Goal: Communication & Community: Answer question/provide support

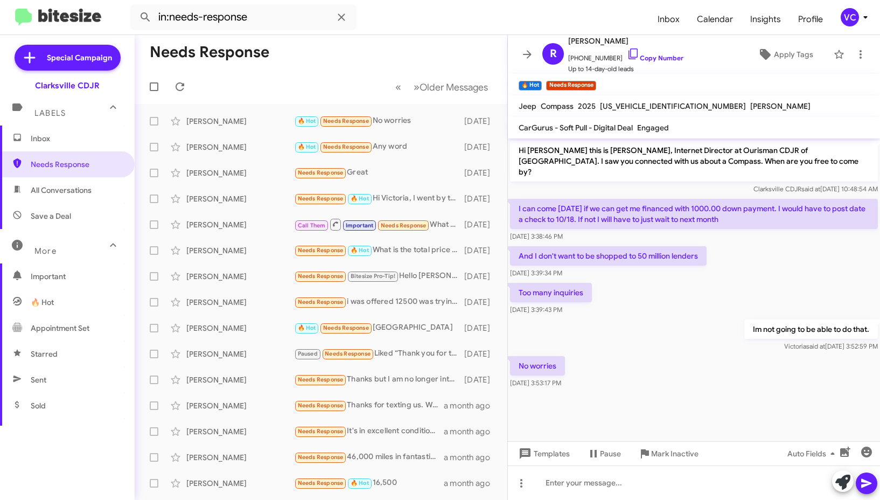
click at [694, 354] on div "No worries [DATE] 3:53:17 PM" at bounding box center [694, 372] width 372 height 37
click at [709, 354] on div "No worries [DATE] 3:53:17 PM" at bounding box center [694, 372] width 372 height 37
click at [752, 266] on div "And I don't want to be shopped to 50 million lenders [DATE] 3:39:34 PM" at bounding box center [694, 262] width 372 height 37
click at [368, 58] on mat-toolbar-row "Needs Response" at bounding box center [321, 52] width 373 height 34
click at [191, 86] on mat-toolbar-row "« Previous » Next Older Messages" at bounding box center [321, 86] width 373 height 34
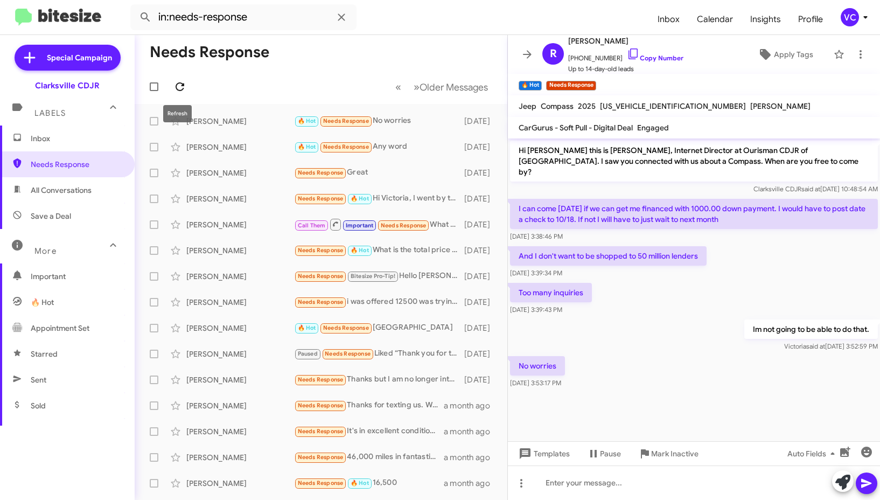
click at [180, 86] on icon at bounding box center [179, 86] width 13 height 13
click at [503, 20] on form "in:needs-response" at bounding box center [389, 17] width 519 height 26
click at [692, 377] on div "No worries [DATE] 3:53:17 PM" at bounding box center [694, 372] width 372 height 37
drag, startPoint x: 640, startPoint y: 357, endPoint x: 651, endPoint y: 358, distance: 11.3
click at [640, 357] on div "No worries [DATE] 3:53:17 PM" at bounding box center [694, 372] width 372 height 37
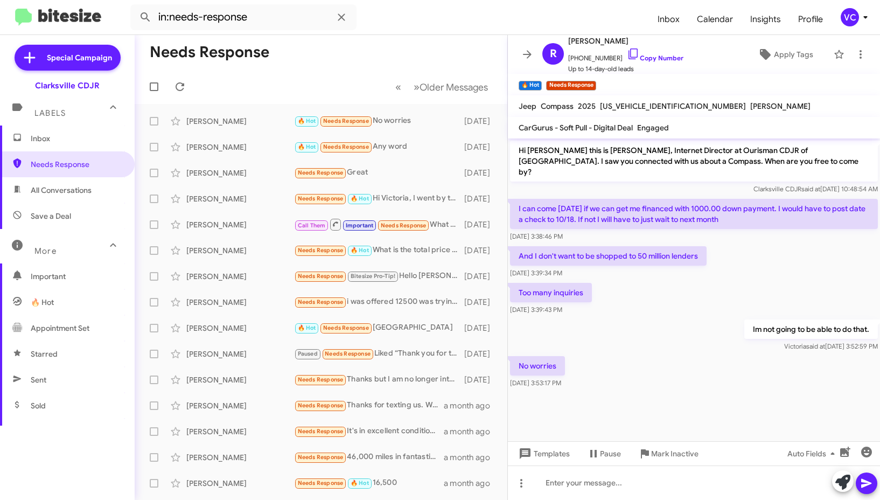
click at [651, 358] on div "No worries [DATE] 3:53:17 PM" at bounding box center [694, 372] width 372 height 37
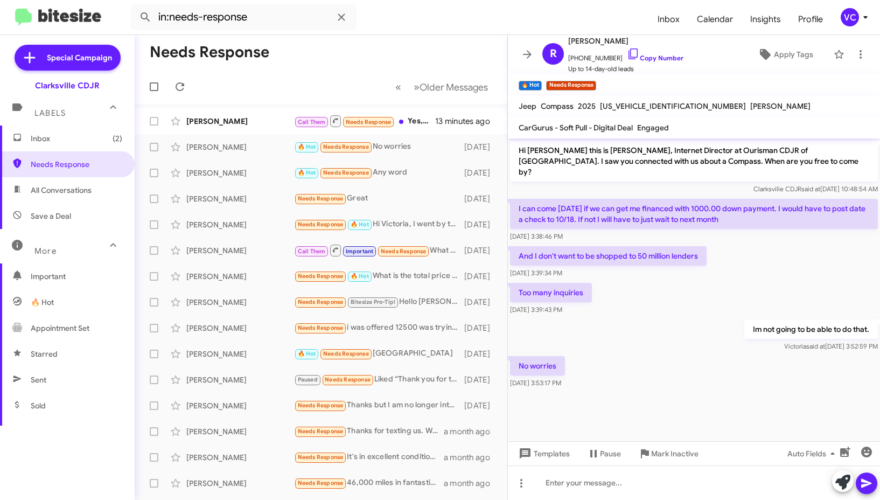
click at [696, 317] on div "Im not going to be able to do that. [PERSON_NAME] said at [DATE] 3:52:59 PM" at bounding box center [694, 335] width 372 height 37
click at [716, 317] on div "Im not going to be able to do that. [PERSON_NAME] said at [DATE] 3:52:59 PM" at bounding box center [694, 335] width 372 height 37
click at [706, 297] on div "Hi [PERSON_NAME] this is [PERSON_NAME], Internet Director at Ourisman CDJR of […" at bounding box center [694, 264] width 372 height 252
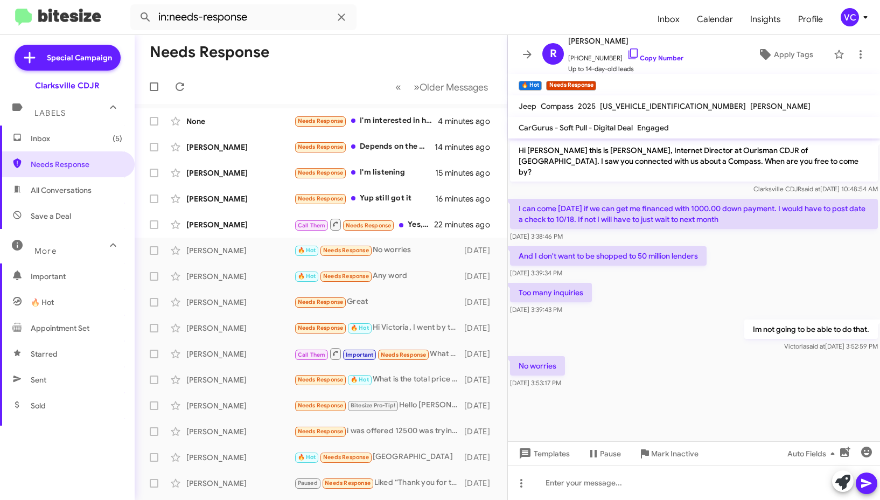
click at [694, 366] on div "No worries [DATE] 3:53:17 PM" at bounding box center [694, 372] width 372 height 37
click at [680, 363] on div "No worries [DATE] 3:53:17 PM" at bounding box center [694, 372] width 372 height 37
click at [350, 62] on mat-toolbar-row "Needs Response" at bounding box center [321, 52] width 373 height 34
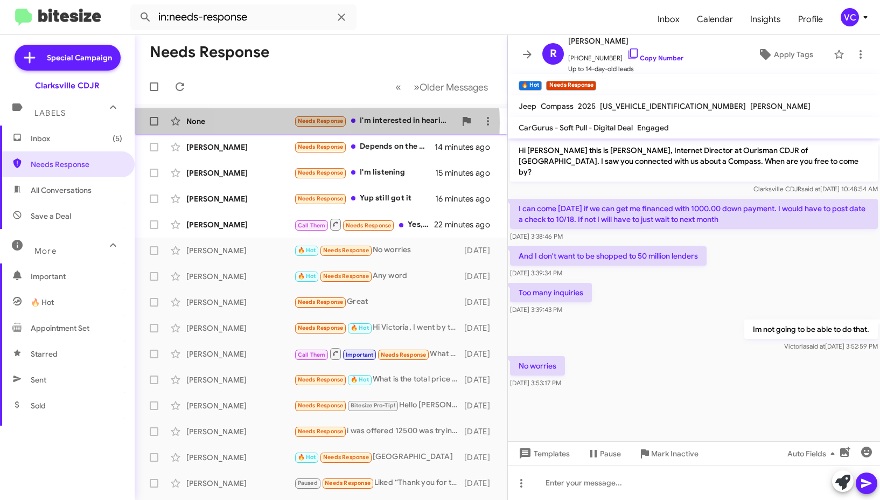
click at [288, 123] on div "None" at bounding box center [240, 121] width 108 height 11
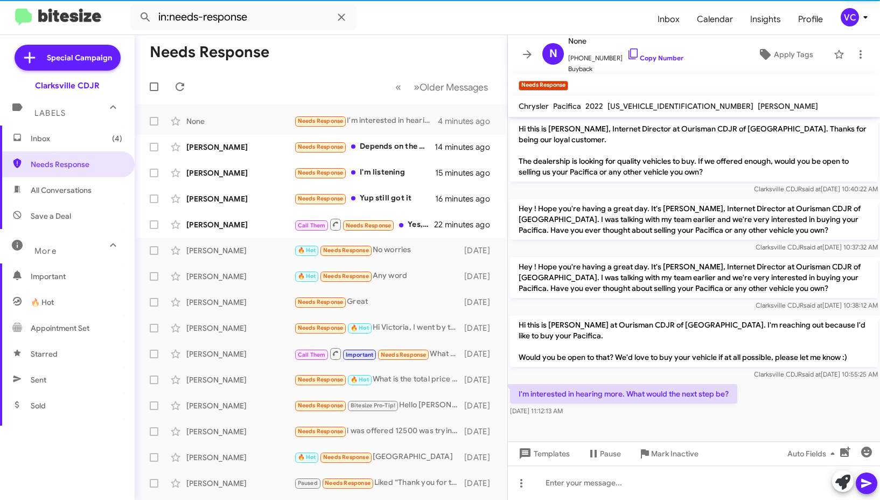
click at [796, 401] on div "I'm interested in hearing more. What would the next step be? [DATE] 11:12:13 AM" at bounding box center [694, 400] width 372 height 37
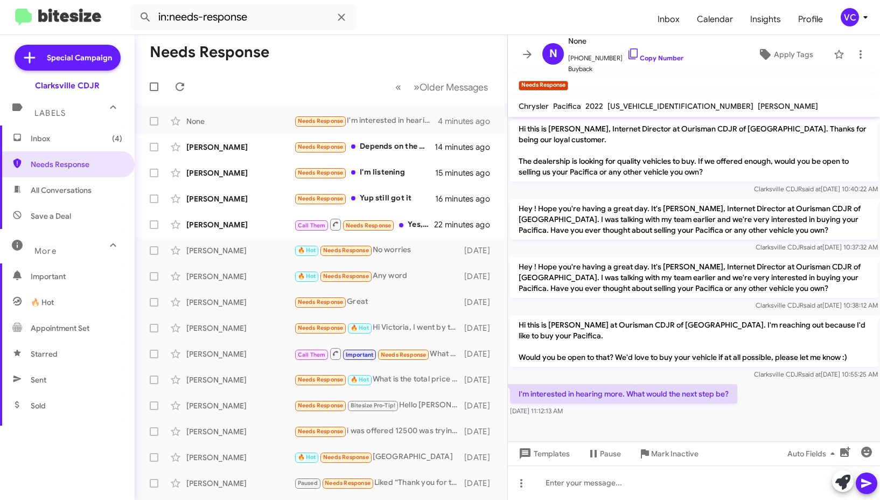
click at [788, 392] on div "I'm interested in hearing more. What would the next step be? [DATE] 11:12:13 AM" at bounding box center [694, 400] width 372 height 37
click at [659, 62] on span "[PHONE_NUMBER] Copy Number" at bounding box center [625, 55] width 115 height 16
click at [665, 57] on link "Copy Number" at bounding box center [655, 58] width 57 height 8
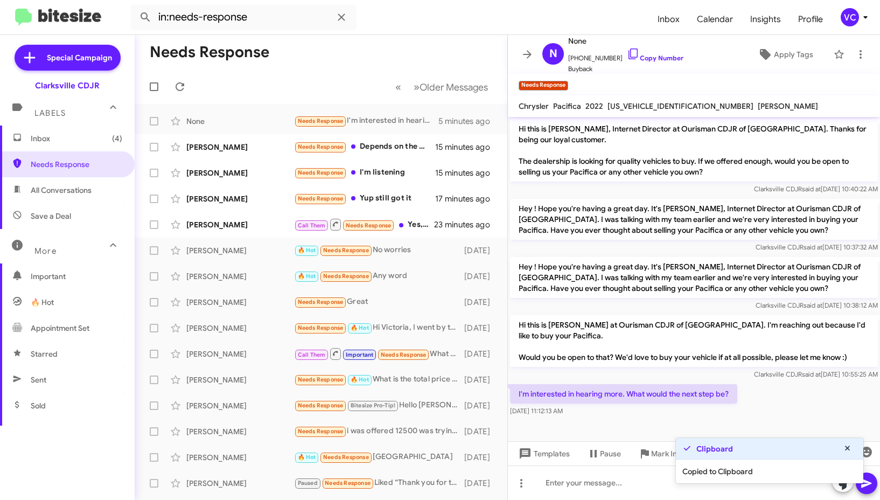
click at [803, 382] on div "I'm interested in hearing more. What would the next step be? [DATE] 11:12:13 AM" at bounding box center [694, 400] width 372 height 37
click at [625, 487] on div at bounding box center [694, 482] width 372 height 34
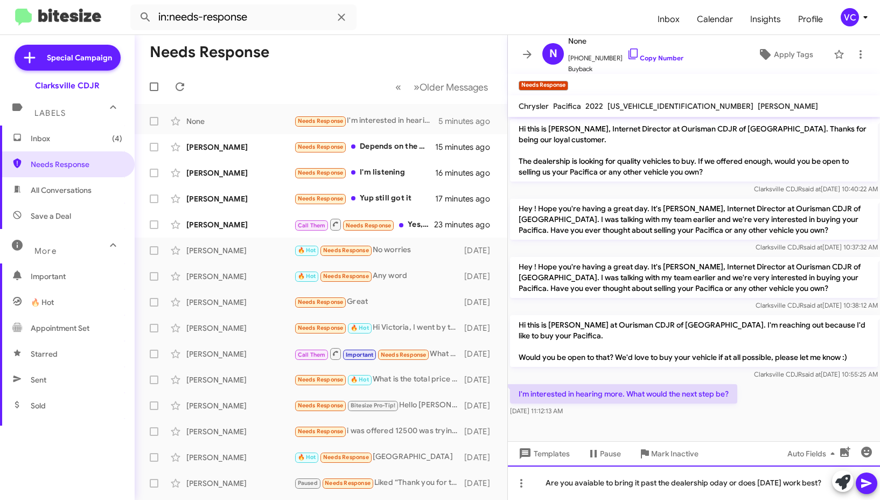
click at [721, 471] on div "Are you avaiable to bring it past the dealership oday or does [DATE] work best?" at bounding box center [694, 482] width 372 height 34
click at [630, 489] on div "Are you available to bring it past the dealership [DATE] or does [DATE] work be…" at bounding box center [694, 482] width 372 height 34
drag, startPoint x: 873, startPoint y: 485, endPoint x: 861, endPoint y: 470, distance: 19.2
click at [868, 479] on icon at bounding box center [866, 483] width 13 height 13
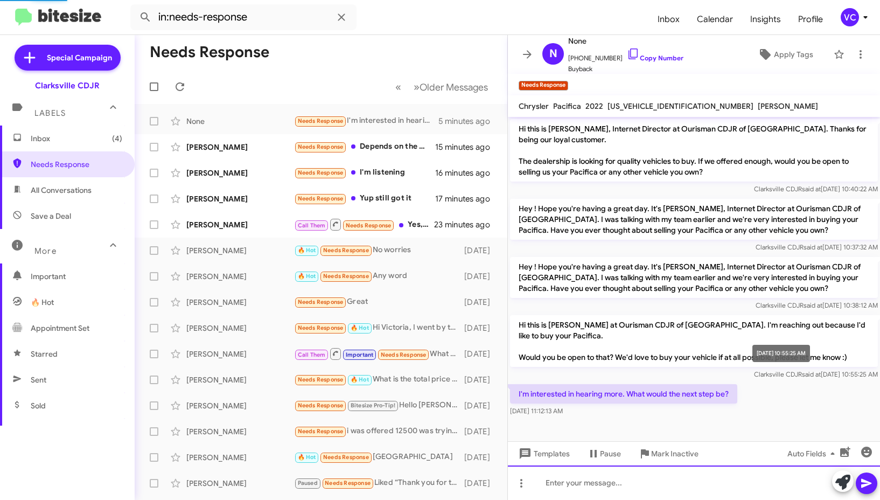
scroll to position [30, 0]
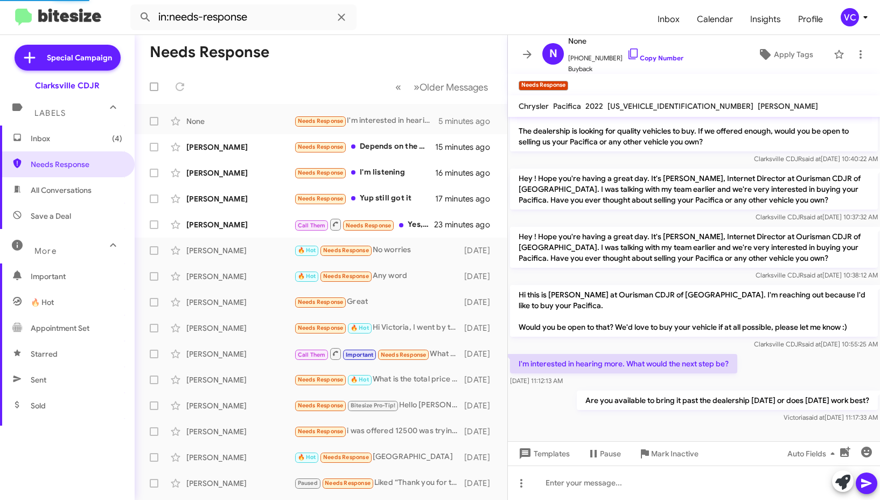
click at [520, 421] on div "Are you available to bring it past the dealership [DATE] or does [DATE] work be…" at bounding box center [694, 406] width 372 height 37
click at [266, 150] on div "[PERSON_NAME]" at bounding box center [240, 147] width 108 height 11
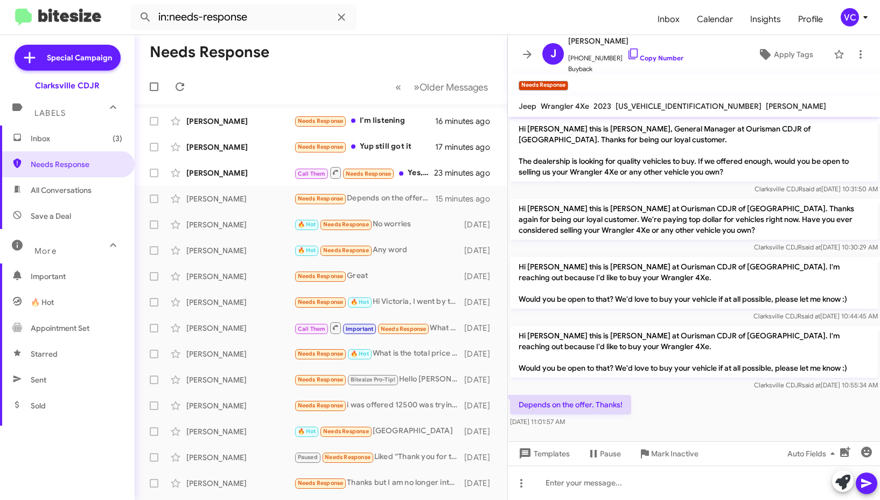
scroll to position [2, 0]
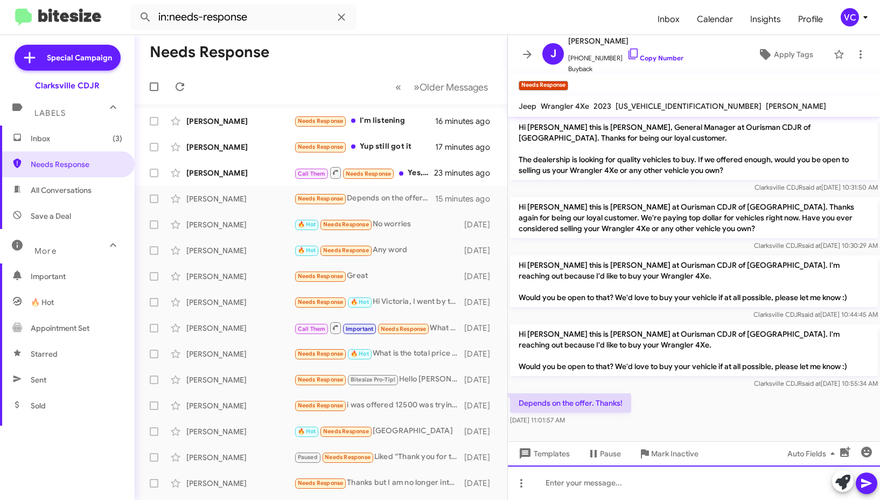
click at [623, 486] on div at bounding box center [694, 482] width 372 height 34
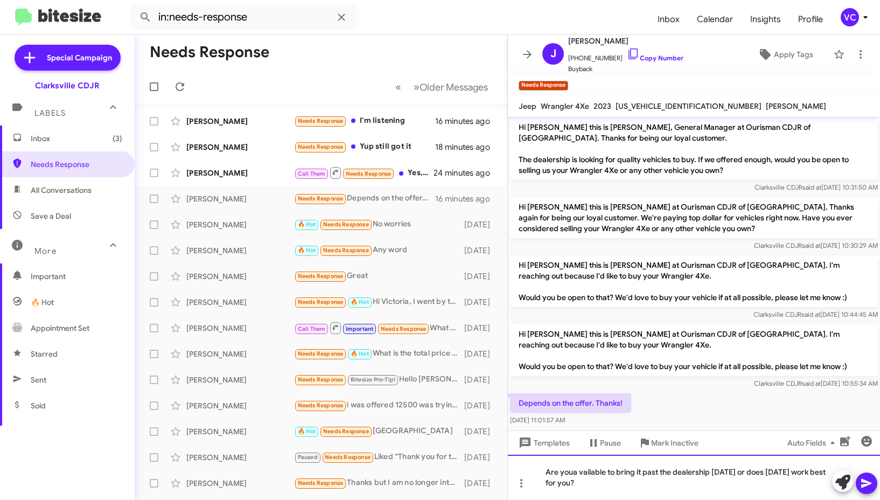
click at [574, 475] on div "Are youa vailable to bring it past the dealership [DATE] or does [DATE] work be…" at bounding box center [694, 477] width 372 height 45
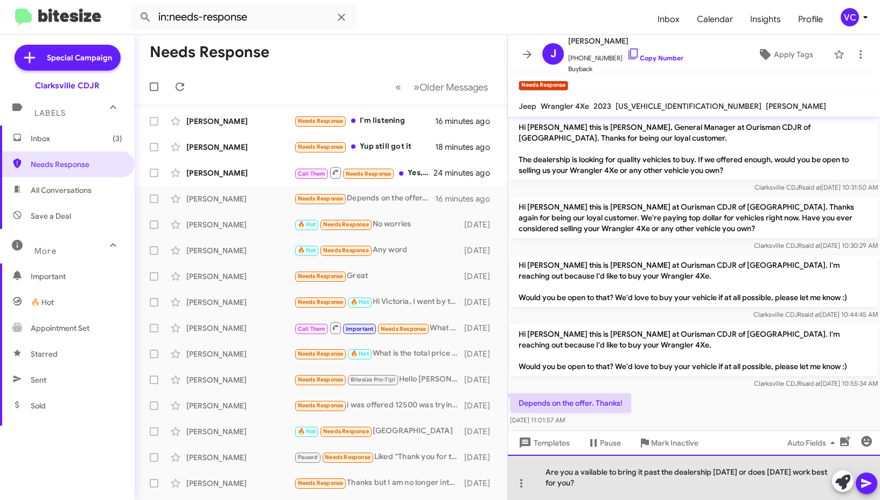
click at [577, 473] on div "Are you a vailable to bring it past the dealership [DATE] or does [DATE] work b…" at bounding box center [694, 477] width 372 height 45
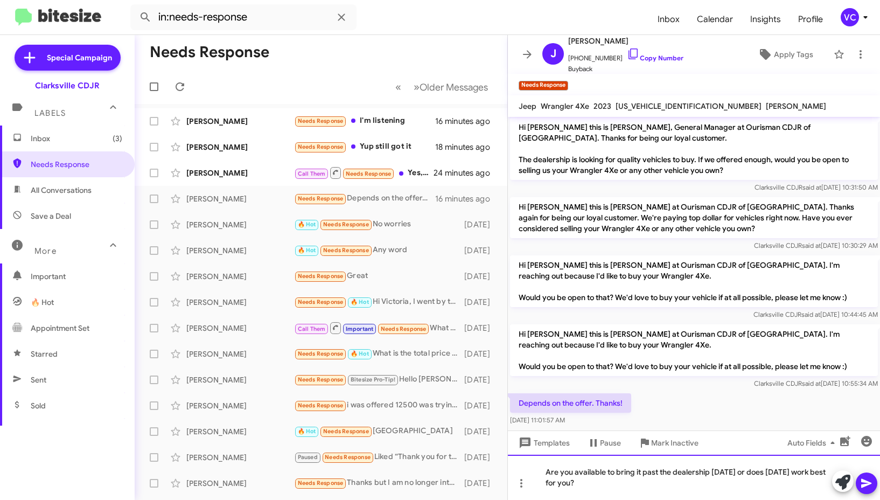
click at [697, 493] on div "Are you available to bring it past the dealership [DATE] or does [DATE] work be…" at bounding box center [694, 477] width 372 height 45
click at [703, 490] on div "Are you available to bring it past the dealership [DATE] or does [DATE] work be…" at bounding box center [694, 477] width 372 height 45
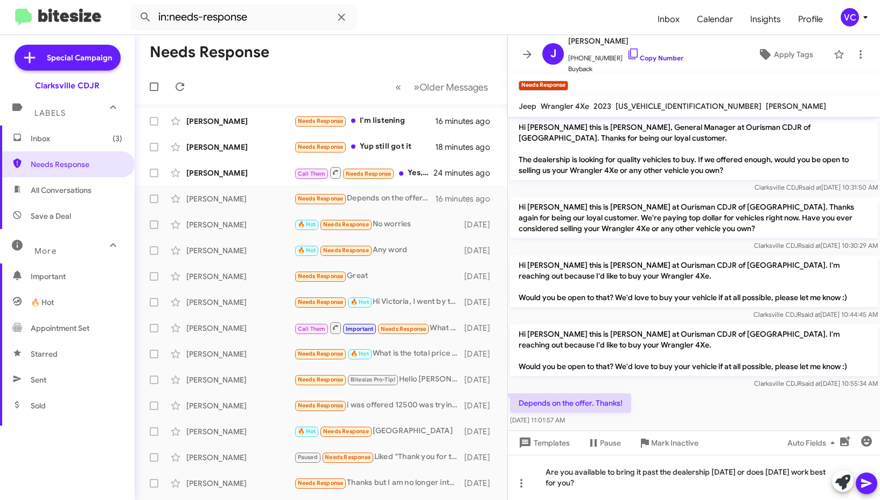
click at [865, 484] on icon at bounding box center [866, 483] width 10 height 9
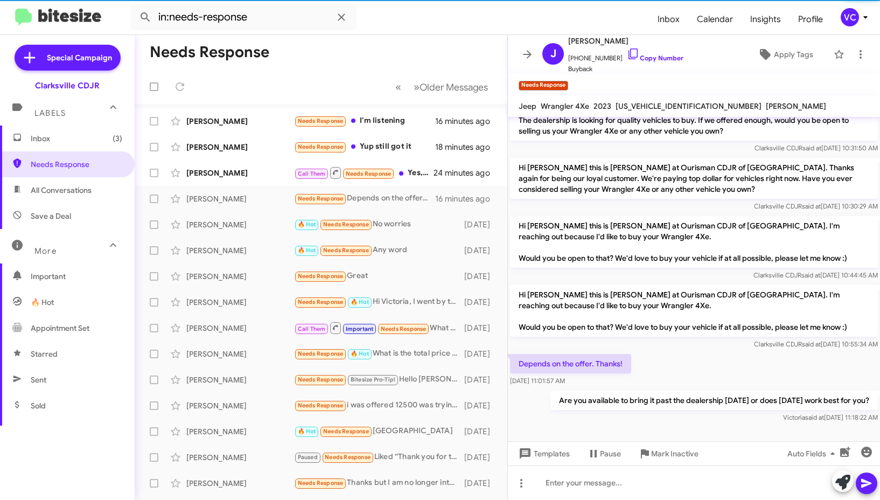
click at [696, 341] on div "Clarksville CDJR said at [DATE] 10:55:34 AM" at bounding box center [694, 344] width 368 height 11
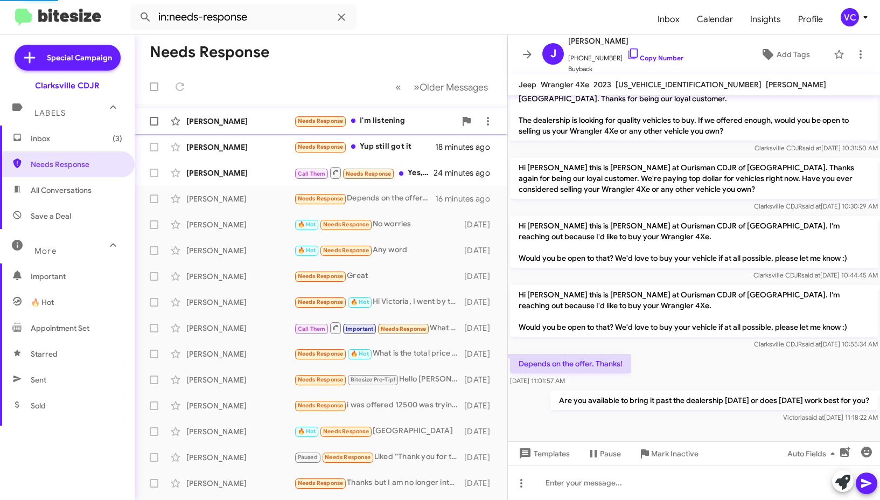
scroll to position [19, 0]
click at [248, 122] on div "[PERSON_NAME]" at bounding box center [240, 121] width 108 height 11
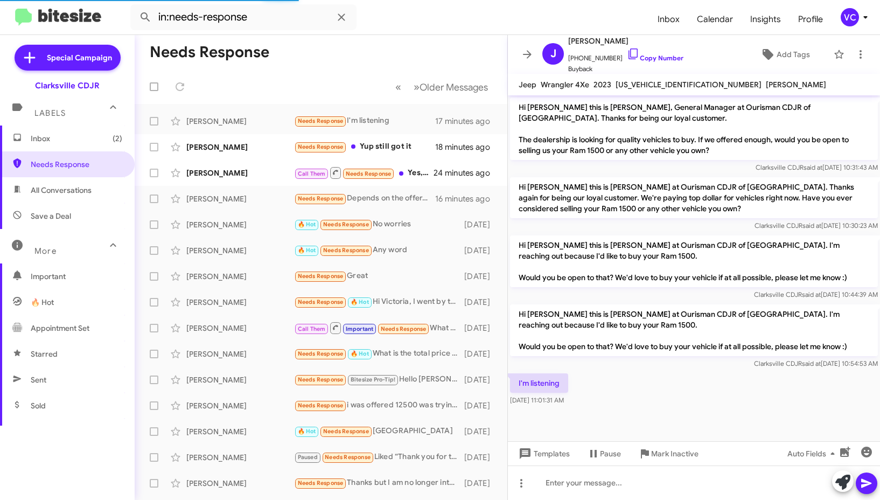
click at [696, 385] on div "I'm listening [DATE] 11:01:31 AM" at bounding box center [694, 389] width 372 height 37
click at [626, 476] on div at bounding box center [694, 482] width 372 height 34
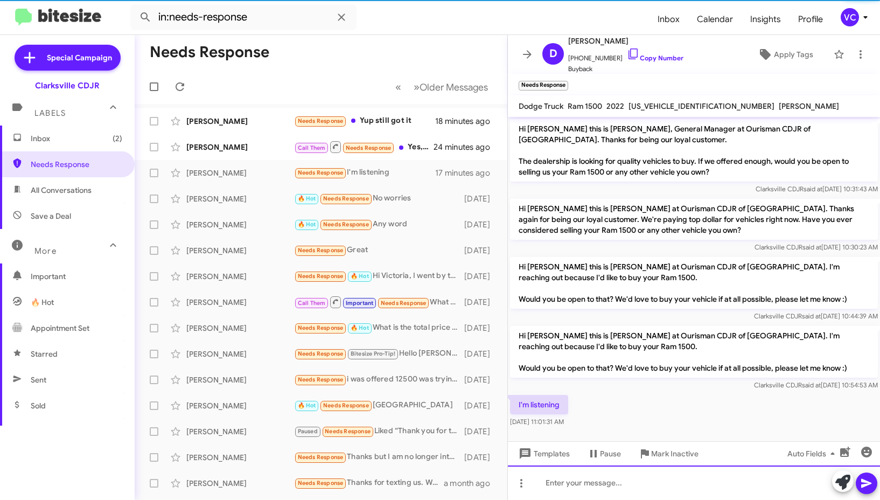
click at [632, 482] on div at bounding box center [694, 482] width 372 height 34
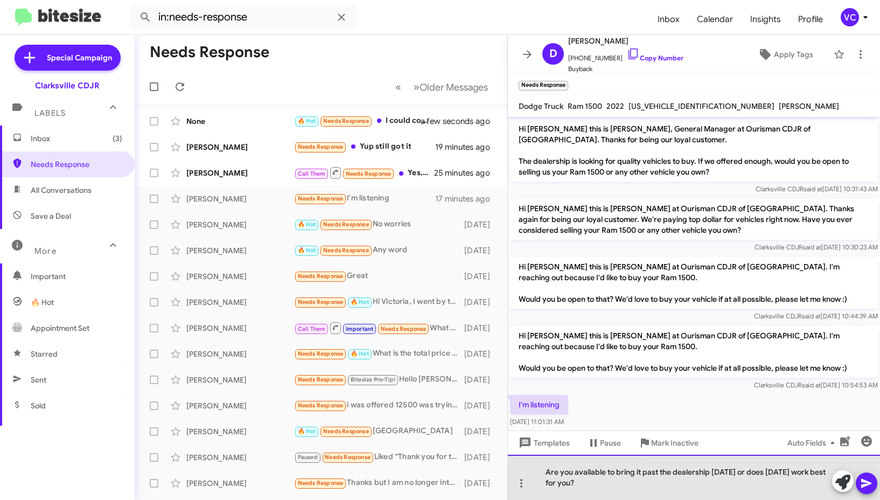
click at [740, 492] on div "Are you available to bring it past the dealership [DATE] or does [DATE] work be…" at bounding box center [694, 477] width 372 height 45
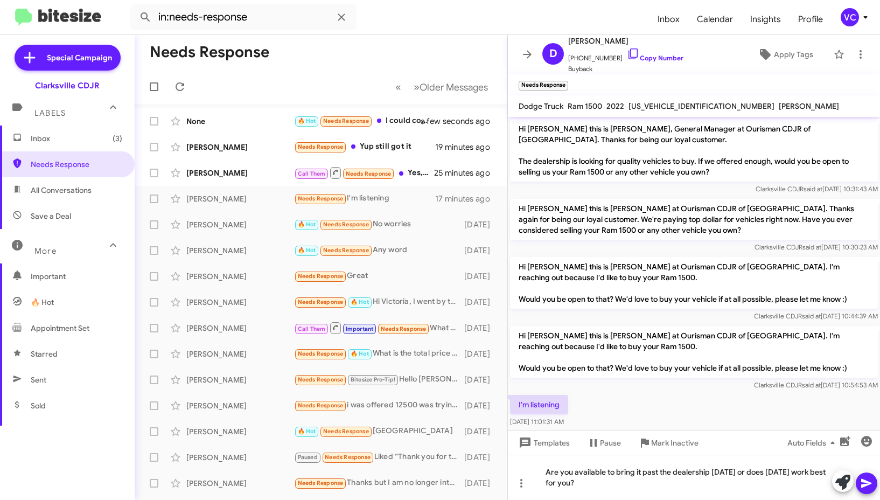
click at [866, 484] on icon at bounding box center [866, 483] width 10 height 9
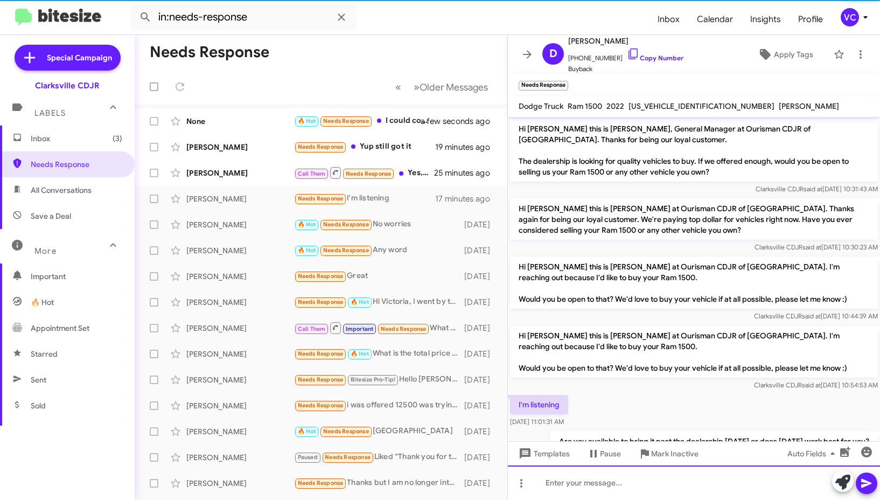
scroll to position [41, 0]
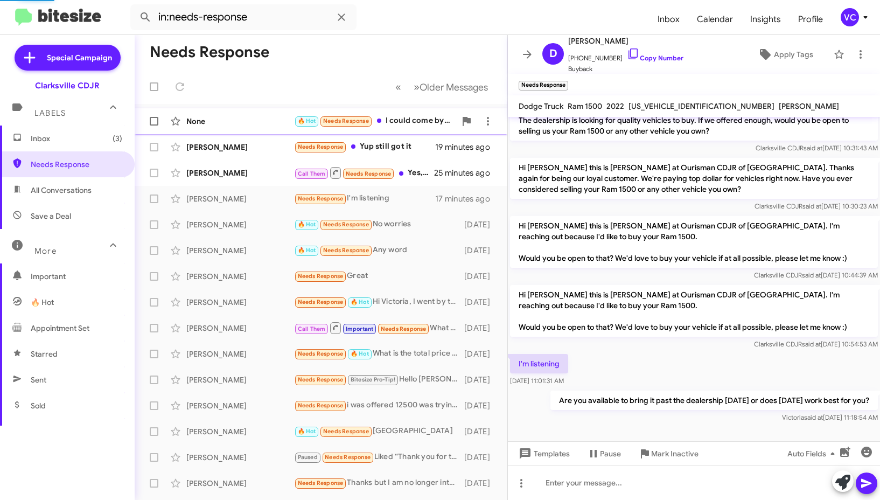
click at [207, 130] on div "None 🔥 Hot Needs Response I could come by [DATE]. a few seconds ago" at bounding box center [321, 121] width 356 height 22
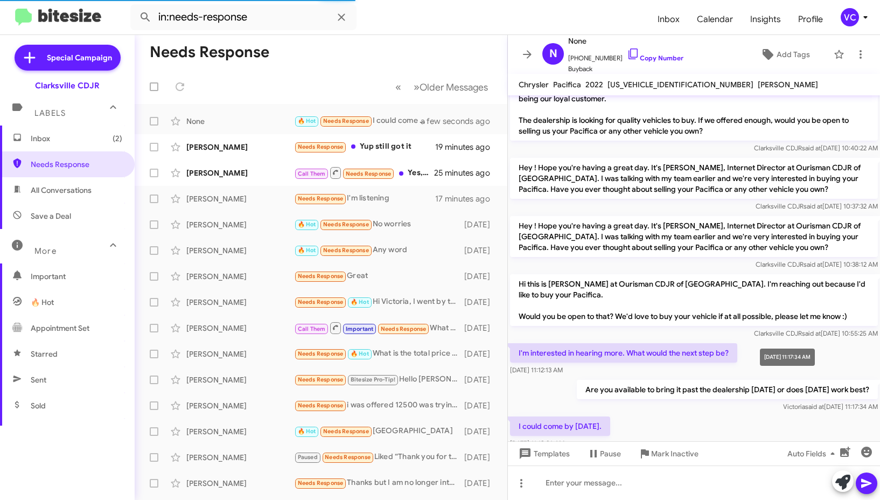
scroll to position [48, 0]
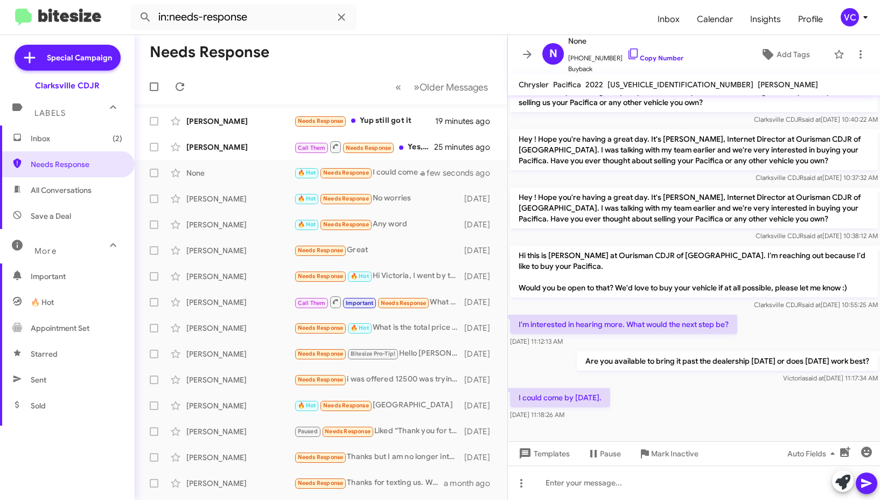
click at [693, 406] on div "I could come by [DATE]. [DATE] 11:18:26 AM" at bounding box center [694, 404] width 372 height 37
click at [802, 290] on div "[DATE] 10:55:25 AM" at bounding box center [773, 283] width 58 height 17
click at [672, 417] on div "I could come by [DATE]. [DATE] 11:18:26 AM" at bounding box center [694, 404] width 372 height 37
click at [659, 490] on div at bounding box center [694, 482] width 372 height 34
click at [866, 479] on icon at bounding box center [866, 483] width 13 height 13
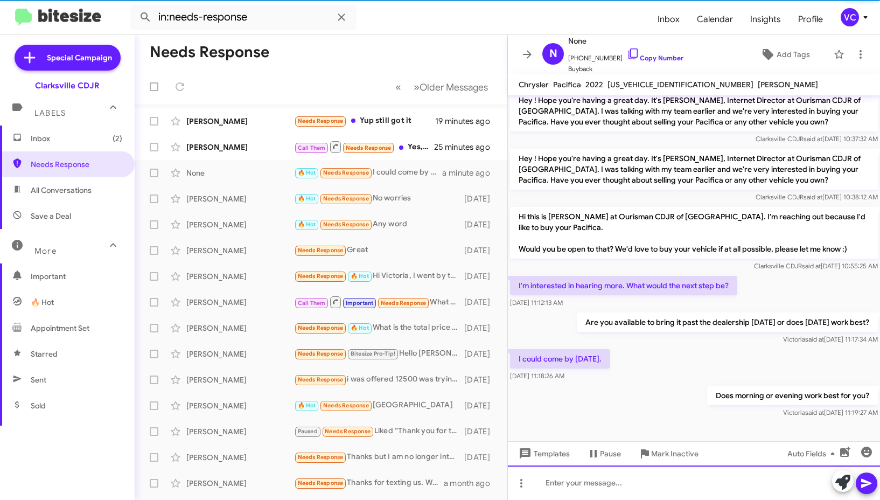
scroll to position [87, 0]
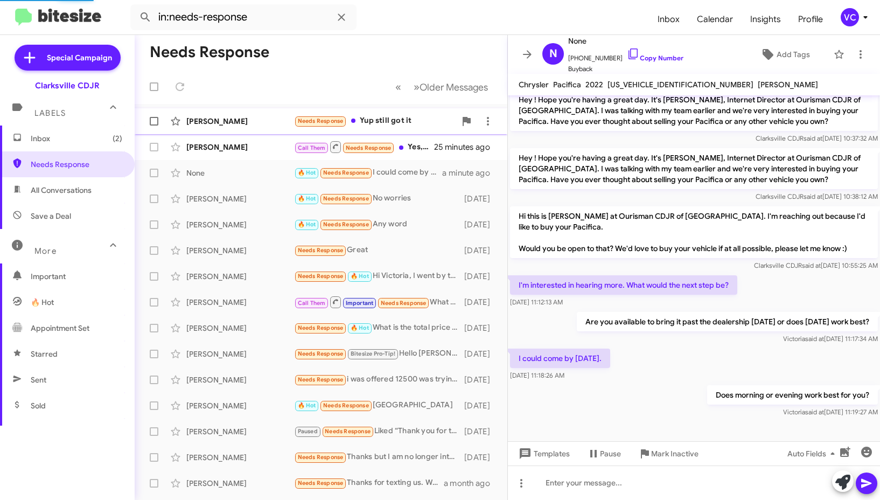
click at [249, 125] on div "[PERSON_NAME]" at bounding box center [240, 121] width 108 height 11
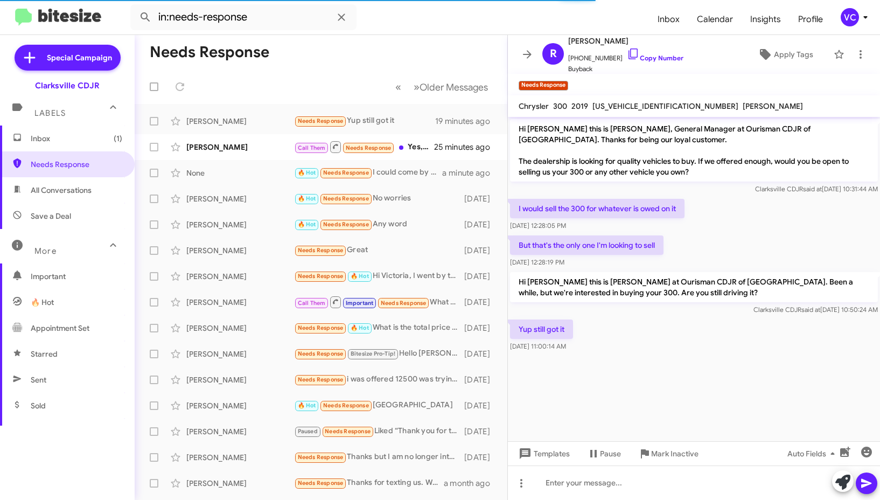
drag, startPoint x: 561, startPoint y: 368, endPoint x: 619, endPoint y: 359, distance: 58.9
click at [571, 374] on cdk-virtual-scroll-viewport "Hi [PERSON_NAME] this is [PERSON_NAME], General Manager at Ourisman CDJR of [GE…" at bounding box center [694, 279] width 372 height 324
click at [769, 222] on div "I would sell the 300 for whatever is owed on it [DATE] 12:28:05 PM" at bounding box center [694, 215] width 372 height 37
click at [752, 406] on cdk-virtual-scroll-viewport "Hi [PERSON_NAME] this is [PERSON_NAME], General Manager at Ourisman CDJR of [GE…" at bounding box center [694, 279] width 372 height 324
drag, startPoint x: 723, startPoint y: 373, endPoint x: 729, endPoint y: 382, distance: 10.5
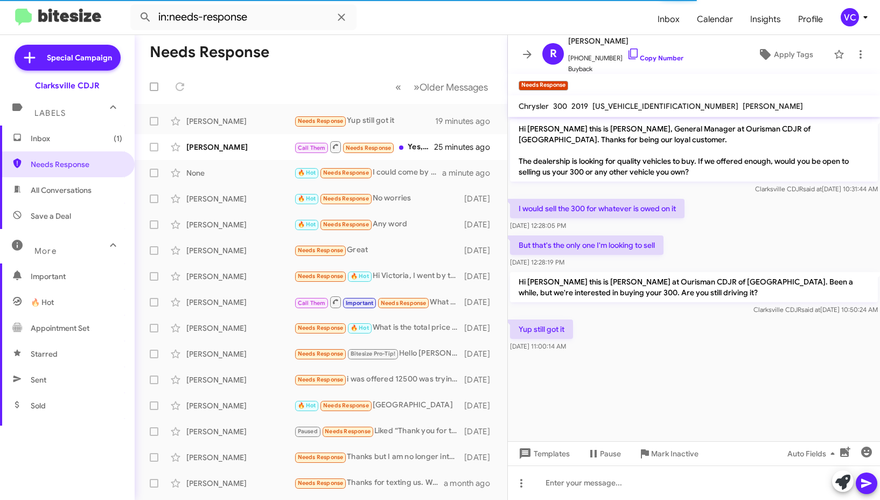
click at [723, 375] on cdk-virtual-scroll-viewport "Hi [PERSON_NAME] this is [PERSON_NAME], General Manager at Ourisman CDJR of [GE…" at bounding box center [694, 279] width 372 height 324
click at [614, 484] on div at bounding box center [694, 482] width 372 height 34
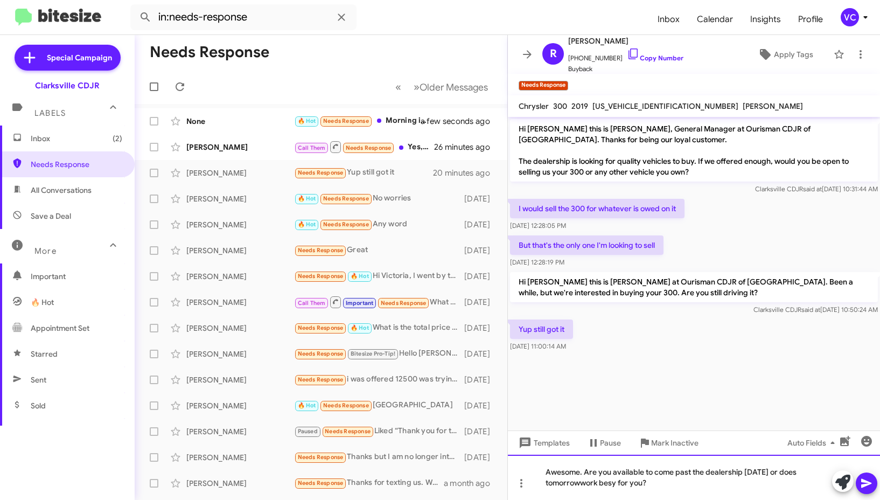
drag, startPoint x: 608, startPoint y: 485, endPoint x: 603, endPoint y: 476, distance: 10.4
click at [602, 476] on div "Awesome. Are you available to come past the dealership [DATE] or does tomorroww…" at bounding box center [694, 477] width 372 height 45
click at [611, 487] on div "Awesome. Are you available to come past the dealership [DATE] or does tomorroww…" at bounding box center [694, 477] width 372 height 45
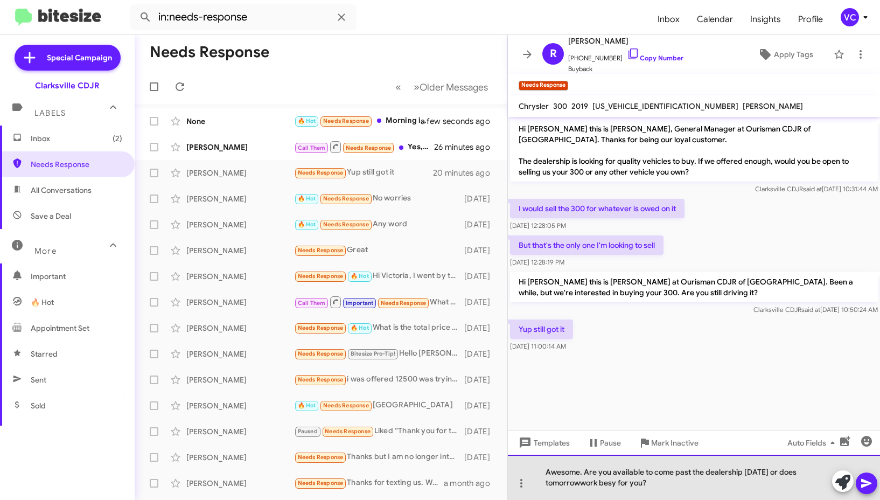
click at [615, 484] on div "Awesome. Are you available to come past the dealership [DATE] or does tomorroww…" at bounding box center [694, 477] width 372 height 45
click at [631, 486] on div "Awesome. Are you available to come past the dealership [DATE] or does [DATE] wo…" at bounding box center [694, 477] width 372 height 45
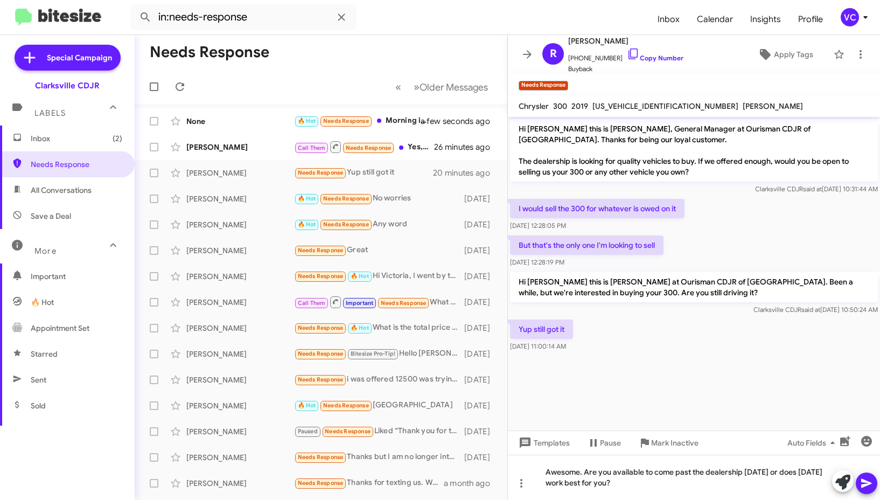
click at [874, 483] on button at bounding box center [867, 483] width 22 height 22
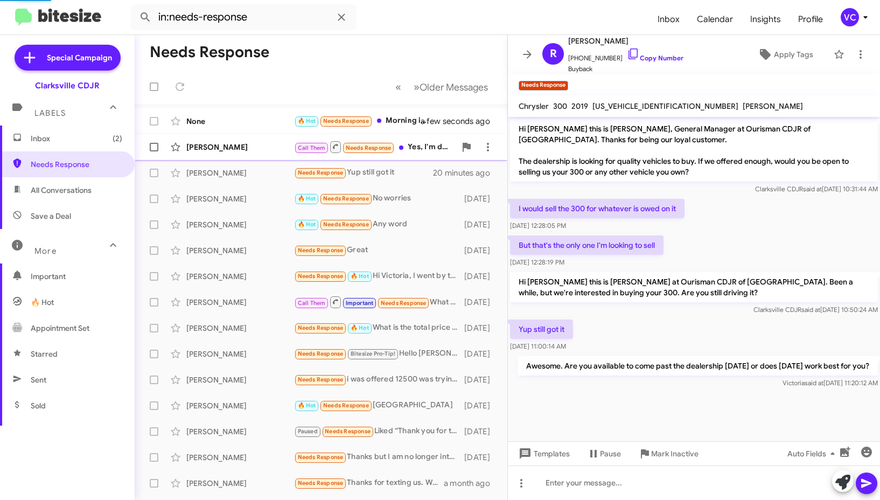
click at [280, 135] on span "[PERSON_NAME] Call Them Needs Response Yes, I'm driving yet 26 minutes ago" at bounding box center [321, 147] width 373 height 26
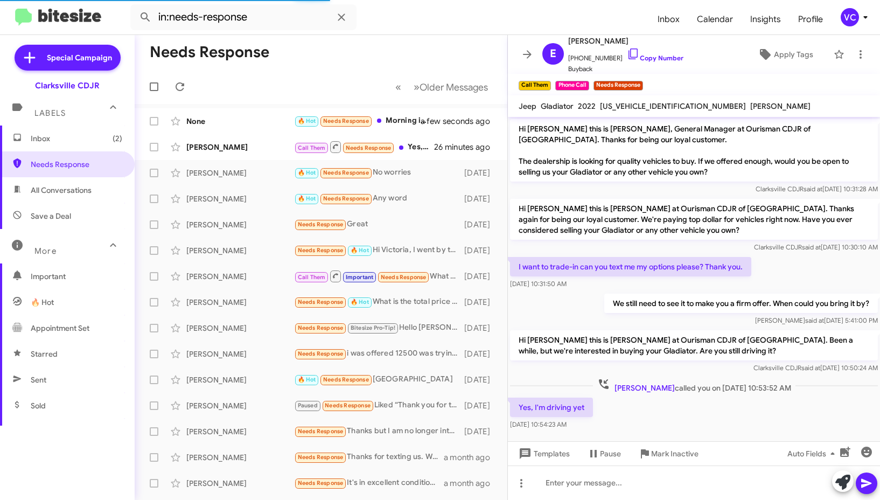
click at [694, 419] on div "Yes, I'm driving yet [DATE] 10:54:23 AM" at bounding box center [694, 413] width 372 height 37
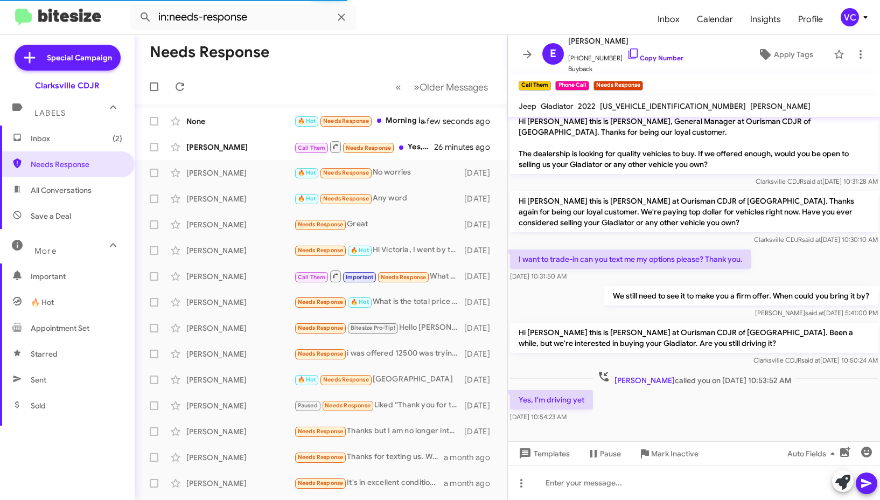
scroll to position [10, 0]
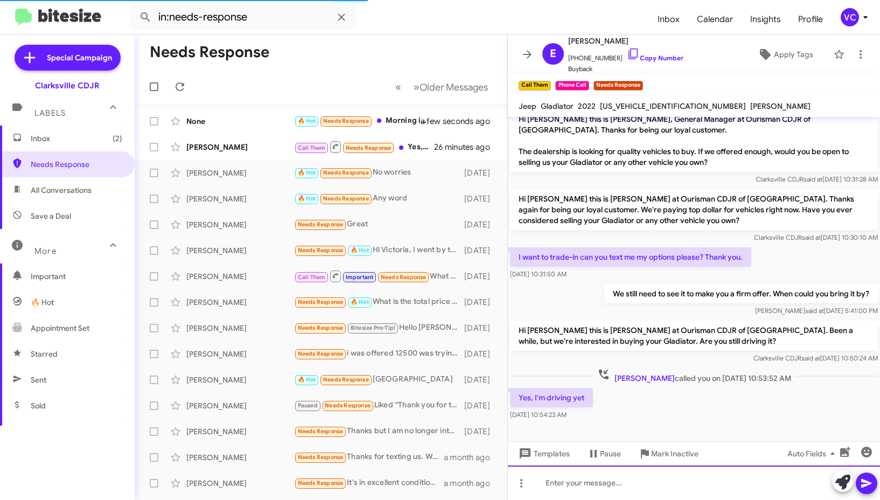
click at [643, 484] on div at bounding box center [694, 482] width 372 height 34
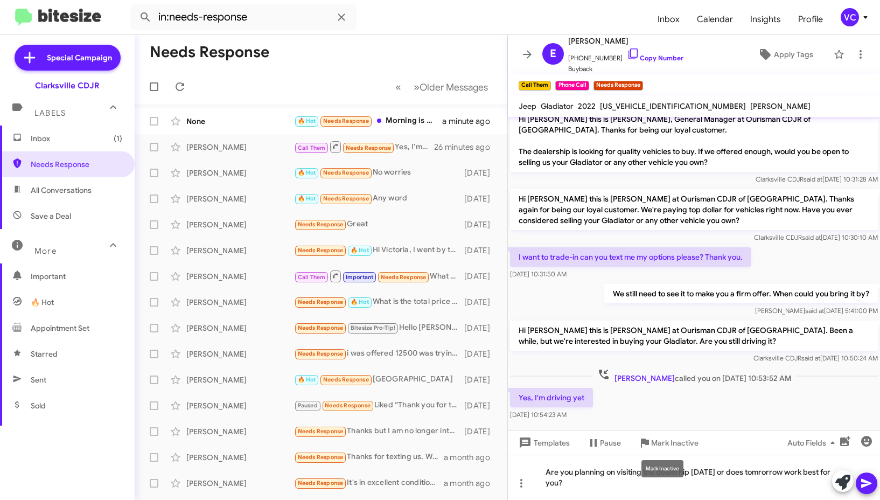
drag, startPoint x: 687, startPoint y: 444, endPoint x: 638, endPoint y: 476, distance: 58.9
click at [638, 476] on mat-tooltip-component "Mark Inactive" at bounding box center [662, 468] width 57 height 32
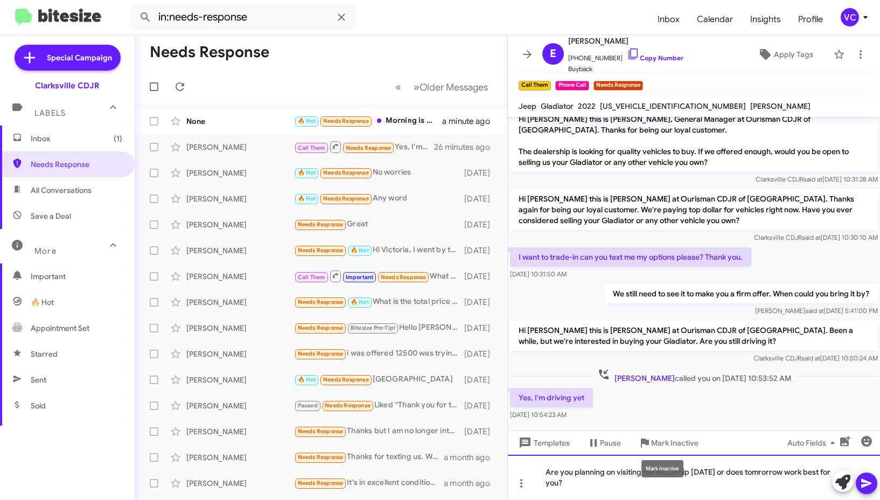
click at [614, 470] on div "Are you planning on visiting the dealerhip [DATE] or does tomrorrow work best f…" at bounding box center [694, 477] width 372 height 45
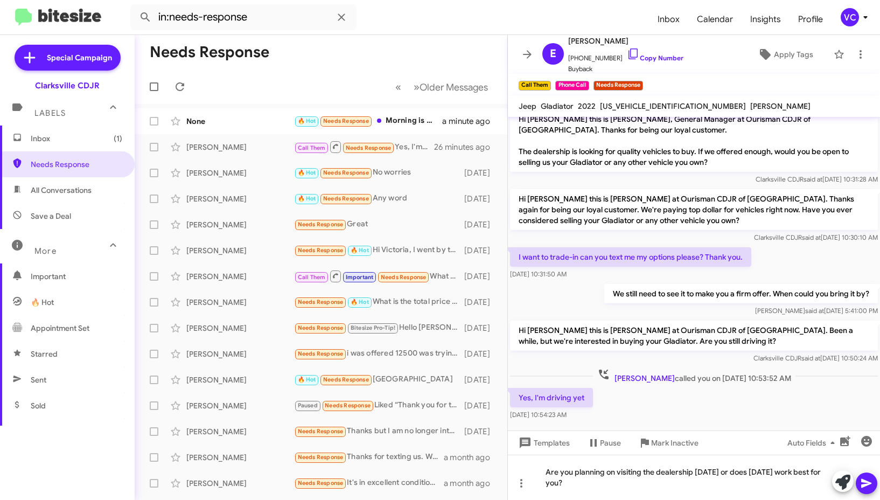
click at [655, 479] on mat-tooltip-component "Mark Inactive" at bounding box center [662, 468] width 57 height 32
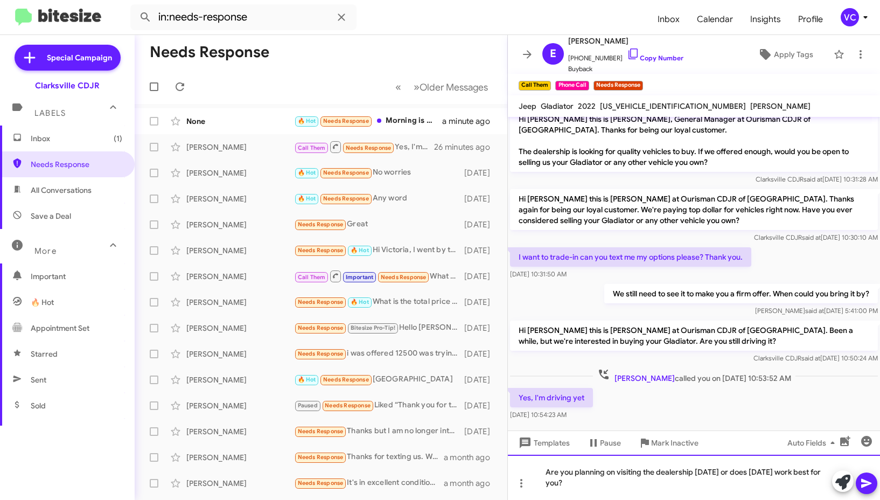
click at [617, 492] on div "Are you planning on visiting the dealership [DATE] or does [DATE] work best for…" at bounding box center [694, 477] width 372 height 45
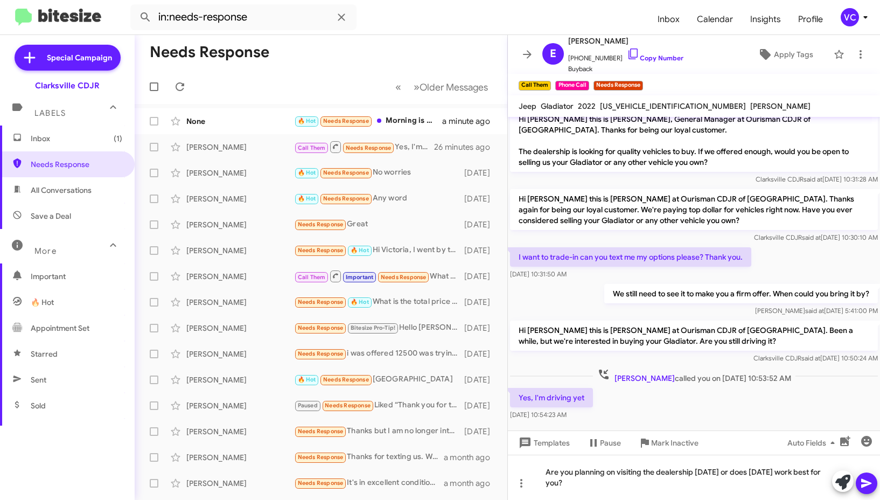
click at [869, 478] on icon at bounding box center [866, 483] width 13 height 13
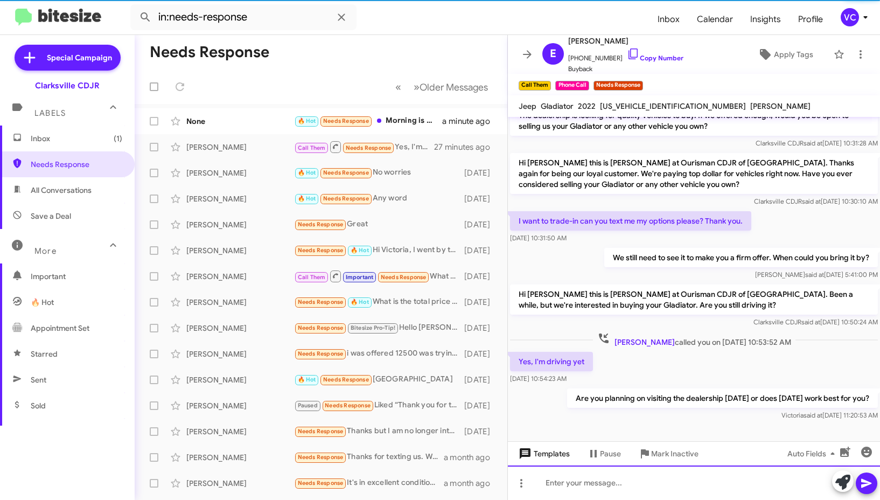
scroll to position [49, 0]
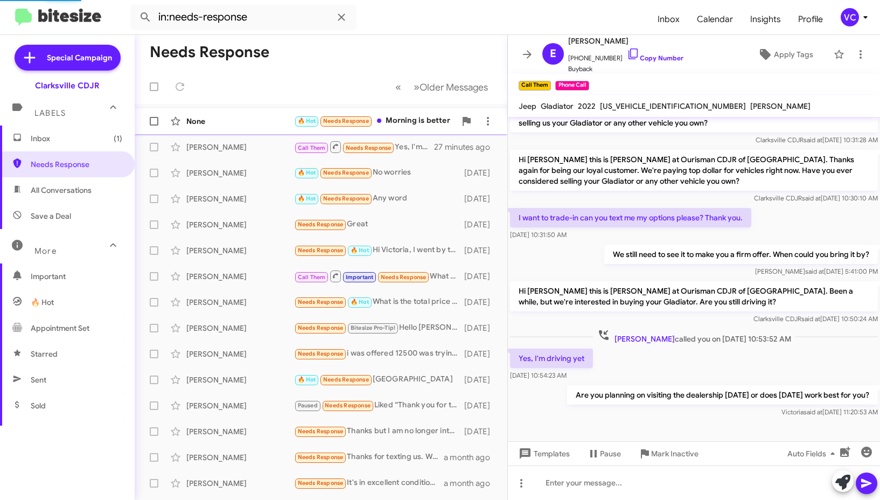
click at [245, 128] on div "None 🔥 Hot Needs Response Morning is better a minute ago" at bounding box center [321, 121] width 356 height 22
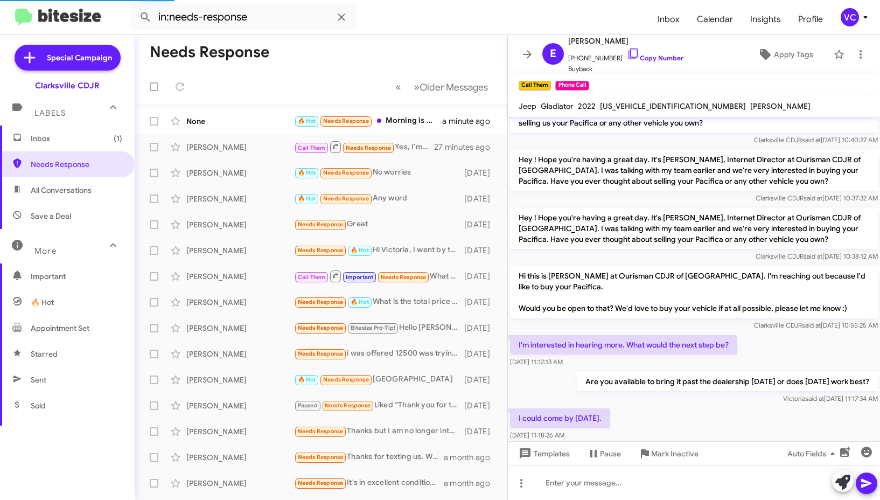
scroll to position [148, 0]
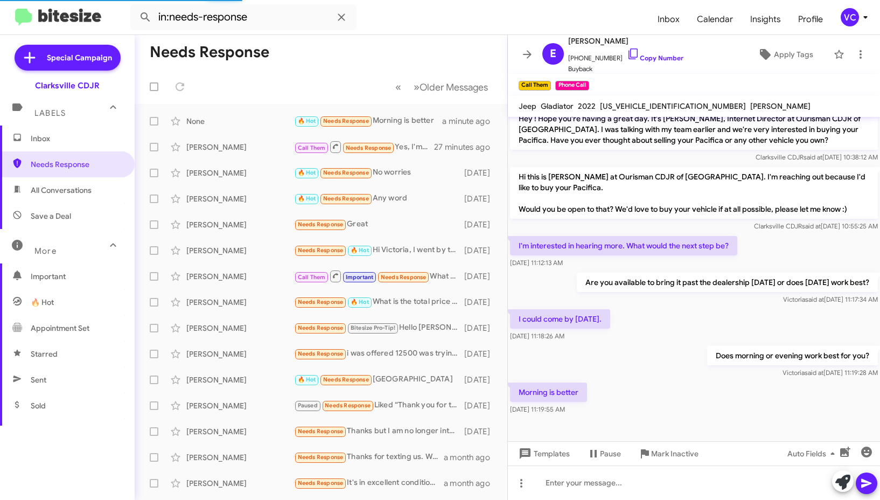
drag, startPoint x: 665, startPoint y: 337, endPoint x: 669, endPoint y: 424, distance: 87.9
click at [666, 344] on div "Hi this is [PERSON_NAME], Internet Director at Ourisman CDJR of [GEOGRAPHIC_DAT…" at bounding box center [694, 193] width 372 height 448
click at [665, 430] on div at bounding box center [694, 429] width 372 height 24
click at [654, 485] on div at bounding box center [694, 482] width 372 height 34
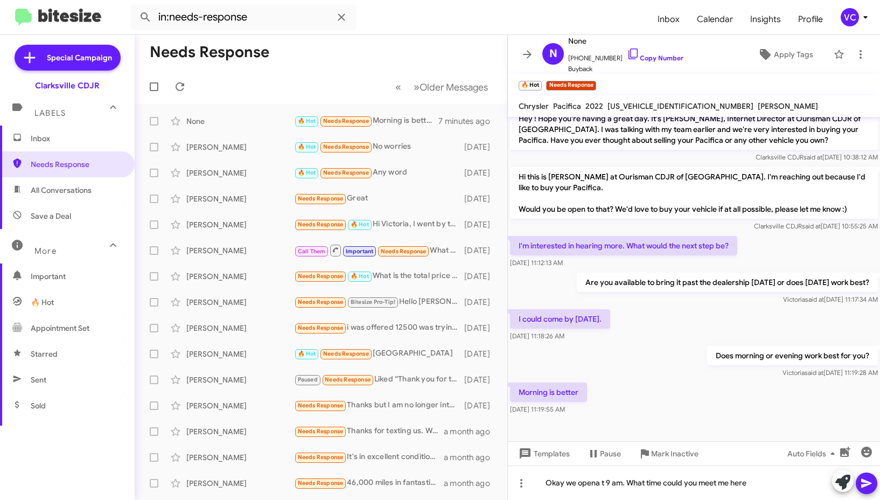
click at [646, 363] on div "Does morning or evening work best for you? [PERSON_NAME] said at [DATE] 11:19:2…" at bounding box center [694, 362] width 372 height 37
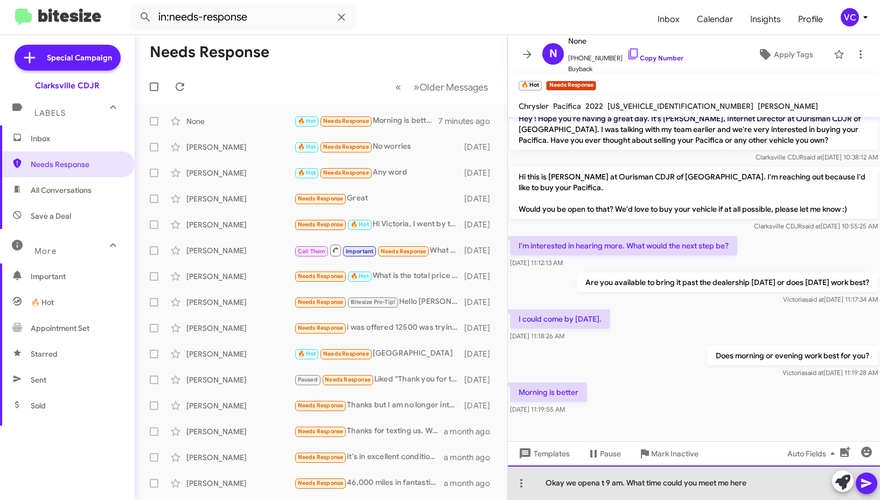
click at [775, 478] on div "Okay we opena t 9 am. What time could you meet me here" at bounding box center [694, 482] width 372 height 34
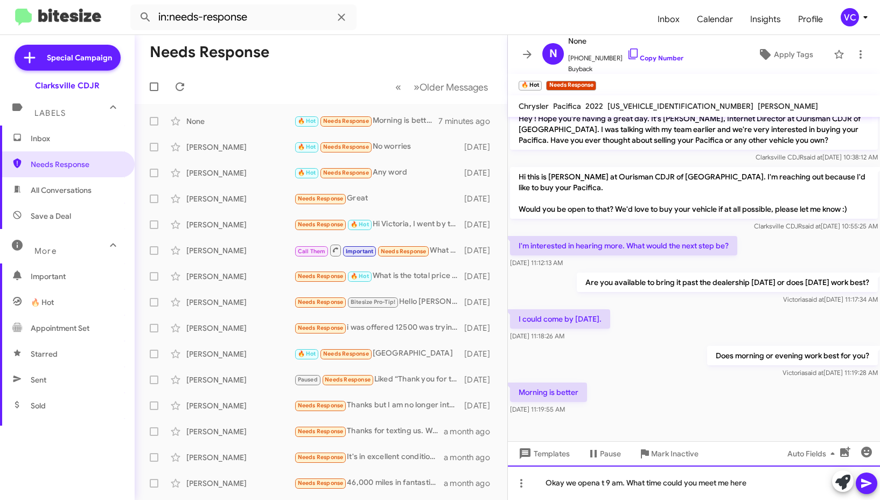
click at [596, 483] on div "Okay we opena t 9 am. What time could you meet me here" at bounding box center [694, 482] width 372 height 34
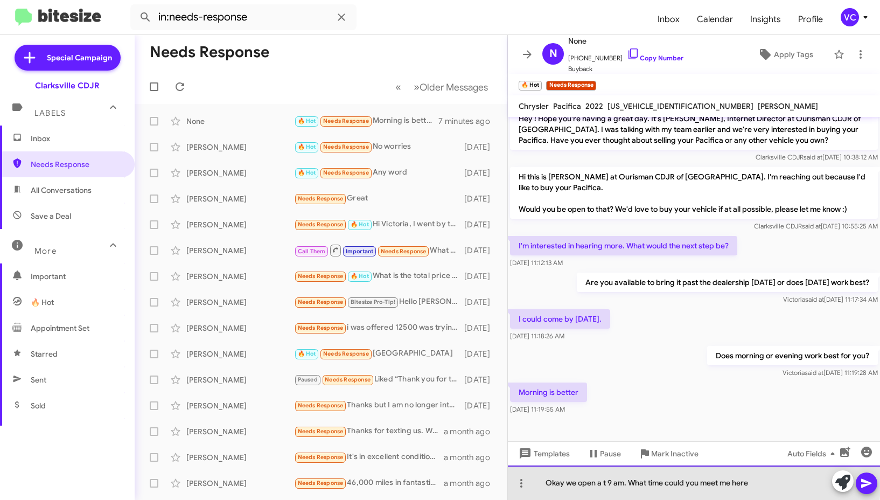
click at [605, 479] on div "Okay we open a t 9 am. What time could you meet me here" at bounding box center [694, 482] width 372 height 34
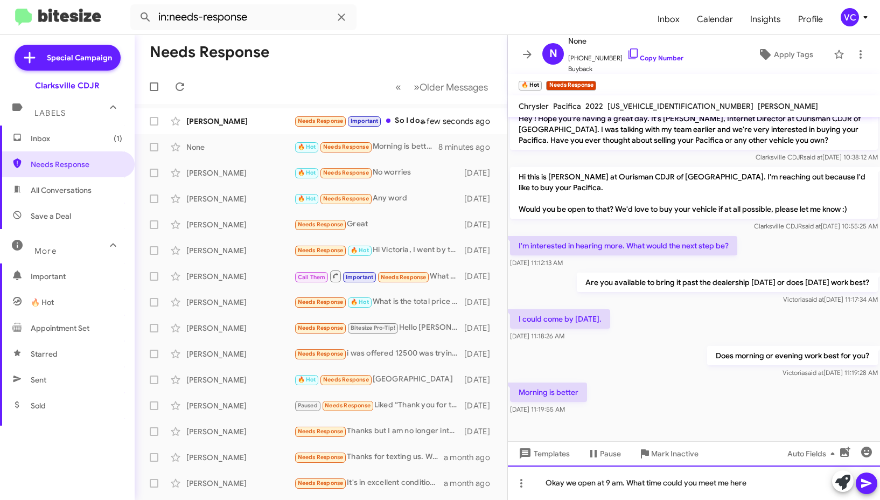
click at [784, 480] on div "Okay we open at 9 am. What time could you meet me here" at bounding box center [694, 482] width 372 height 34
click at [798, 466] on div "Okay we open at 9 am. What time could you meet me here." at bounding box center [694, 482] width 372 height 34
click at [794, 484] on div "Okay we open at 9 am. What time could you meet me here." at bounding box center [694, 482] width 372 height 34
click at [868, 479] on icon at bounding box center [866, 483] width 13 height 13
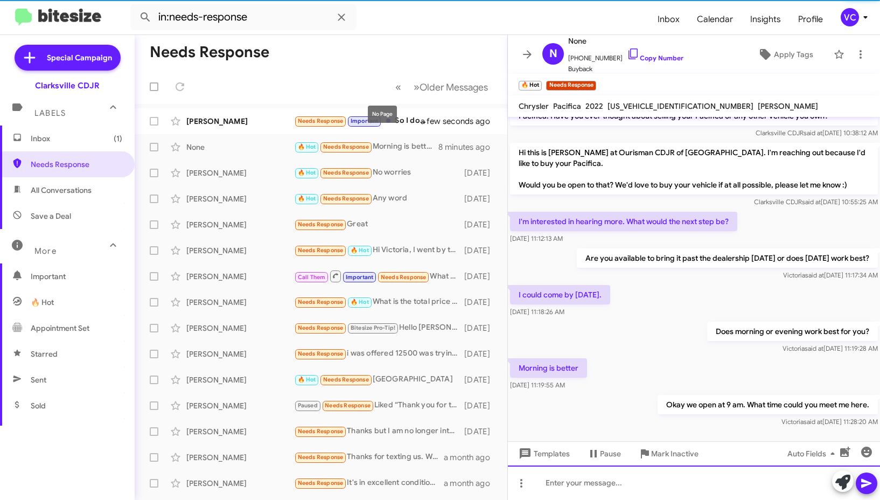
scroll to position [187, 0]
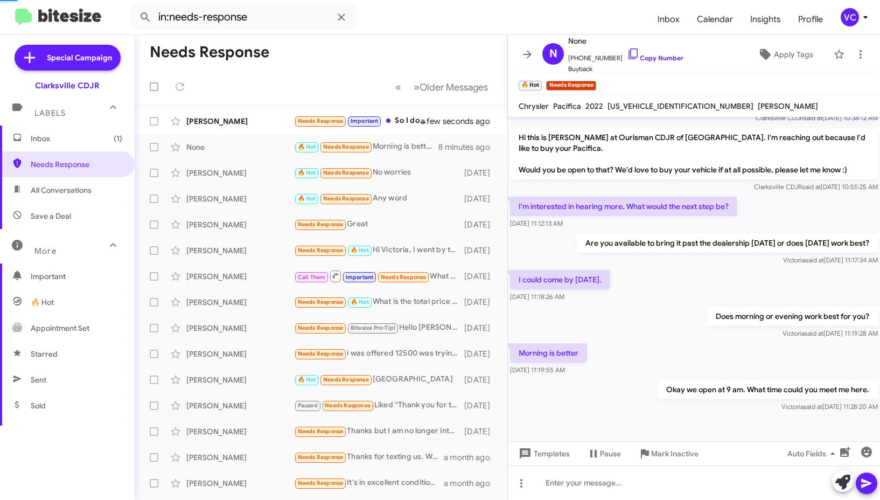
click at [459, 32] on mat-toolbar "in:needs-response Inbox Calendar Insights Profile VC" at bounding box center [440, 17] width 880 height 34
click at [269, 132] on span "[PERSON_NAME] Needs Response Important So I don't live in the area I live about…" at bounding box center [321, 121] width 373 height 26
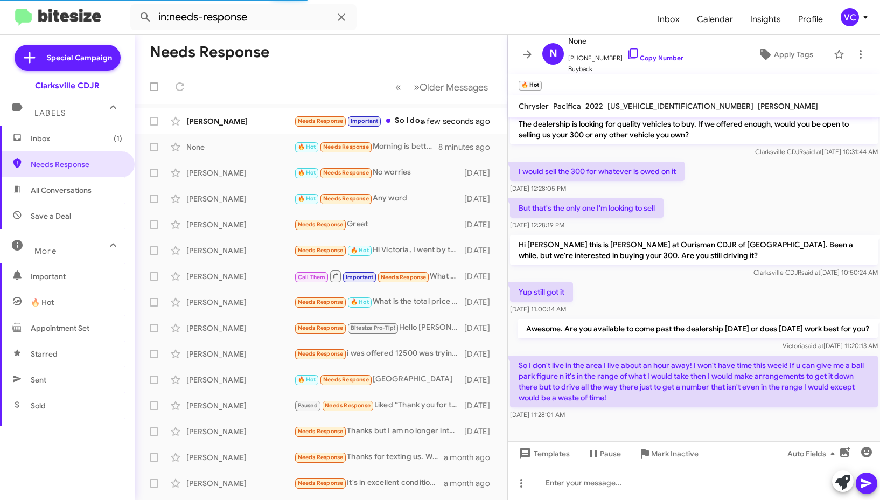
click at [721, 267] on div "Clarksville CDJR said at [DATE] 10:50:24 AM" at bounding box center [694, 272] width 368 height 11
click at [730, 395] on p "So I don't live in the area I live about an hour away! I won't have time this w…" at bounding box center [694, 382] width 368 height 52
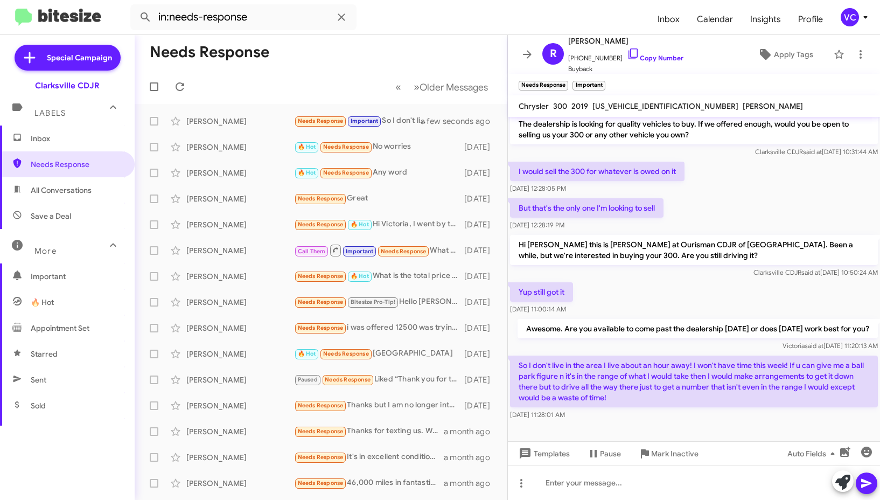
click at [775, 280] on div "Yup still got it [DATE] 11:00:14 AM" at bounding box center [694, 298] width 372 height 37
click at [750, 291] on div "Yup still got it [DATE] 11:00:14 AM" at bounding box center [694, 298] width 372 height 37
click at [757, 289] on div "Yup still got it [DATE] 11:00:14 AM" at bounding box center [694, 298] width 372 height 37
click at [596, 340] on div "Awesome. Are you available to come past the dealership [DATE] or does [DATE] wo…" at bounding box center [698, 335] width 360 height 32
drag, startPoint x: 515, startPoint y: 365, endPoint x: 715, endPoint y: 372, distance: 200.5
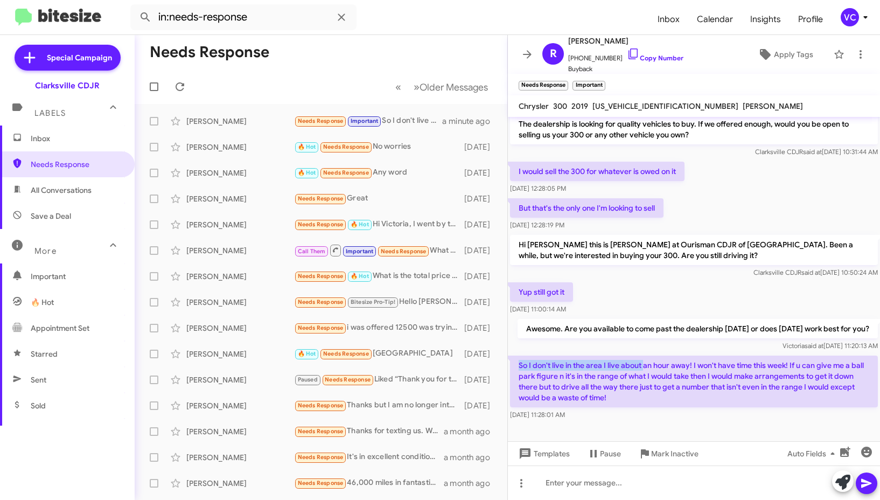
click at [660, 369] on p "So I don't live in the area I live about an hour away! I won't have time this w…" at bounding box center [694, 382] width 368 height 52
click at [717, 372] on p "So I don't live in the area I live about an hour away! I won't have time this w…" at bounding box center [694, 382] width 368 height 52
click at [582, 348] on div "[PERSON_NAME] said at [DATE] 11:20:13 AM" at bounding box center [698, 345] width 360 height 11
drag, startPoint x: 547, startPoint y: 363, endPoint x: 713, endPoint y: 361, distance: 166.4
click at [705, 362] on p "So I don't live in the area I live about an hour away! I won't have time this w…" at bounding box center [694, 382] width 368 height 52
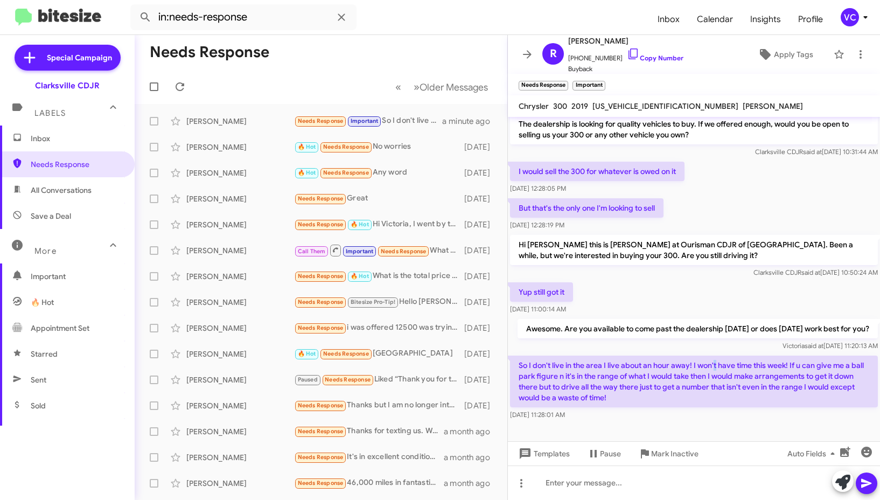
click at [716, 360] on p "So I don't live in the area I live about an hour away! I won't have time this w…" at bounding box center [694, 382] width 368 height 52
drag, startPoint x: 628, startPoint y: 335, endPoint x: 638, endPoint y: 334, distance: 10.8
click at [628, 335] on p "Awesome. Are you available to come past the dealership [DATE] or does [DATE] wo…" at bounding box center [698, 328] width 360 height 19
drag, startPoint x: 664, startPoint y: 357, endPoint x: 842, endPoint y: 352, distance: 178.4
click at [842, 352] on div "Hi [PERSON_NAME] this is [PERSON_NAME], General Manager at Ourisman CDJR of [GE…" at bounding box center [694, 251] width 372 height 343
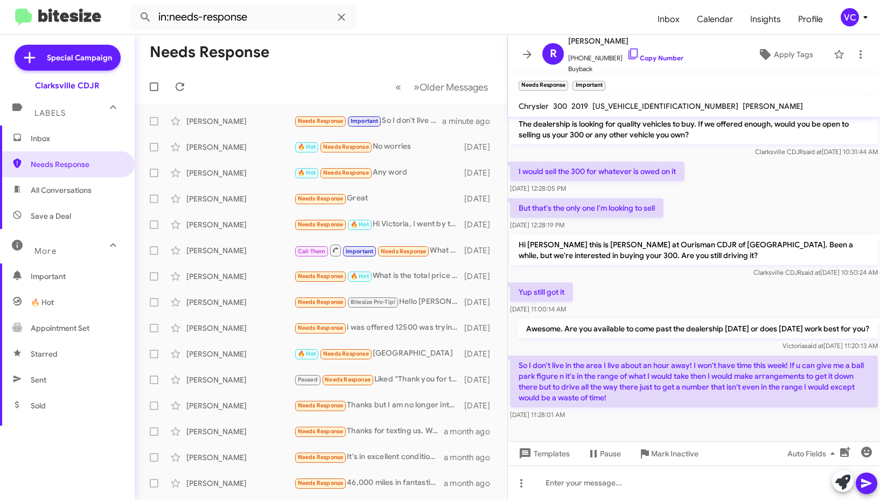
click at [719, 339] on div "Awesome. Are you available to come past the dealership [DATE] or does [DATE] wo…" at bounding box center [698, 335] width 360 height 32
drag, startPoint x: 544, startPoint y: 387, endPoint x: 559, endPoint y: 388, distance: 14.6
click at [558, 388] on p "So I don't live in the area I live about an hour away! I won't have time this w…" at bounding box center [694, 382] width 368 height 52
drag, startPoint x: 580, startPoint y: 389, endPoint x: 605, endPoint y: 396, distance: 25.7
click at [582, 391] on p "So I don't live in the area I live about an hour away! I won't have time this w…" at bounding box center [694, 382] width 368 height 52
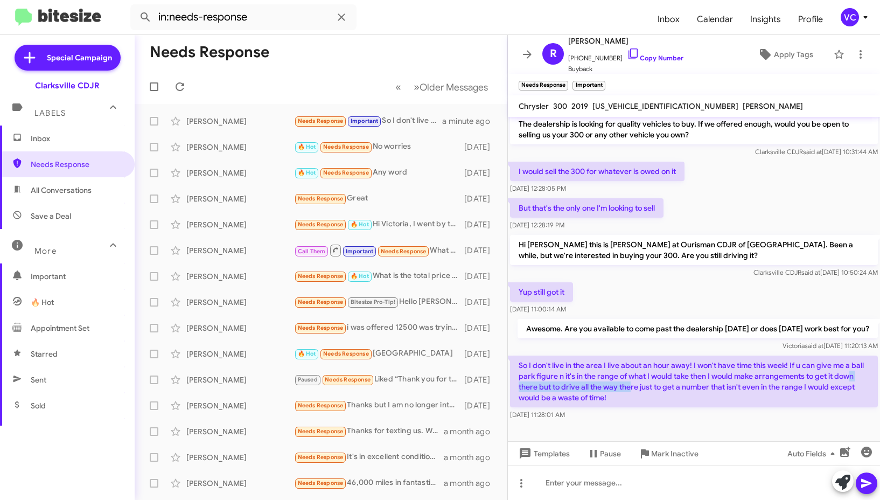
drag, startPoint x: 534, startPoint y: 384, endPoint x: 670, endPoint y: 391, distance: 135.9
click at [659, 391] on p "So I don't live in the area I live about an hour away! I won't have time this w…" at bounding box center [694, 382] width 368 height 52
click at [675, 391] on p "So I don't live in the area I live about an hour away! I won't have time this w…" at bounding box center [694, 382] width 368 height 52
drag, startPoint x: 562, startPoint y: 389, endPoint x: 651, endPoint y: 389, distance: 88.9
click at [632, 391] on p "So I don't live in the area I live about an hour away! I won't have time this w…" at bounding box center [694, 382] width 368 height 52
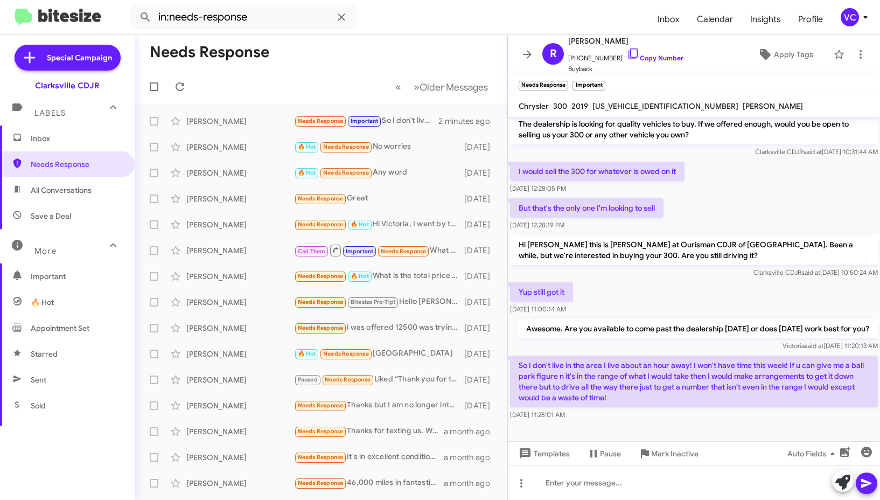
click at [663, 388] on p "So I don't live in the area I live about an hour away! I won't have time this w…" at bounding box center [694, 382] width 368 height 52
drag, startPoint x: 599, startPoint y: 388, endPoint x: 723, endPoint y: 389, distance: 123.9
click at [717, 389] on p "So I don't live in the area I live about an hour away! I won't have time this w…" at bounding box center [694, 382] width 368 height 52
click at [731, 389] on p "So I don't live in the area I live about an hour away! I won't have time this w…" at bounding box center [694, 382] width 368 height 52
drag, startPoint x: 743, startPoint y: 386, endPoint x: 873, endPoint y: 392, distance: 130.5
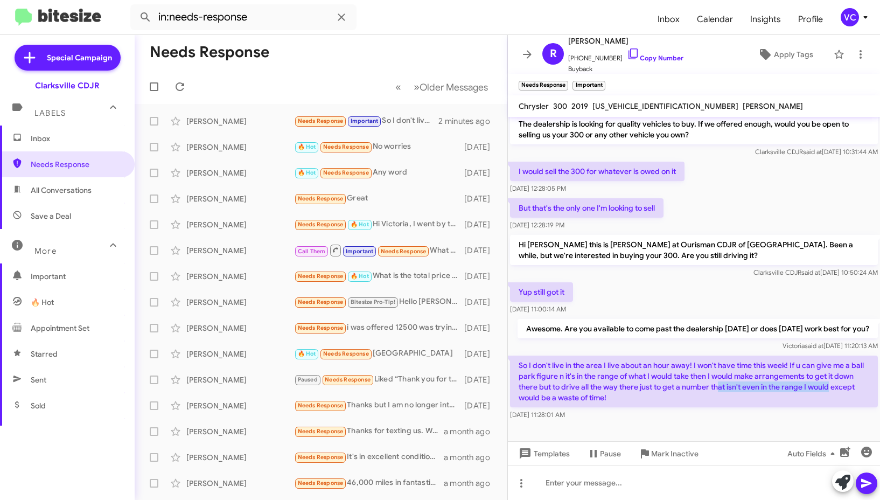
click at [872, 392] on cdk-virtual-scroll-viewport "Hi [PERSON_NAME] this is [PERSON_NAME], General Manager at Ourisman CDJR of [GE…" at bounding box center [694, 279] width 372 height 324
click at [688, 408] on div "So I don't live in the area I live about an hour away! I won't have time this w…" at bounding box center [694, 388] width 368 height 65
drag, startPoint x: 511, startPoint y: 392, endPoint x: 618, endPoint y: 394, distance: 107.2
click at [599, 395] on p "So I don't live in the area I live about an hour away! I won't have time this w…" at bounding box center [694, 382] width 368 height 52
drag, startPoint x: 638, startPoint y: 391, endPoint x: 650, endPoint y: 391, distance: 12.4
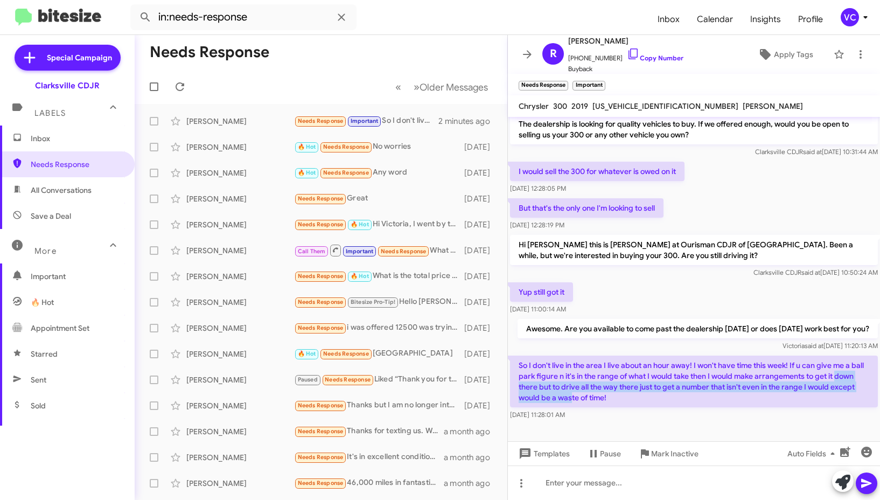
click at [638, 391] on p "So I don't live in the area I live about an hour away! I won't have time this w…" at bounding box center [694, 382] width 368 height 52
drag, startPoint x: 604, startPoint y: 353, endPoint x: 610, endPoint y: 353, distance: 6.5
click at [608, 353] on div "So I don't live in the area I live about an hour away! I won't have time this w…" at bounding box center [694, 387] width 372 height 69
click at [613, 365] on p "So I don't live in the area I live about an hour away! I won't have time this w…" at bounding box center [694, 382] width 368 height 52
click at [609, 352] on div "Awesome. Are you available to come past the dealership [DATE] or does [DATE] wo…" at bounding box center [694, 335] width 372 height 37
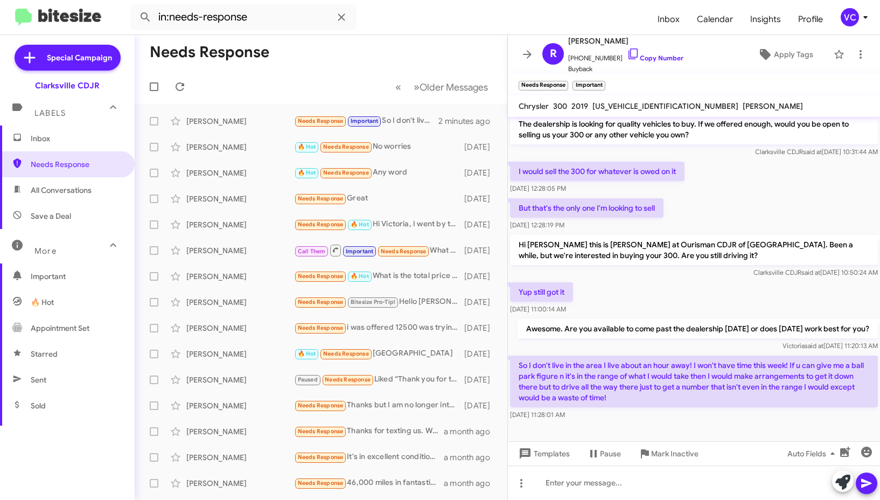
click at [670, 280] on div "Yup still got it [DATE] 11:00:14 AM" at bounding box center [694, 298] width 372 height 37
click at [740, 304] on div "Yup still got it [DATE] 11:00:14 AM" at bounding box center [694, 298] width 372 height 37
click at [714, 335] on p "Awesome. Are you available to come past the dealership [DATE] or does [DATE] wo…" at bounding box center [698, 328] width 360 height 19
click at [712, 333] on p "Awesome. Are you available to come past the dealership [DATE] or does [DATE] wo…" at bounding box center [698, 328] width 360 height 19
click at [705, 344] on div "[PERSON_NAME] said at [DATE] 11:20:13 AM" at bounding box center [698, 345] width 360 height 11
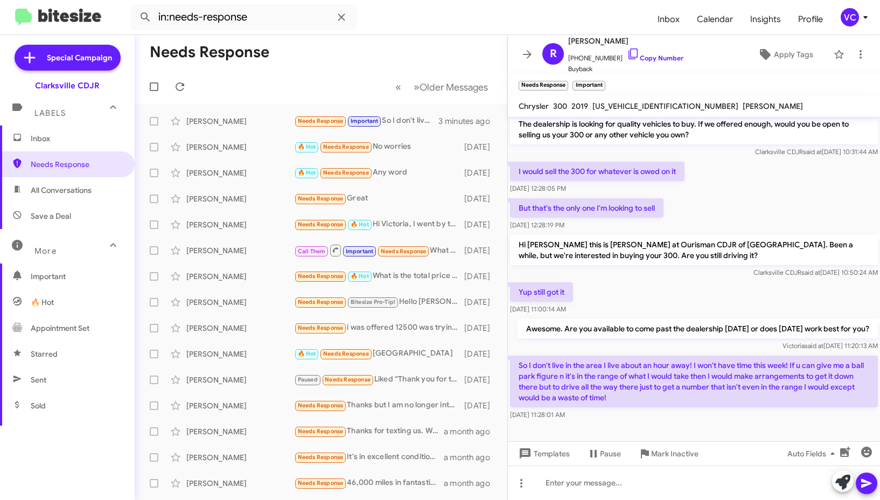
click at [682, 337] on p "Awesome. Are you available to come past the dealership [DATE] or does [DATE] wo…" at bounding box center [698, 328] width 360 height 19
drag, startPoint x: 623, startPoint y: 358, endPoint x: 689, endPoint y: 356, distance: 65.8
click at [651, 357] on p "So I don't live in the area I live about an hour away! I won't have time this w…" at bounding box center [694, 382] width 368 height 52
click at [674, 363] on p "So I don't live in the area I live about an hour away! I won't have time this w…" at bounding box center [694, 382] width 368 height 52
click at [696, 344] on div "[PERSON_NAME] said at [DATE] 11:20:13 AM" at bounding box center [698, 345] width 360 height 11
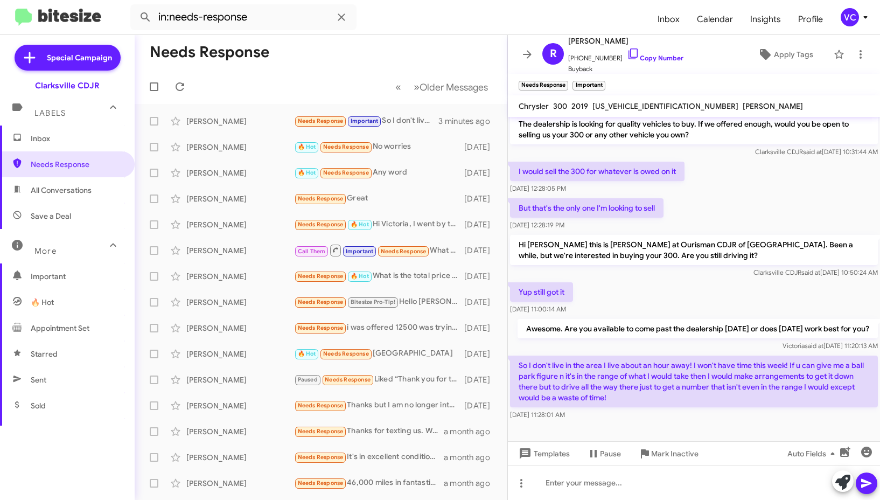
click at [776, 235] on p "Hi [PERSON_NAME] this is [PERSON_NAME] at Ourisman CDJR of [GEOGRAPHIC_DATA]. B…" at bounding box center [694, 250] width 368 height 30
click at [753, 267] on div "Hi [PERSON_NAME] this is [PERSON_NAME] at Ourisman CDJR of [GEOGRAPHIC_DATA]. B…" at bounding box center [694, 256] width 372 height 47
drag, startPoint x: 709, startPoint y: 367, endPoint x: 861, endPoint y: 359, distance: 152.1
click at [861, 359] on p "So I don't live in the area I live about an hour away! I won't have time this w…" at bounding box center [694, 382] width 368 height 52
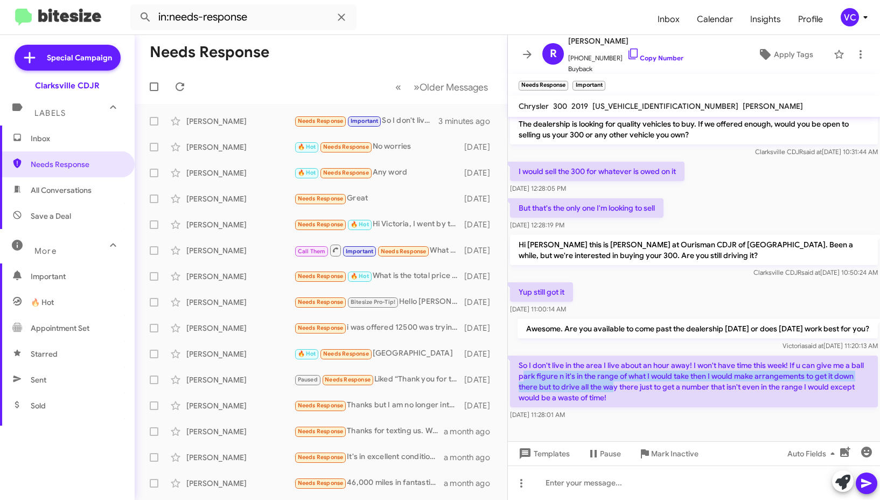
drag, startPoint x: 537, startPoint y: 372, endPoint x: 637, endPoint y: 384, distance: 100.8
click at [637, 384] on p "So I don't live in the area I live about an hour away! I won't have time this w…" at bounding box center [694, 382] width 368 height 52
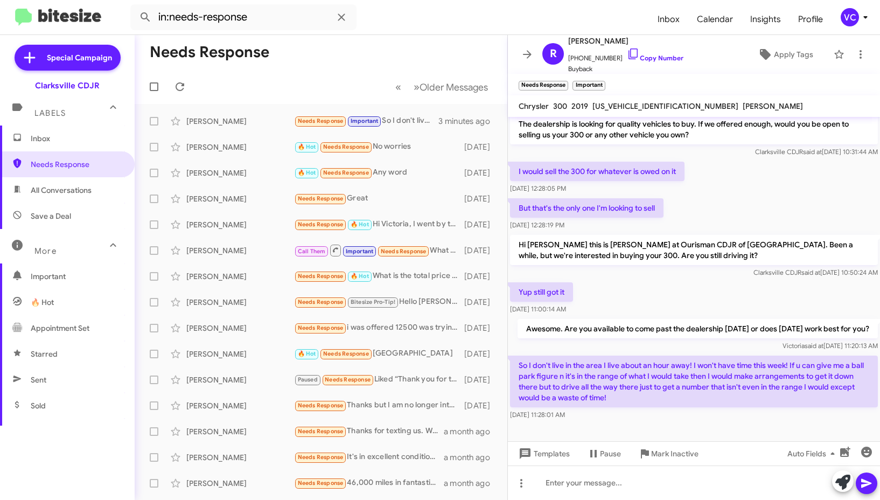
click at [640, 391] on p "So I don't live in the area I live about an hour away! I won't have time this w…" at bounding box center [694, 382] width 368 height 52
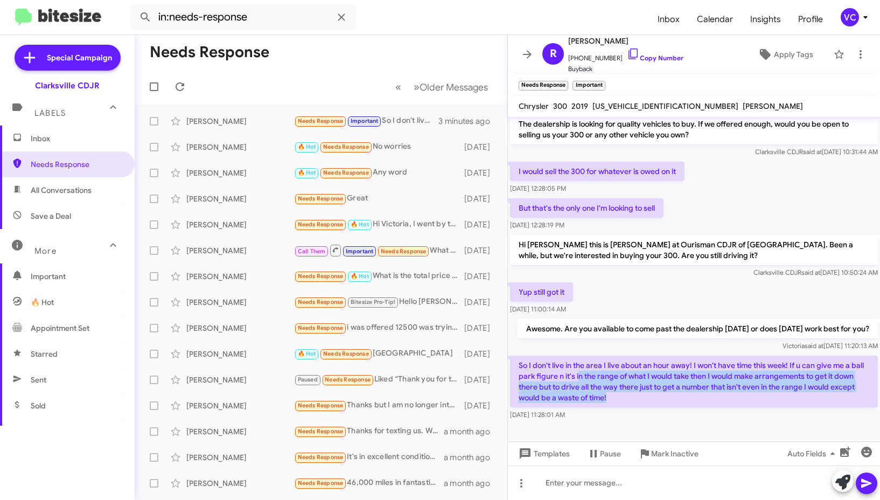
drag, startPoint x: 596, startPoint y: 371, endPoint x: 721, endPoint y: 398, distance: 127.9
click at [721, 398] on p "So I don't live in the area I live about an hour away! I won't have time this w…" at bounding box center [694, 382] width 368 height 52
click at [727, 388] on p "So I don't live in the area I live about an hour away! I won't have time this w…" at bounding box center [694, 382] width 368 height 52
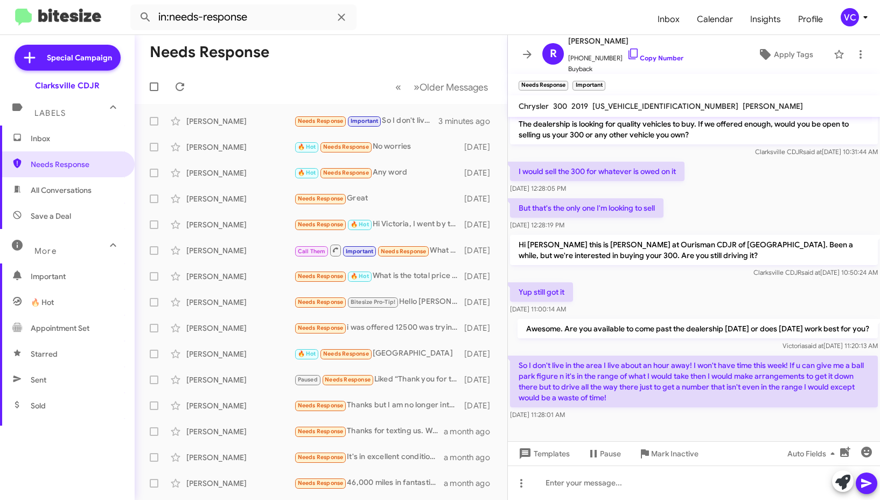
click at [731, 317] on div "Awesome. Are you available to come past the dealership [DATE] or does [DATE] wo…" at bounding box center [694, 335] width 372 height 37
click at [754, 268] on span "Clarksville CDJR said at [DATE] 10:50:24 AM" at bounding box center [816, 272] width 124 height 8
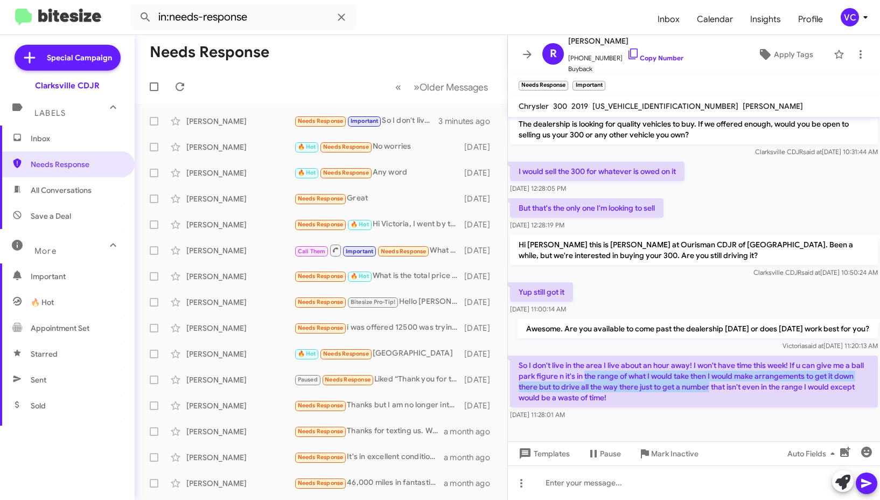
drag, startPoint x: 614, startPoint y: 377, endPoint x: 732, endPoint y: 385, distance: 118.7
click at [731, 383] on p "So I don't live in the area I live about an hour away! I won't have time this w…" at bounding box center [694, 382] width 368 height 52
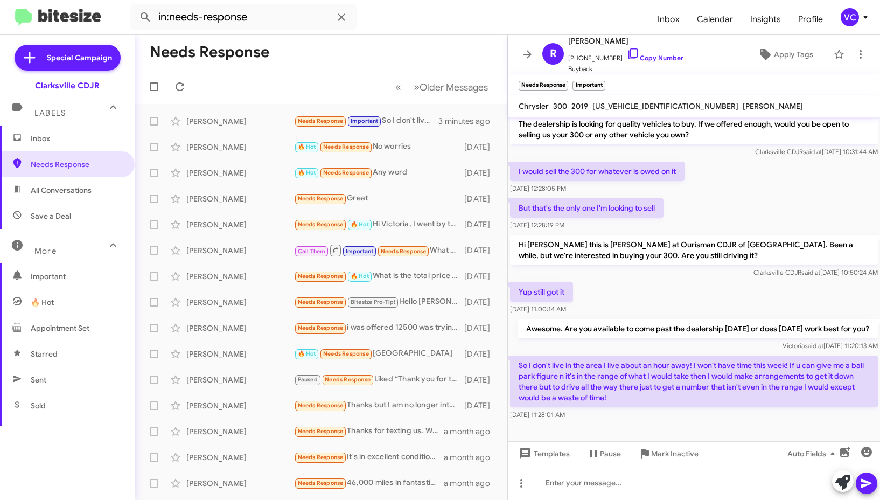
click at [735, 398] on p "So I don't live in the area I live about an hour away! I won't have time this w…" at bounding box center [694, 382] width 368 height 52
drag, startPoint x: 569, startPoint y: 387, endPoint x: 692, endPoint y: 387, distance: 122.3
click at [687, 387] on p "So I don't live in the area I live about an hour away! I won't have time this w…" at bounding box center [694, 382] width 368 height 52
click at [703, 391] on p "So I don't live in the area I live about an hour away! I won't have time this w…" at bounding box center [694, 382] width 368 height 52
click at [701, 398] on p "So I don't live in the area I live about an hour away! I won't have time this w…" at bounding box center [694, 382] width 368 height 52
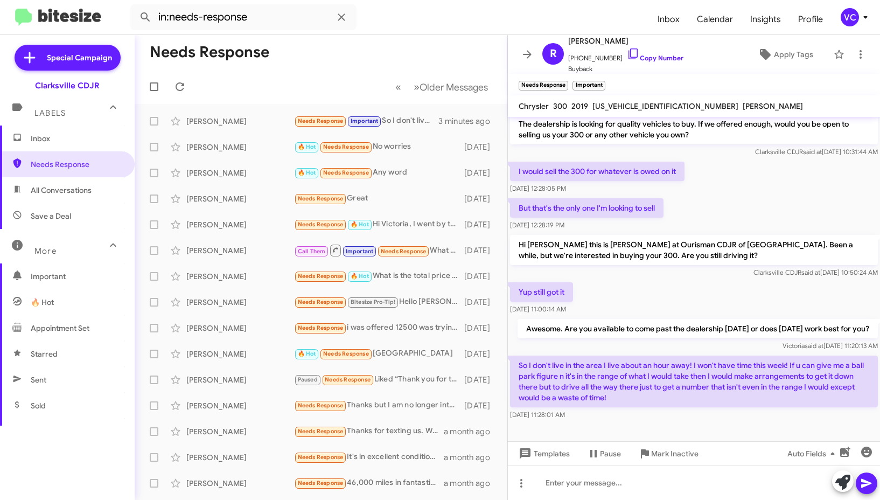
click at [613, 106] on span "[US_VEHICLE_IDENTIFICATION_NUMBER]" at bounding box center [666, 106] width 146 height 10
copy span "[US_VEHICLE_IDENTIFICATION_NUMBER]"
click at [611, 483] on div at bounding box center [694, 482] width 372 height 34
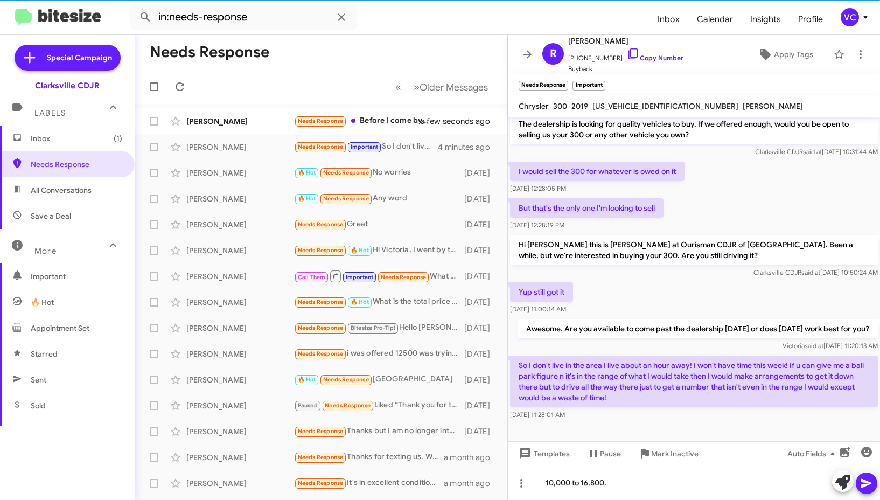
click at [868, 487] on icon at bounding box center [866, 483] width 13 height 13
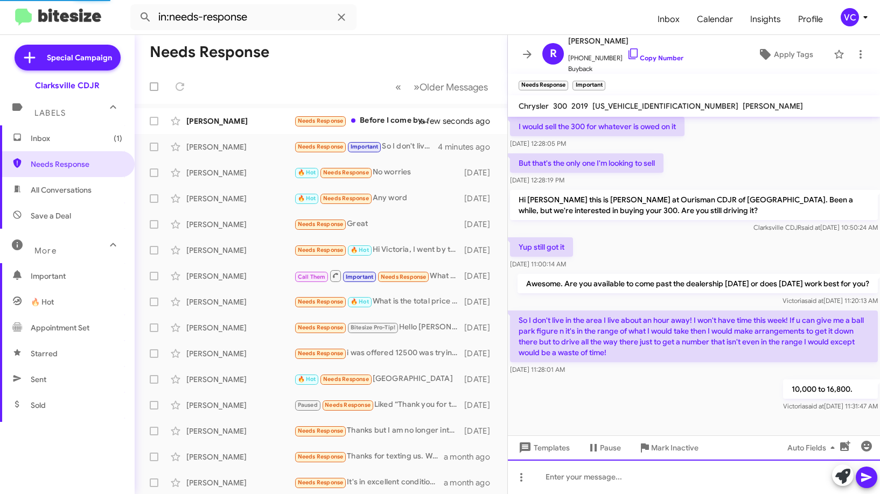
scroll to position [93, 0]
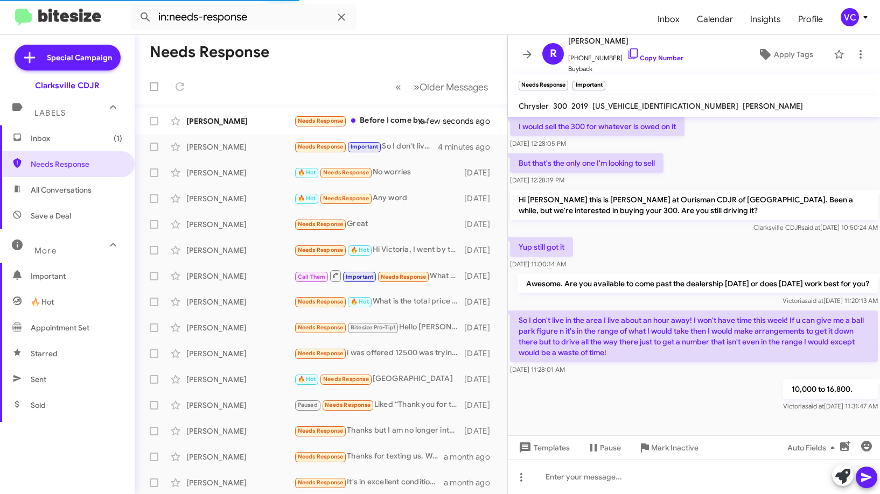
click at [698, 373] on div "[DATE] 11:28:01 AM" at bounding box center [694, 370] width 368 height 11
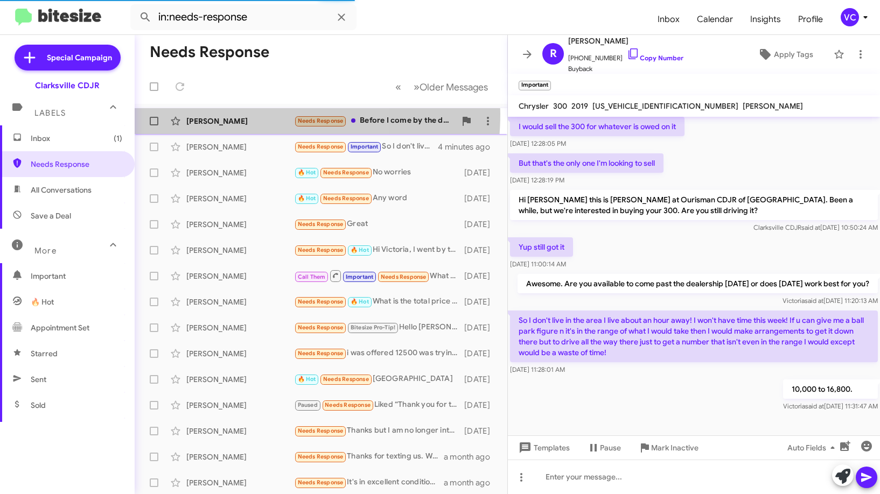
click at [239, 114] on div "[PERSON_NAME] Needs Response Before I come by the dealer, can you provide an es…" at bounding box center [321, 121] width 356 height 22
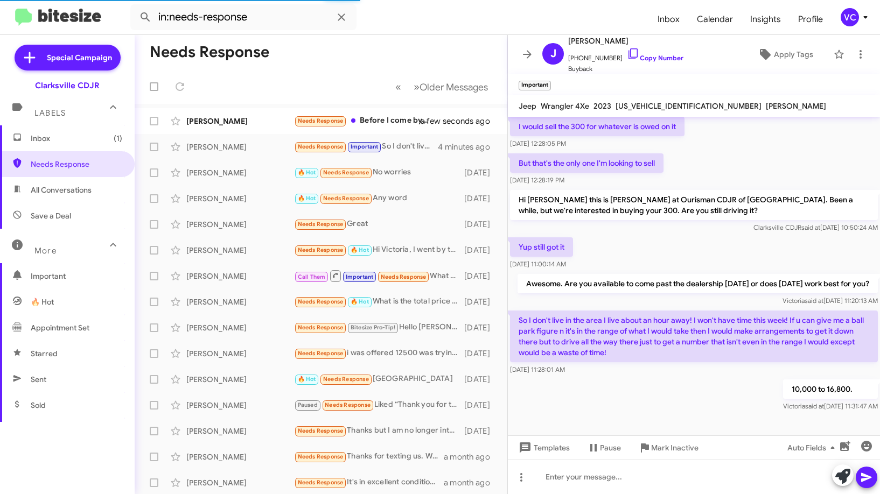
scroll to position [96, 0]
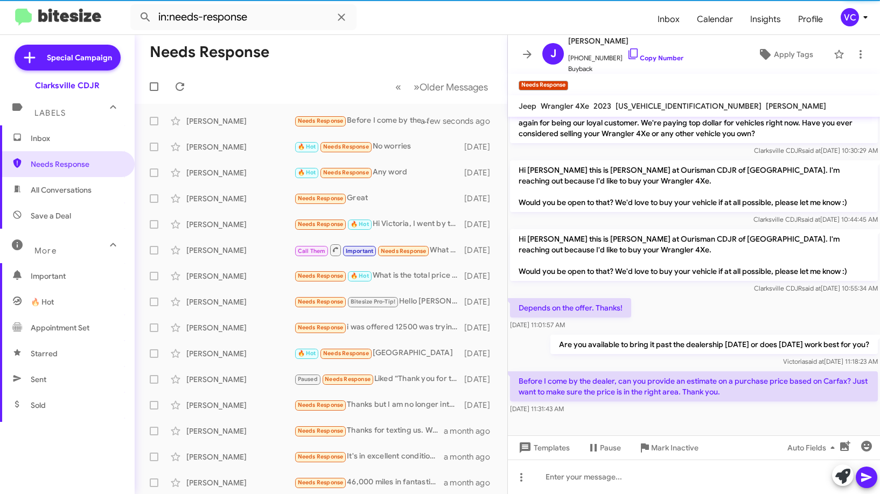
click at [722, 301] on div "Depends on the offer. Thanks! [DATE] 11:01:57 AM" at bounding box center [694, 314] width 372 height 37
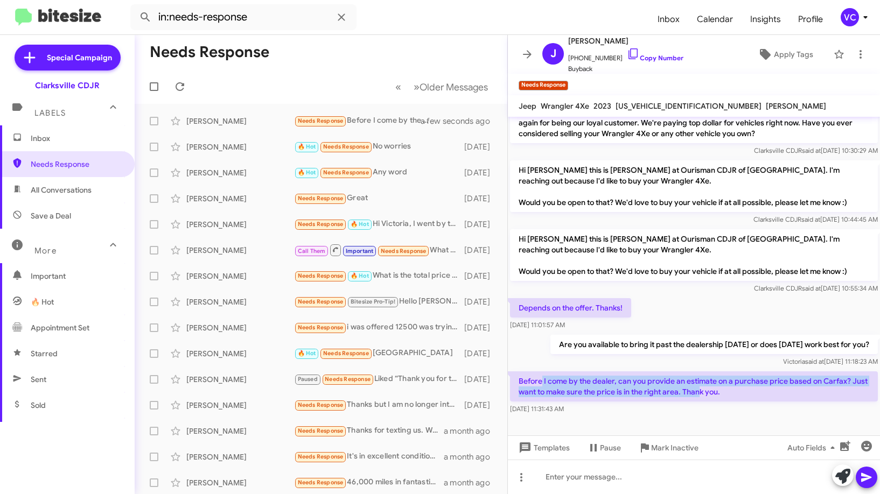
drag, startPoint x: 542, startPoint y: 383, endPoint x: 748, endPoint y: 400, distance: 205.9
click at [741, 400] on p "Before I come by the dealer, can you provide an estimate on a purchase price ba…" at bounding box center [694, 387] width 368 height 30
drag, startPoint x: 753, startPoint y: 401, endPoint x: 739, endPoint y: 328, distance: 74.1
click at [754, 401] on p "Before I come by the dealer, can you provide an estimate on a purchase price ba…" at bounding box center [694, 387] width 368 height 30
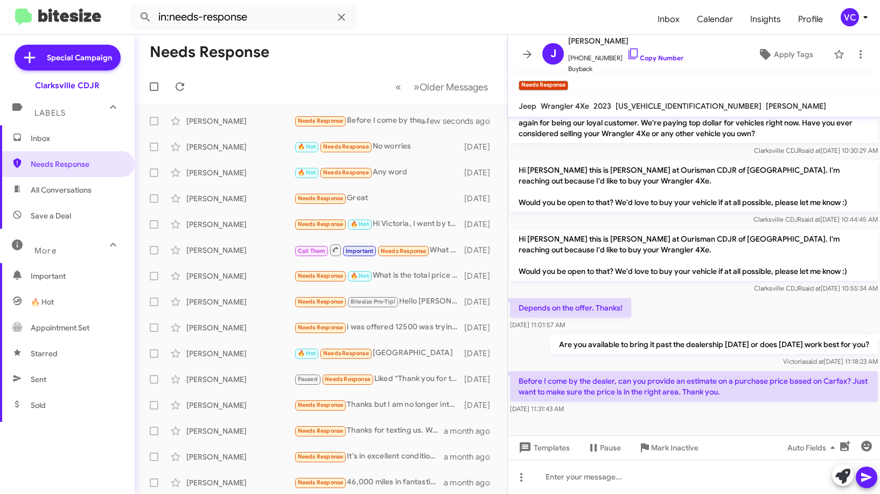
click at [735, 308] on div "Depends on the offer. Thanks! [DATE] 11:01:57 AM" at bounding box center [694, 314] width 372 height 37
drag, startPoint x: 709, startPoint y: 379, endPoint x: 781, endPoint y: 381, distance: 72.2
click at [779, 381] on p "Before I come by the dealer, can you provide an estimate on a purchase price ba…" at bounding box center [694, 387] width 368 height 30
click at [792, 391] on p "Before I come by the dealer, can you provide an estimate on a purchase price ba…" at bounding box center [694, 387] width 368 height 30
click at [790, 395] on p "Before I come by the dealer, can you provide an estimate on a purchase price ba…" at bounding box center [694, 387] width 368 height 30
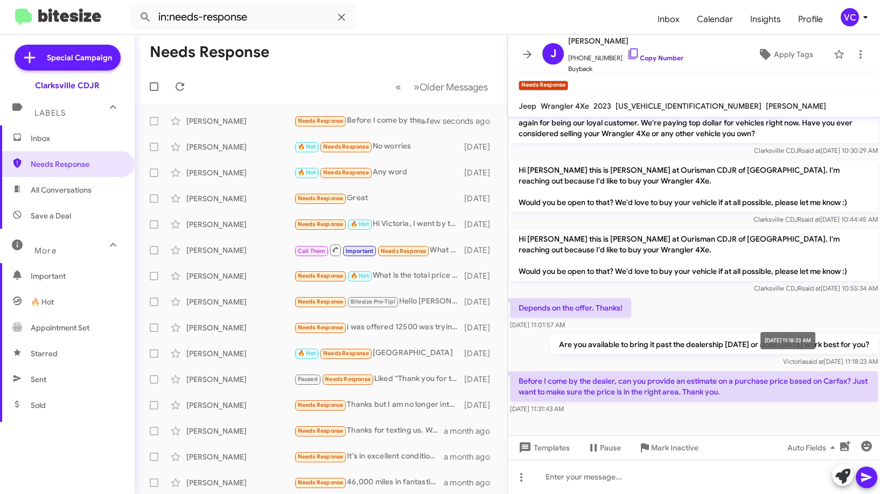
click at [769, 308] on div "Depends on the offer. Thanks! [DATE] 11:01:57 AM" at bounding box center [694, 314] width 372 height 37
click at [768, 307] on div "Depends on the offer. Thanks! [DATE] 11:01:57 AM" at bounding box center [694, 314] width 372 height 37
click at [796, 306] on div "Depends on the offer. Thanks! [DATE] 11:01:57 AM" at bounding box center [694, 314] width 372 height 37
click at [668, 331] on div "Depends on the offer. Thanks! [DATE] 11:01:57 AM" at bounding box center [694, 314] width 372 height 37
click at [637, 108] on span "[US_VEHICLE_IDENTIFICATION_NUMBER]" at bounding box center [689, 106] width 146 height 10
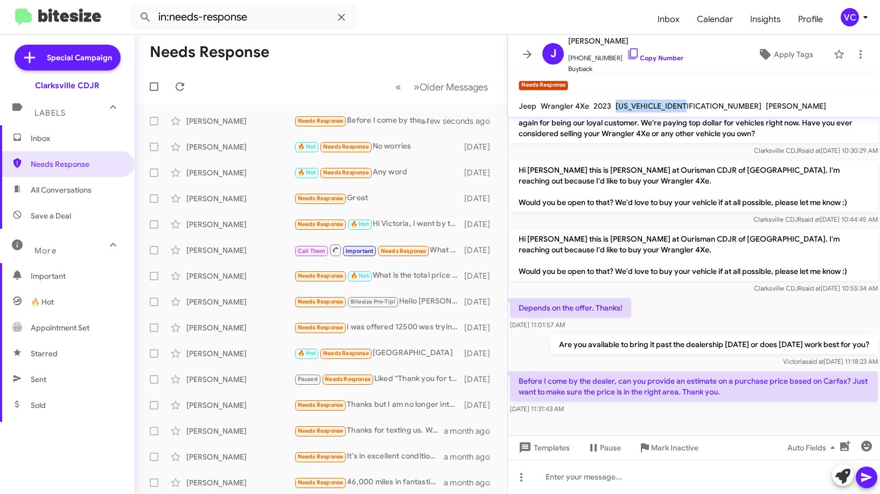
click at [637, 108] on span "[US_VEHICLE_IDENTIFICATION_NUMBER]" at bounding box center [689, 106] width 146 height 10
copy span "[US_VEHICLE_IDENTIFICATION_NUMBER]"
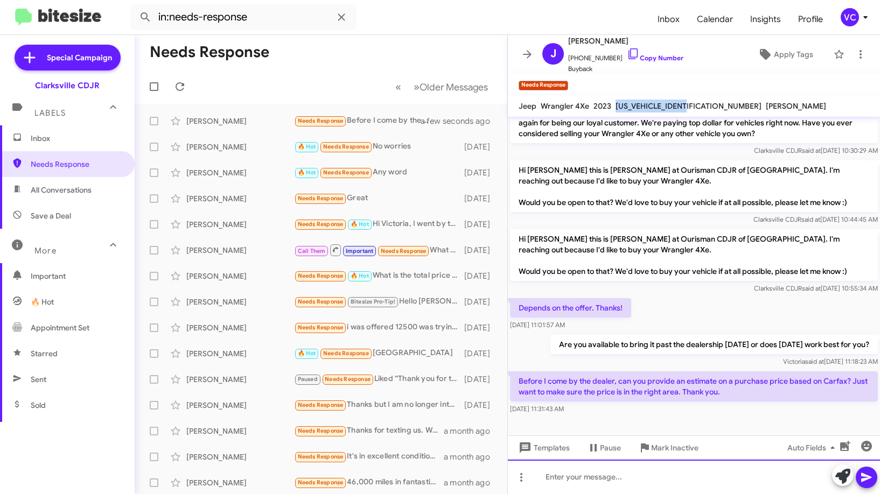
click at [589, 480] on div at bounding box center [694, 477] width 372 height 34
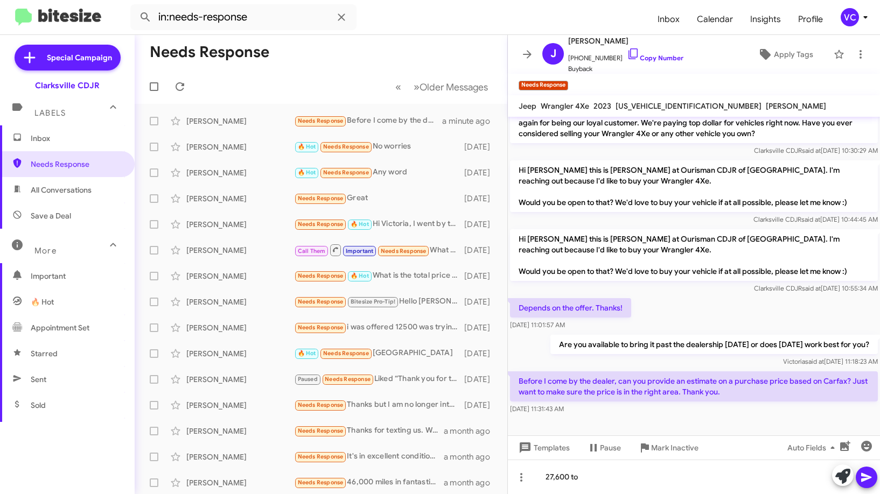
click at [698, 267] on p "Hi [PERSON_NAME] this is [PERSON_NAME] at Ourisman CDJR of [GEOGRAPHIC_DATA]. I…" at bounding box center [694, 255] width 368 height 52
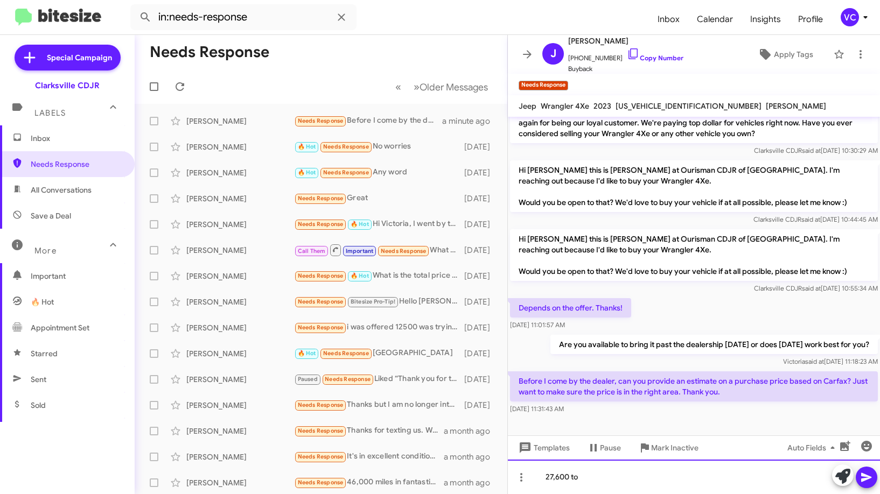
click at [606, 485] on div "27,600 to" at bounding box center [694, 477] width 372 height 34
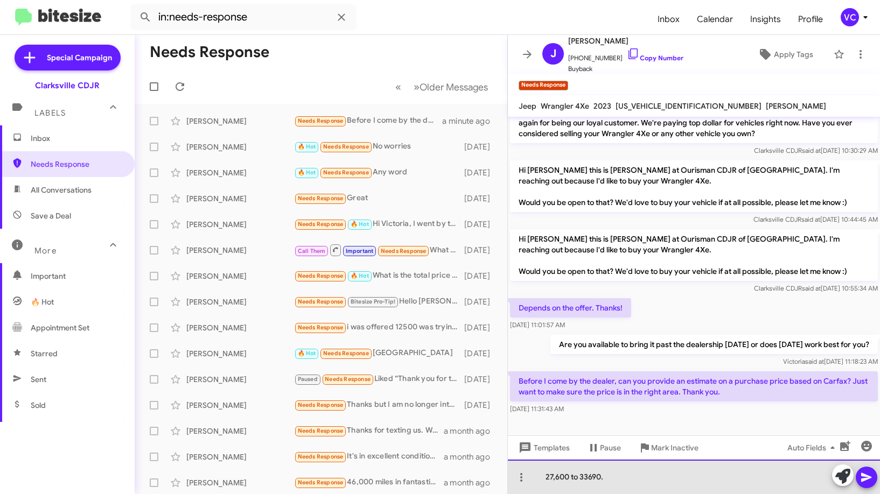
click at [607, 476] on div "27,600 to 33690." at bounding box center [694, 477] width 372 height 34
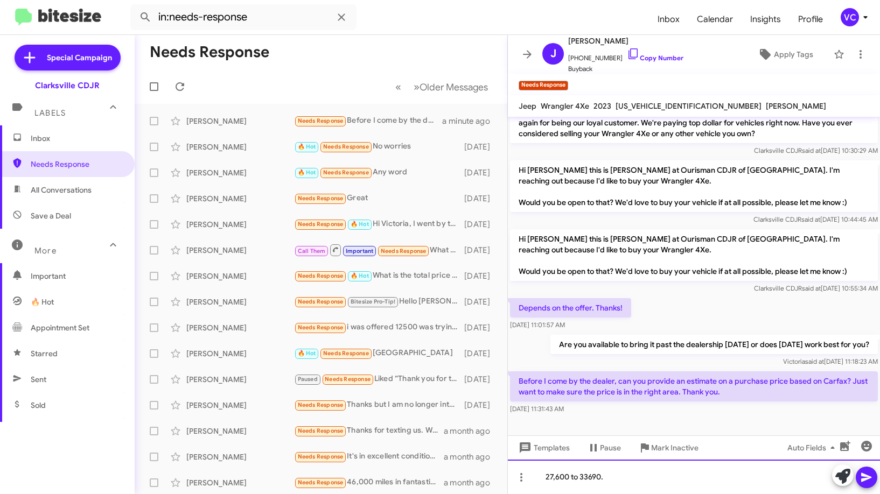
click at [707, 482] on div "27,600 to 33690." at bounding box center [694, 477] width 372 height 34
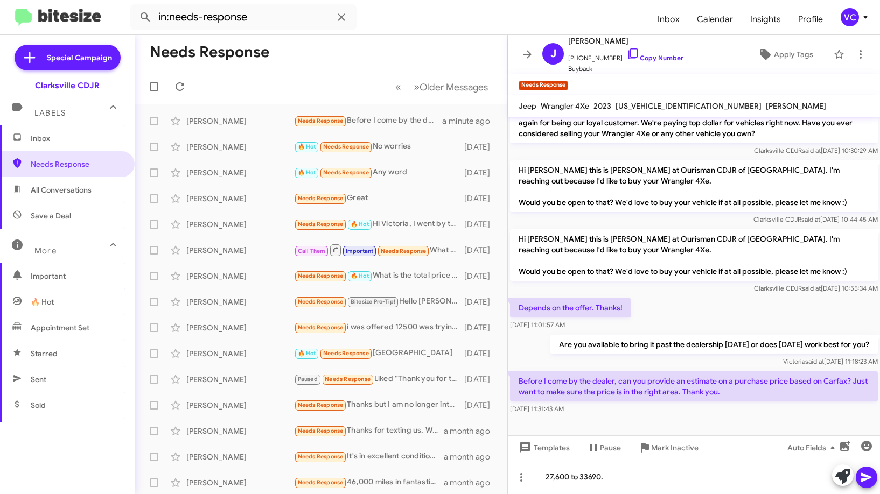
click at [872, 478] on icon at bounding box center [866, 477] width 10 height 9
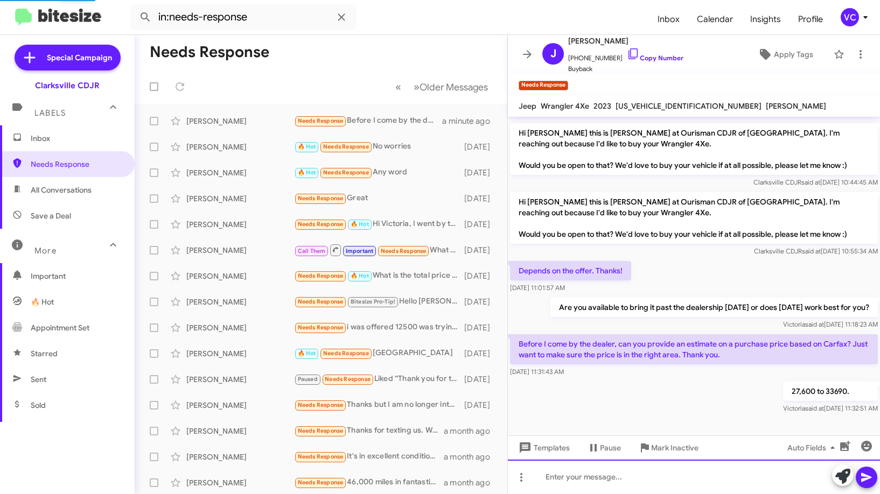
scroll to position [136, 0]
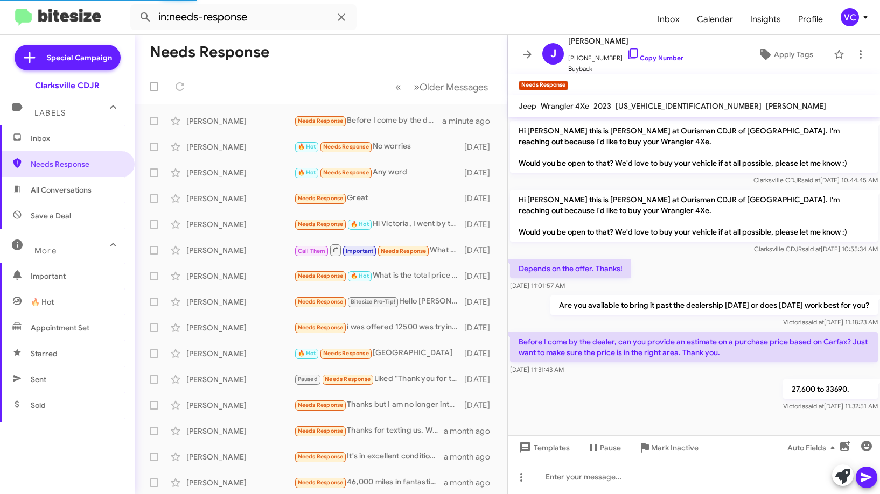
click at [763, 267] on div "Depends on the offer. Thanks! [DATE] 11:01:57 AM" at bounding box center [694, 275] width 372 height 37
click at [366, 57] on mat-toolbar-row "Needs Response" at bounding box center [321, 52] width 373 height 34
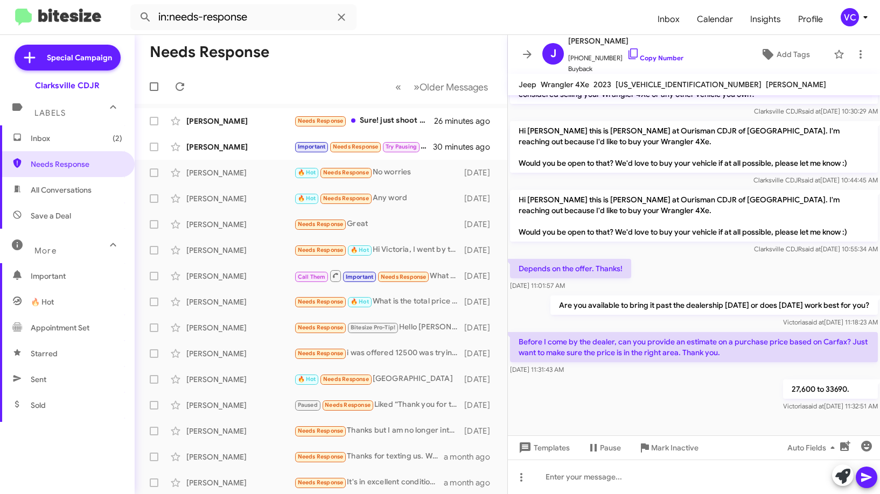
click at [639, 395] on div "27,600 to 33690. [PERSON_NAME] said at [DATE] 11:32:51 AM" at bounding box center [694, 396] width 372 height 37
click at [699, 260] on div "Depends on the offer. Thanks! [DATE] 11:01:57 AM" at bounding box center [694, 275] width 372 height 37
click at [263, 123] on div "[PERSON_NAME]" at bounding box center [240, 121] width 108 height 11
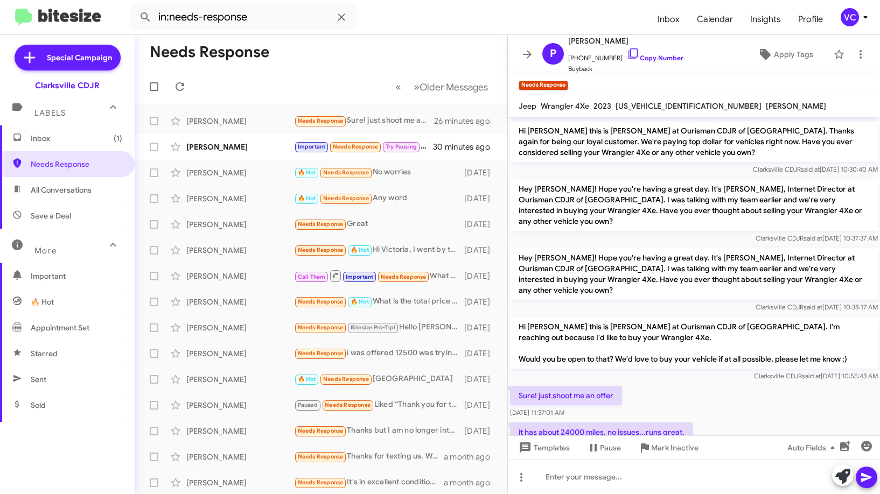
scroll to position [157, 0]
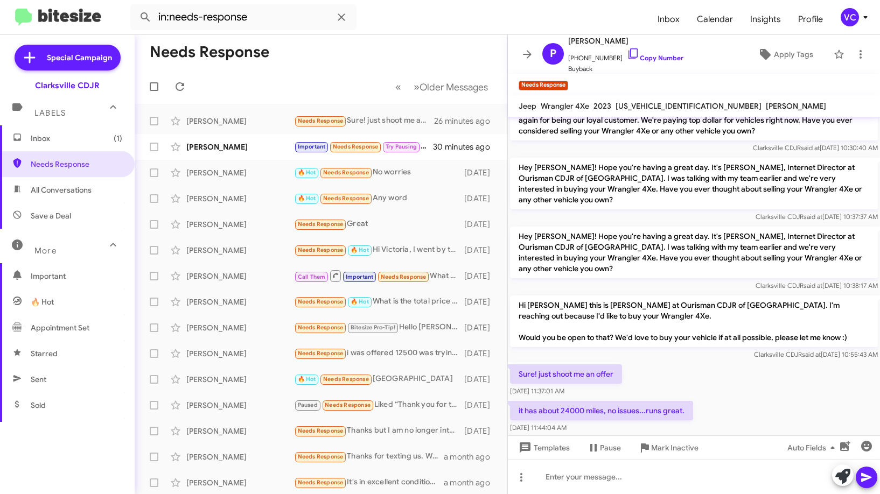
click at [782, 363] on div "Sure! just shoot me an offer [DATE] 11:37:01 AM" at bounding box center [694, 381] width 372 height 37
click at [635, 104] on span "[US_VEHICLE_IDENTIFICATION_NUMBER]" at bounding box center [689, 106] width 146 height 10
copy span "[US_VEHICLE_IDENTIFICATION_NUMBER]"
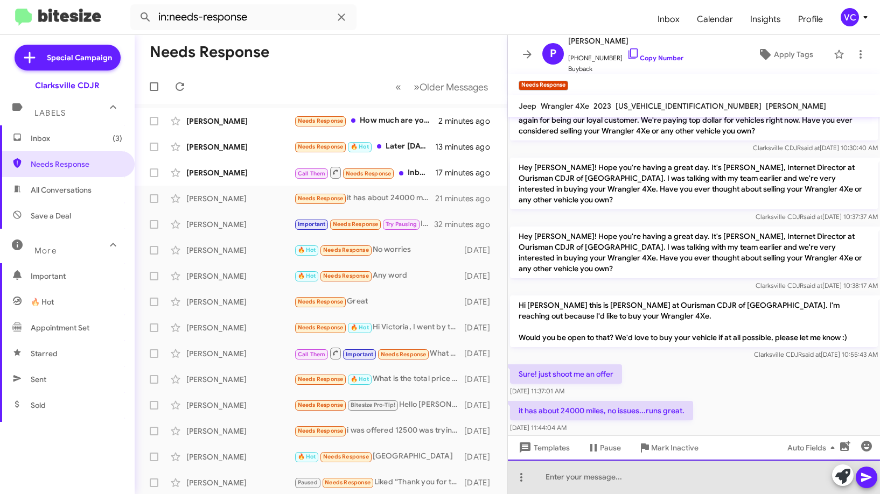
click at [617, 480] on div at bounding box center [694, 477] width 372 height 34
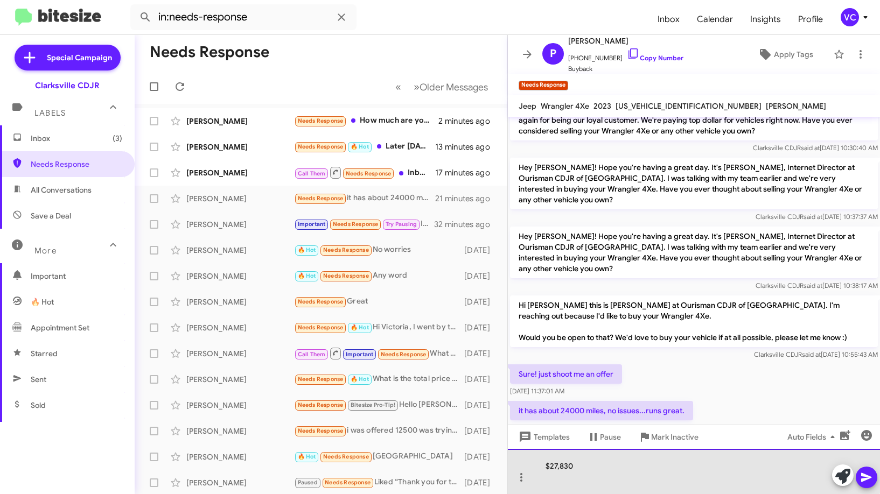
click at [648, 461] on div "$27,830" at bounding box center [694, 471] width 372 height 45
click at [607, 483] on div "$27,830" at bounding box center [694, 471] width 372 height 45
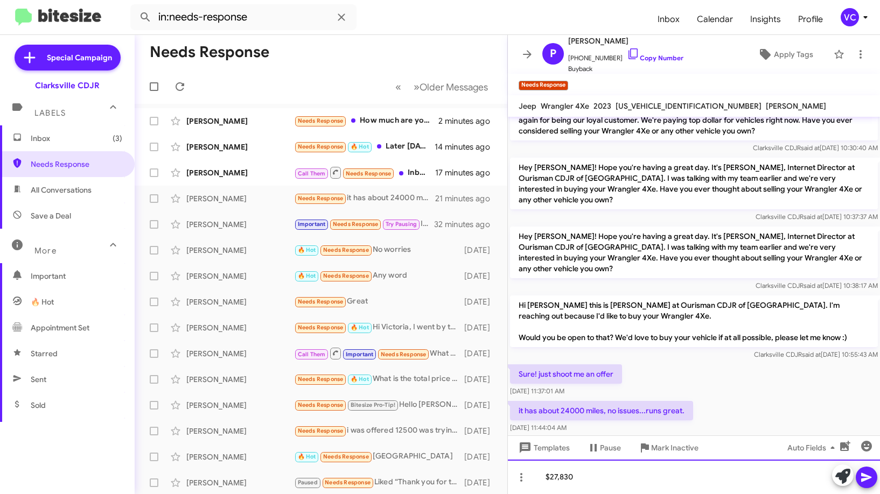
click at [601, 477] on div "$27,830" at bounding box center [694, 477] width 372 height 34
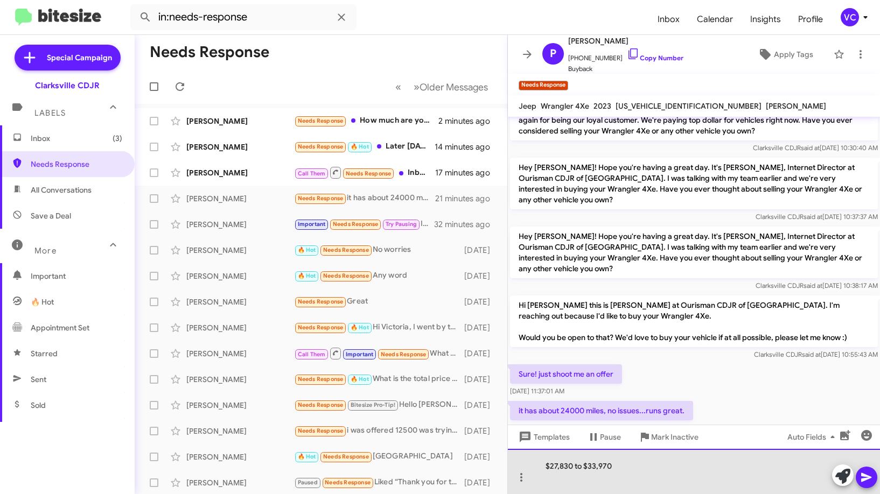
click at [605, 478] on div at bounding box center [689, 477] width 286 height 11
click at [609, 480] on div at bounding box center [689, 477] width 286 height 11
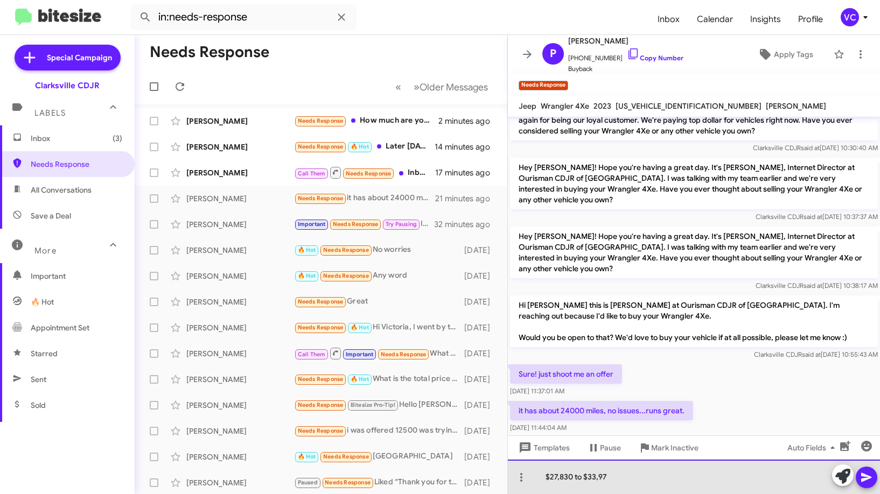
click at [667, 483] on div "$27,830 to $33,97" at bounding box center [694, 477] width 372 height 34
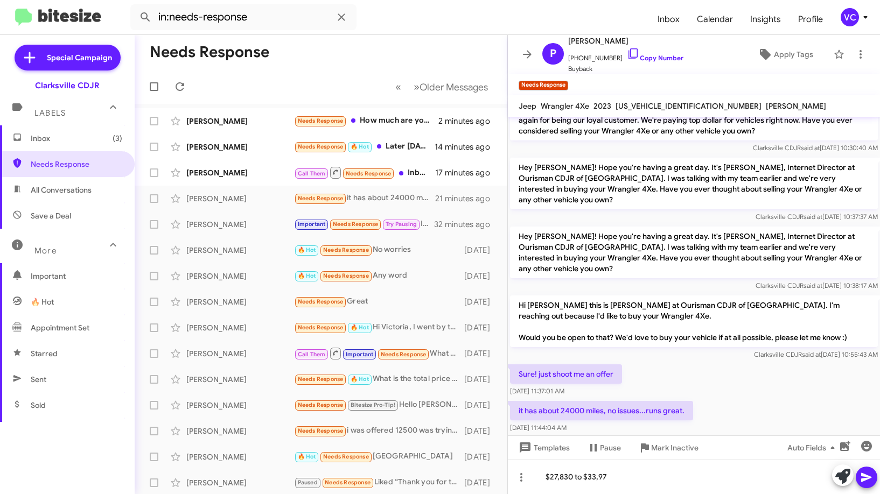
click at [870, 479] on icon at bounding box center [866, 477] width 10 height 9
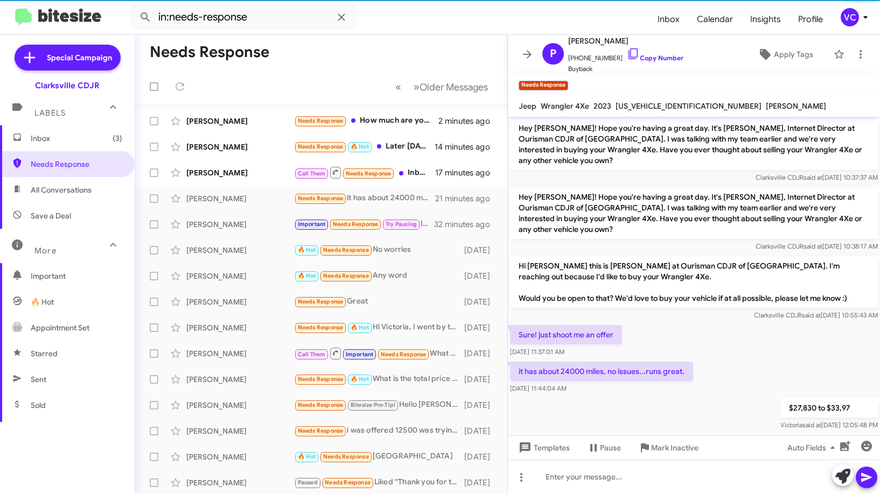
click at [641, 362] on p "it has about 24000 miles, no issues...runs great." at bounding box center [601, 371] width 183 height 19
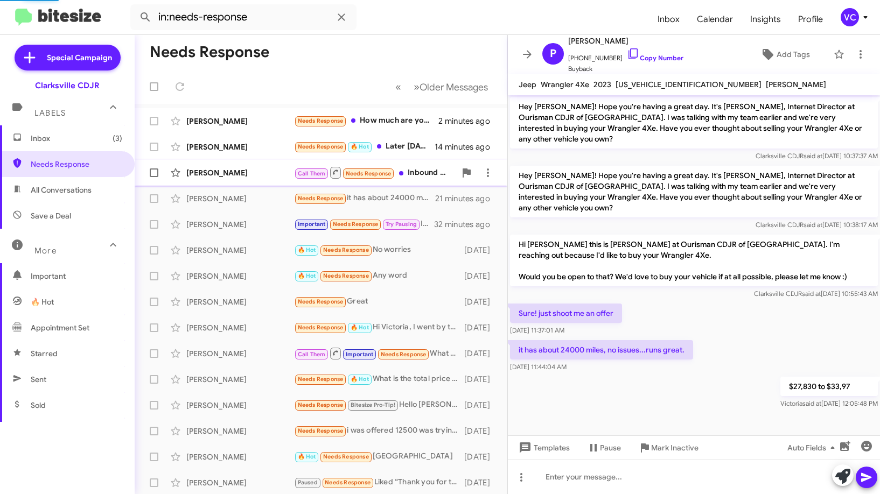
scroll to position [175, 0]
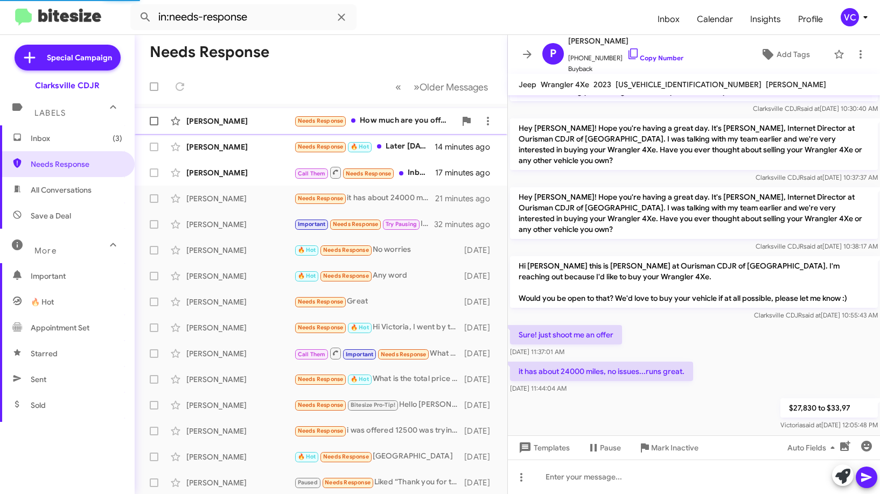
click at [227, 123] on div "[PERSON_NAME]" at bounding box center [240, 121] width 108 height 11
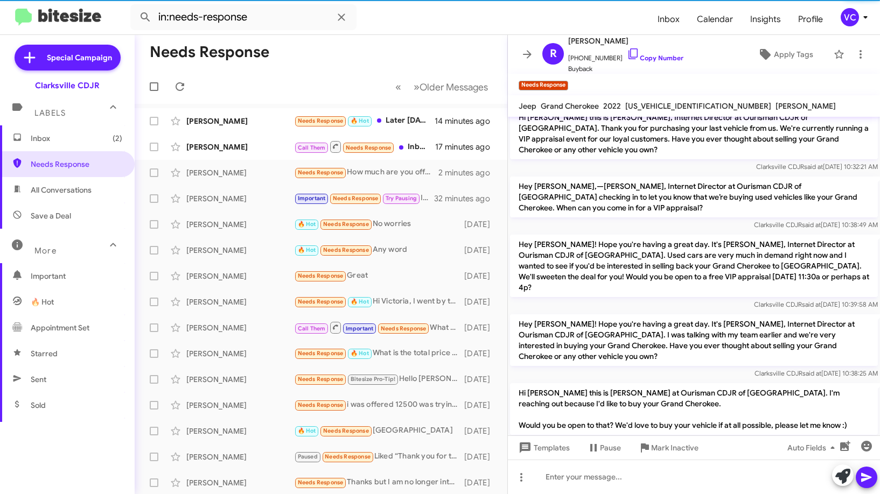
scroll to position [261, 0]
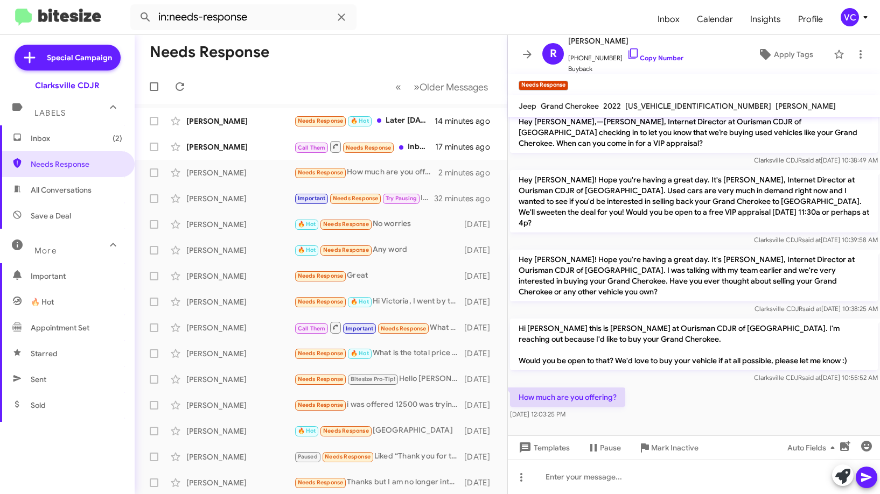
click at [716, 402] on div "How much are you offering? [DATE] 12:03:25 PM" at bounding box center [694, 404] width 372 height 37
click at [609, 57] on span "[PHONE_NUMBER] Copy Number" at bounding box center [625, 55] width 115 height 16
click at [643, 105] on span "[US_VEHICLE_IDENTIFICATION_NUMBER]" at bounding box center [698, 106] width 146 height 10
copy span "[US_VEHICLE_IDENTIFICATION_NUMBER]"
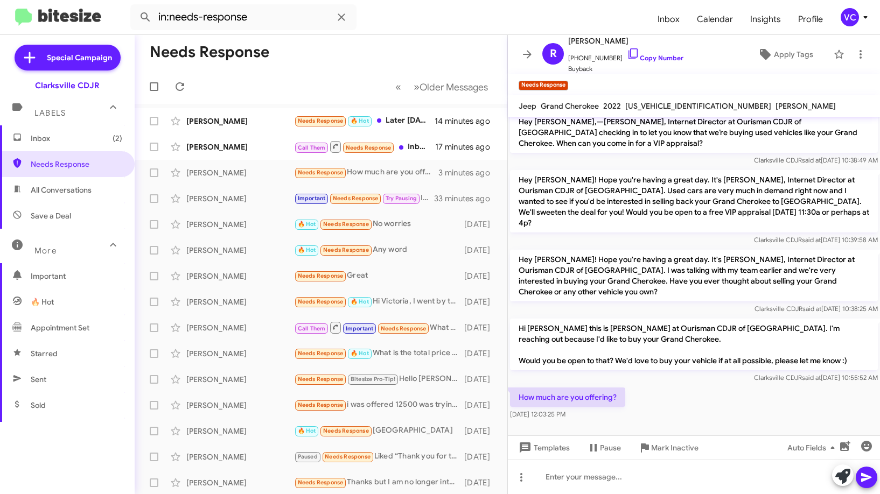
click at [345, 41] on mat-toolbar-row "Needs Response" at bounding box center [321, 52] width 373 height 34
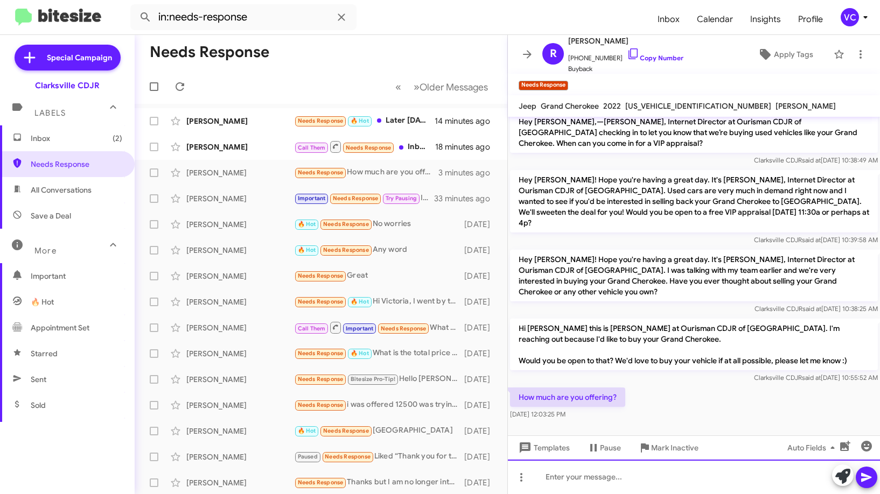
click at [618, 491] on div at bounding box center [694, 477] width 372 height 34
click at [621, 482] on div at bounding box center [694, 477] width 372 height 34
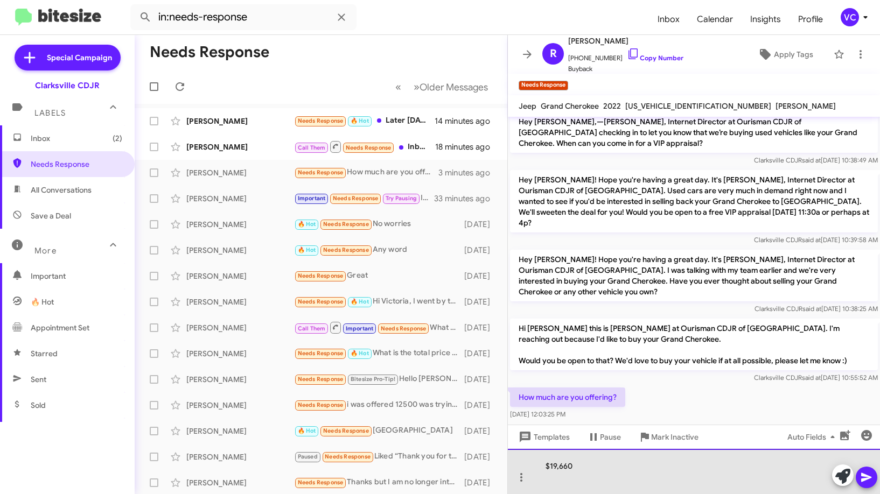
click at [622, 471] on div "$19,660" at bounding box center [694, 471] width 372 height 45
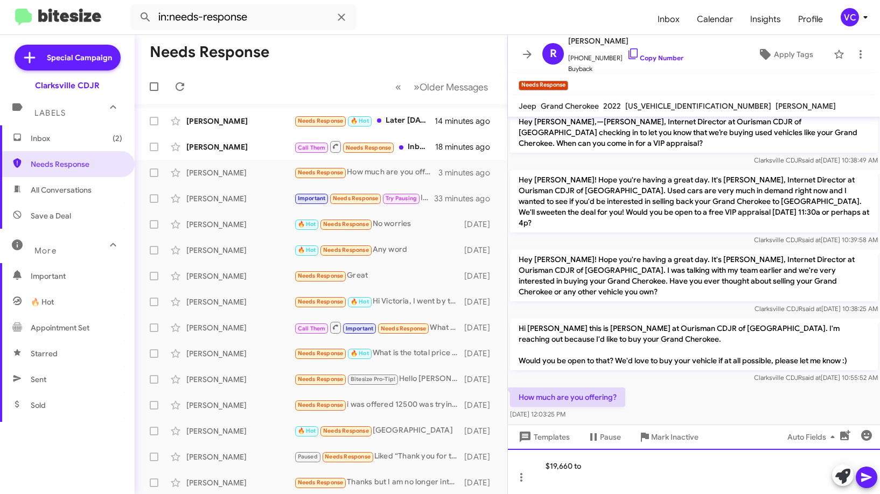
click at [645, 465] on div "$19,660 to" at bounding box center [694, 471] width 372 height 45
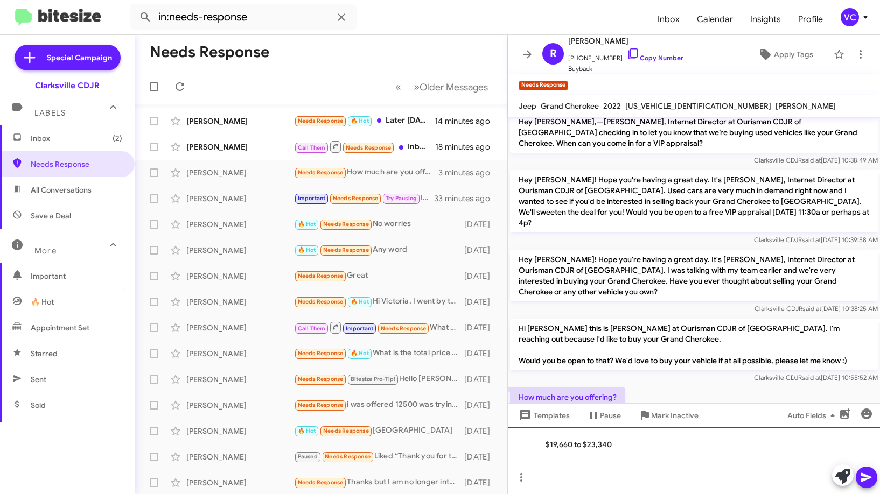
click at [595, 484] on div "$19,660 to $23,340" at bounding box center [694, 461] width 372 height 67
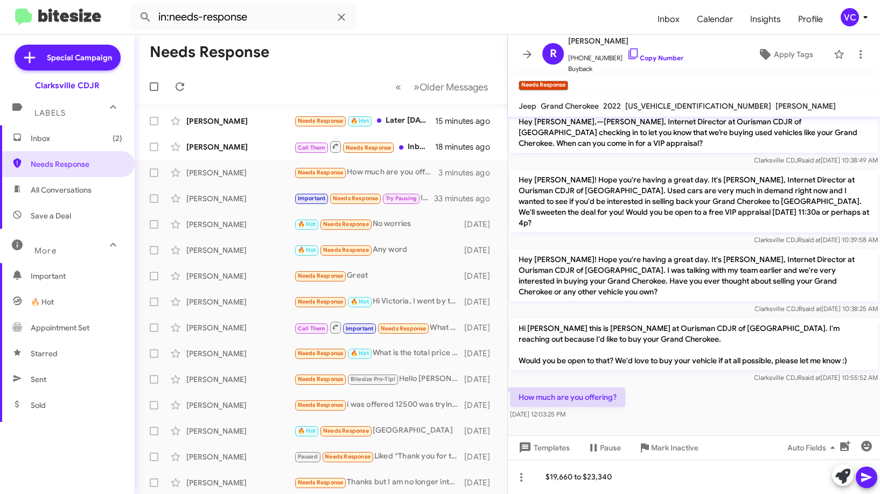
click at [865, 479] on icon at bounding box center [866, 477] width 10 height 9
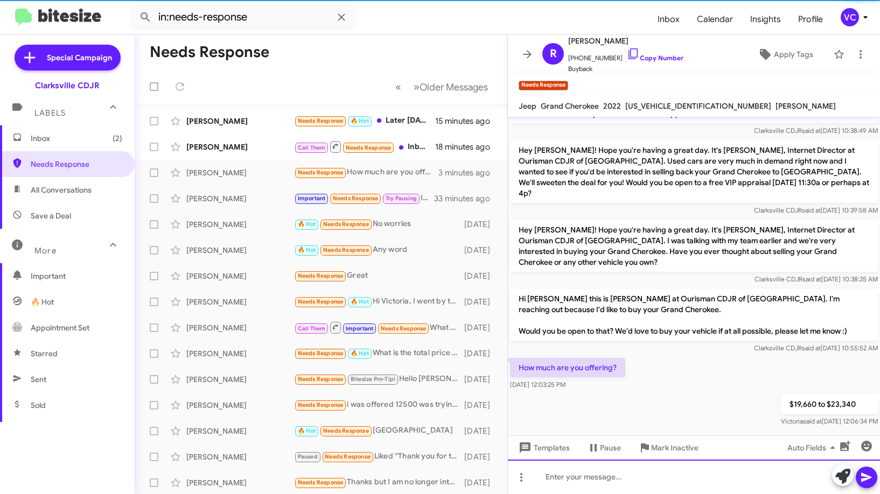
scroll to position [301, 0]
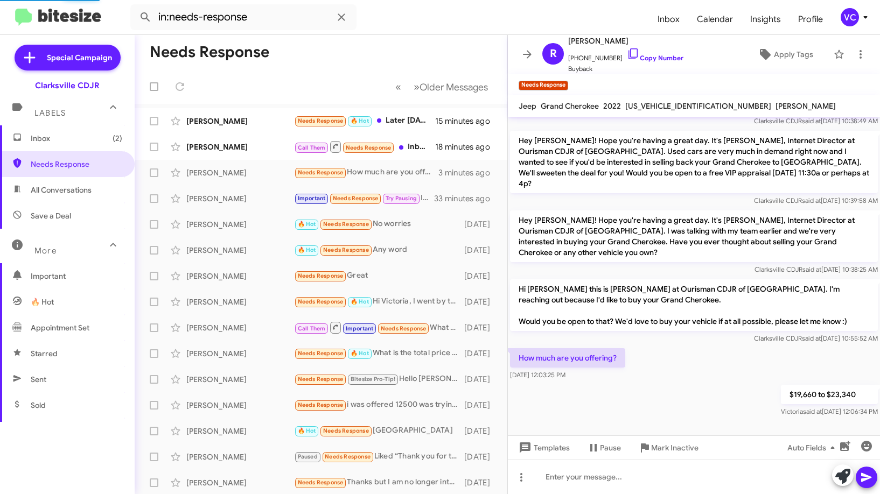
click at [666, 420] on div at bounding box center [694, 433] width 372 height 27
click at [363, 64] on mat-toolbar-row "Needs Response" at bounding box center [321, 52] width 373 height 34
click at [289, 61] on mat-toolbar-row "Needs Response" at bounding box center [321, 52] width 373 height 34
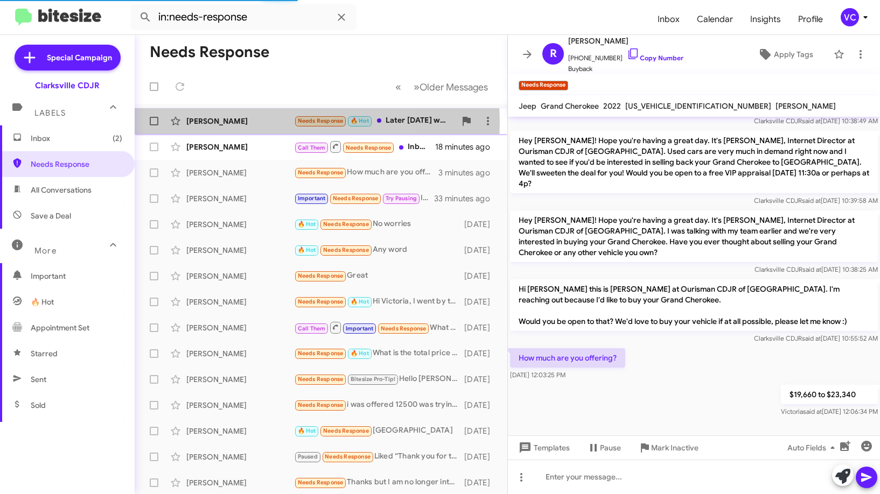
click at [253, 122] on div "[PERSON_NAME]" at bounding box center [240, 121] width 108 height 11
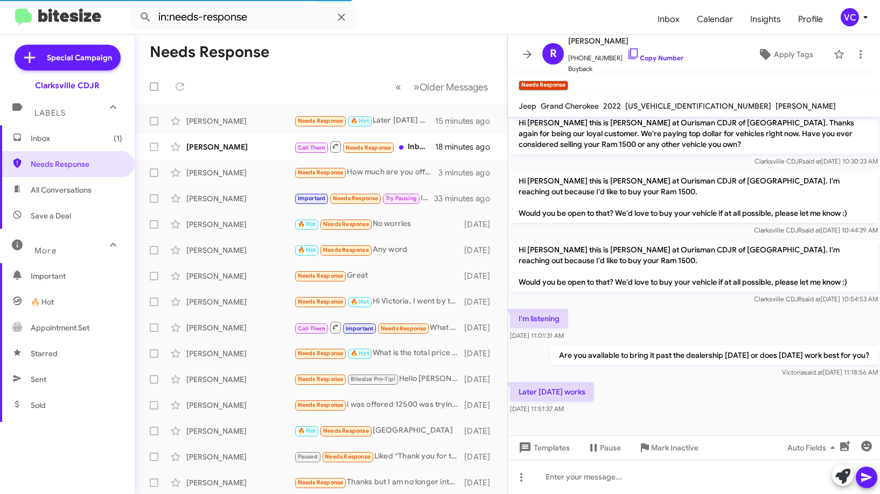
click at [687, 386] on div "Later [DATE] works [DATE] 11:51:37 AM" at bounding box center [694, 398] width 372 height 37
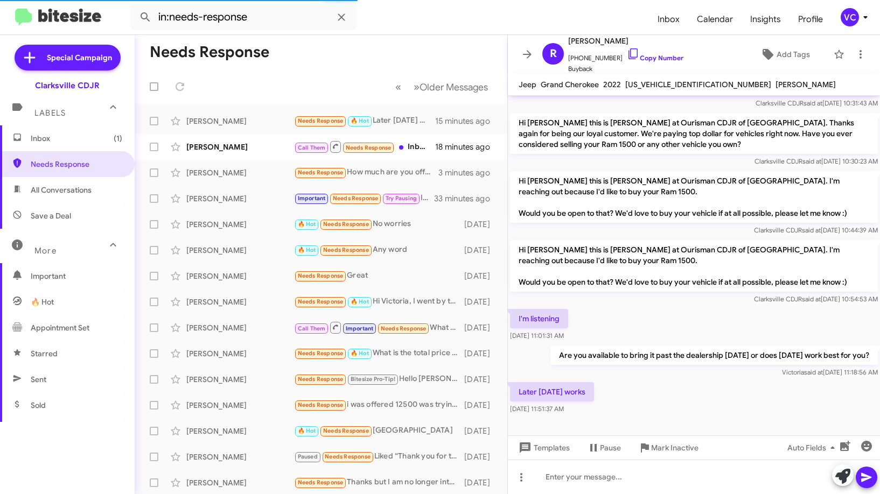
scroll to position [64, 0]
click at [685, 308] on div "I'm listening [DATE] 11:01:31 AM" at bounding box center [694, 325] width 372 height 37
click at [691, 401] on div "Later [DATE] works [DATE] 11:51:37 AM" at bounding box center [694, 398] width 372 height 37
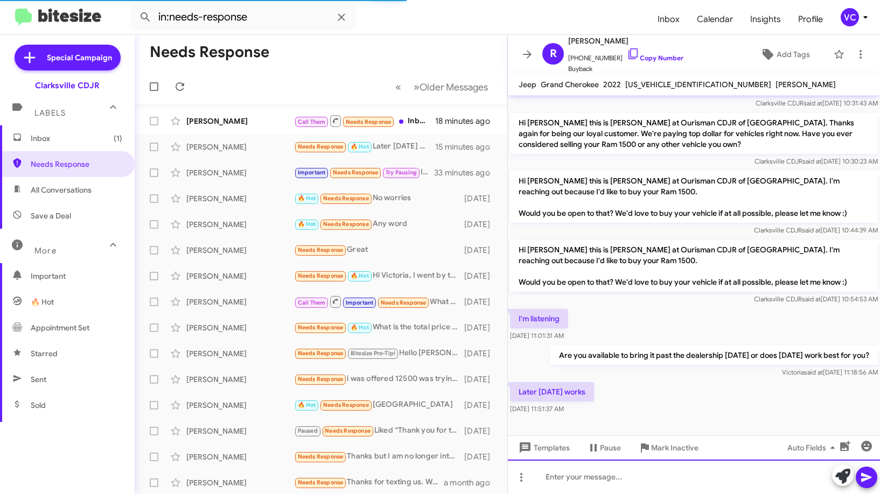
click at [649, 489] on div at bounding box center [694, 477] width 372 height 34
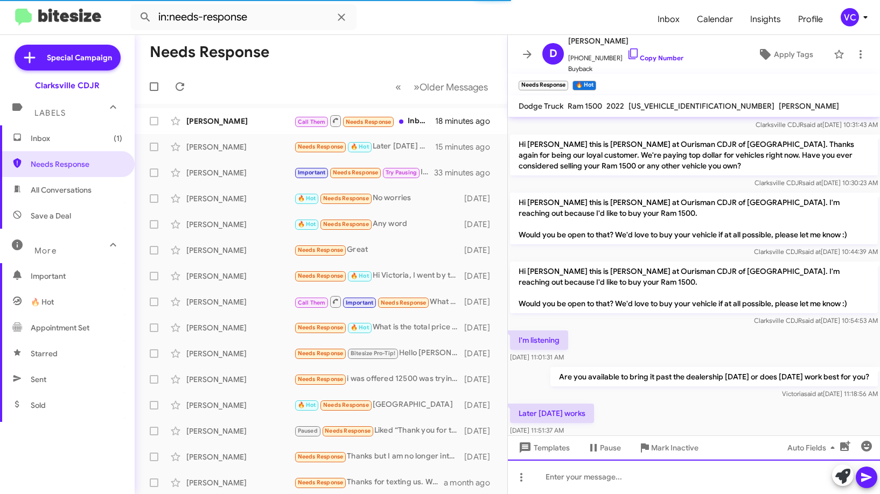
scroll to position [86, 0]
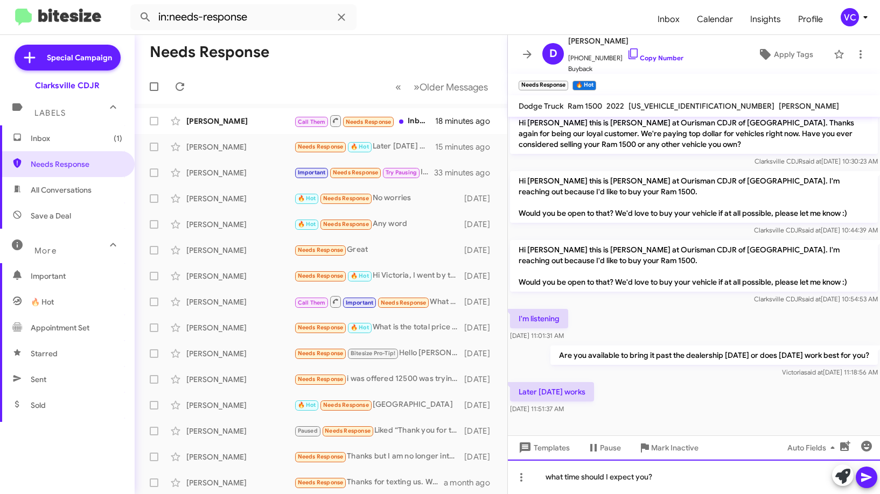
click at [704, 479] on div "what time should I expect you?" at bounding box center [694, 477] width 372 height 34
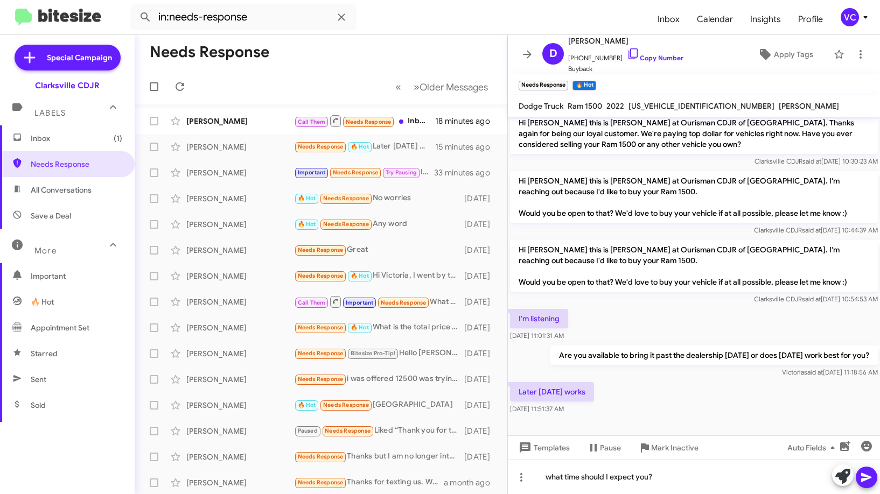
click at [871, 478] on icon at bounding box center [866, 477] width 10 height 9
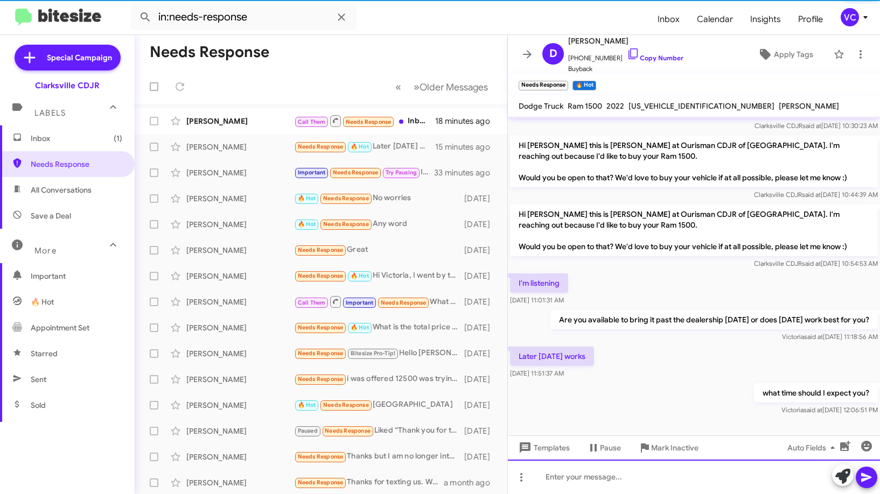
scroll to position [125, 0]
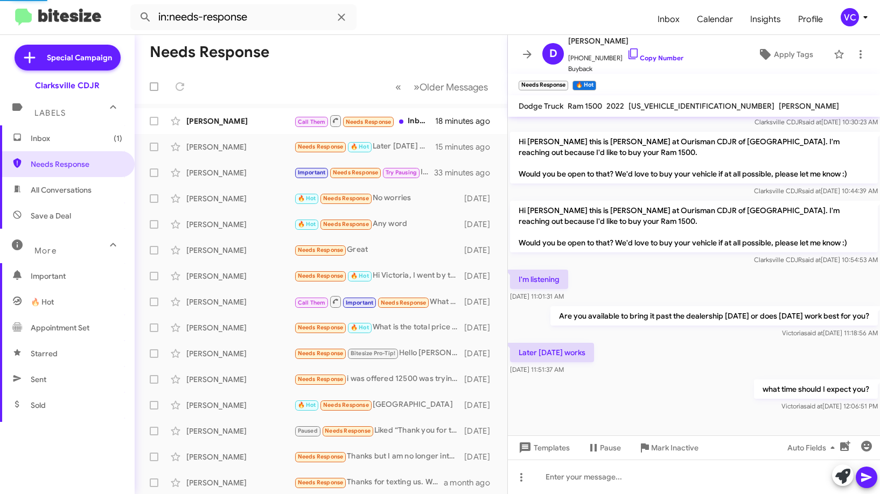
drag, startPoint x: 680, startPoint y: 358, endPoint x: 672, endPoint y: 355, distance: 9.0
click at [681, 358] on div "Later [DATE] works [DATE] 11:51:37 AM" at bounding box center [694, 359] width 372 height 37
click at [243, 86] on mat-toolbar-row "« Previous » Next Older Messages" at bounding box center [321, 86] width 373 height 34
click at [339, 56] on mat-toolbar-row "Needs Response" at bounding box center [321, 52] width 373 height 34
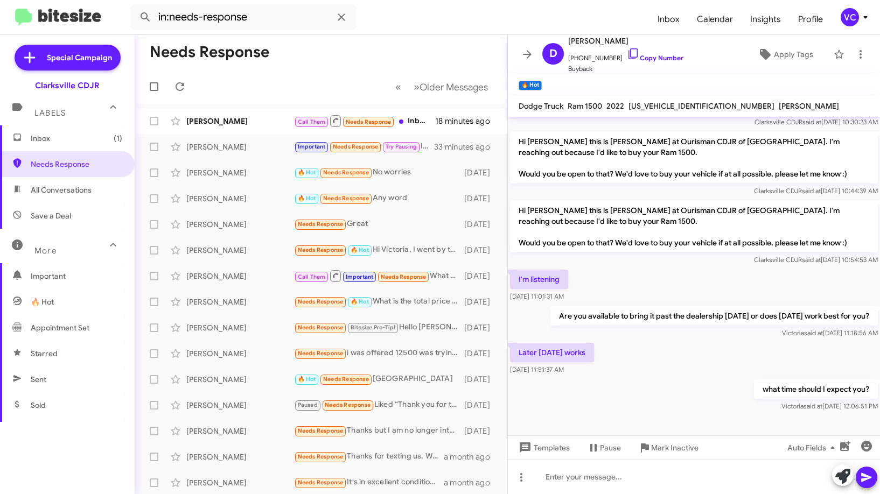
click at [336, 90] on mat-toolbar-row "« Previous » Next Older Messages" at bounding box center [321, 86] width 373 height 34
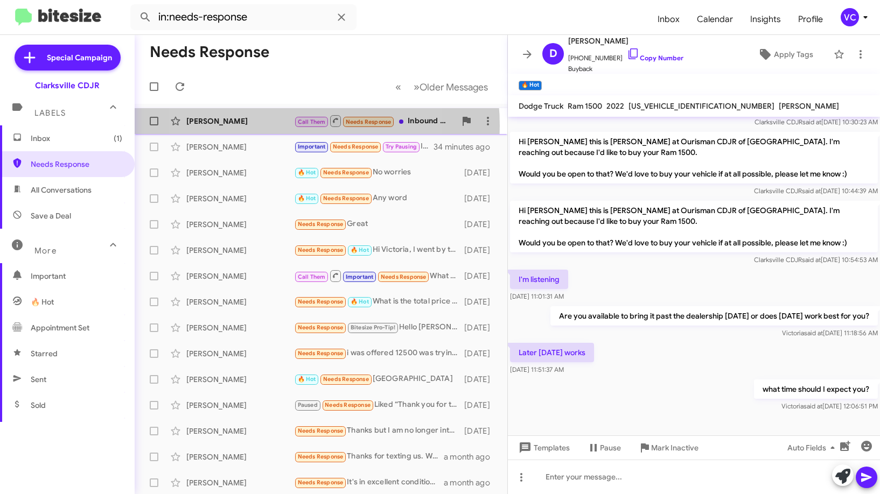
click at [266, 126] on div "[PERSON_NAME]" at bounding box center [240, 121] width 108 height 11
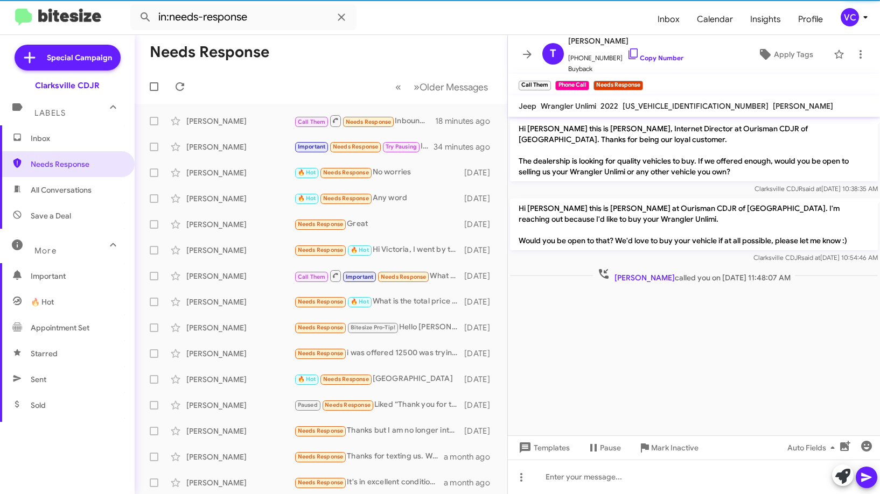
click at [688, 382] on cdk-virtual-scroll-viewport "Hi [PERSON_NAME] this is [PERSON_NAME], Internet Director at Ourisman CDJR of […" at bounding box center [694, 276] width 372 height 319
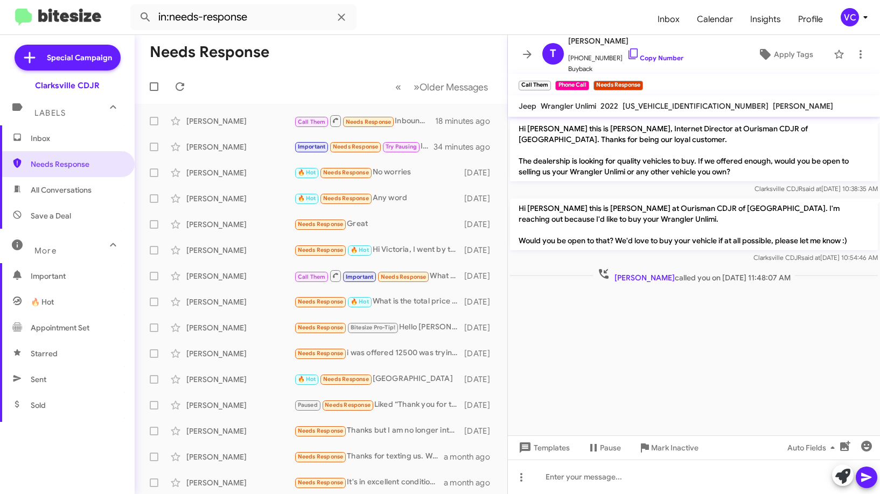
click at [758, 208] on p "Hi [PERSON_NAME] this is [PERSON_NAME] at Ourisman CDJR of [GEOGRAPHIC_DATA]. I…" at bounding box center [694, 225] width 368 height 52
click at [725, 368] on cdk-virtual-scroll-viewport "Hi [PERSON_NAME] this is [PERSON_NAME], Internet Director at Ourisman CDJR of […" at bounding box center [694, 276] width 372 height 319
click at [723, 289] on div at bounding box center [694, 289] width 372 height 8
drag, startPoint x: 405, startPoint y: 48, endPoint x: 398, endPoint y: 41, distance: 10.7
click at [403, 46] on mat-toolbar-row "Needs Response" at bounding box center [321, 52] width 373 height 34
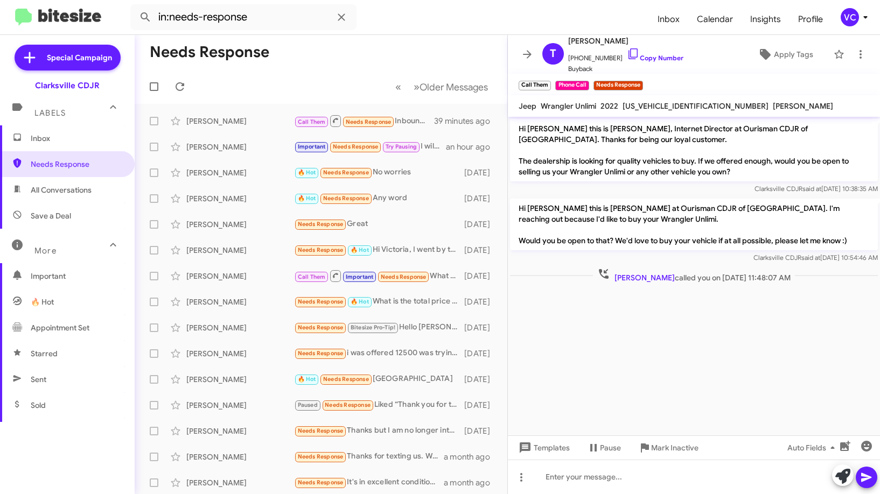
click at [664, 366] on cdk-virtual-scroll-viewport "Hi [PERSON_NAME] this is [PERSON_NAME], Internet Director at Ourisman CDJR of […" at bounding box center [694, 276] width 372 height 319
click at [266, 106] on mat-action-list "[PERSON_NAME] Call Them Needs Response Inbound Call 39 minutes ago [PERSON_NAME…" at bounding box center [321, 364] width 373 height 521
click at [179, 83] on icon at bounding box center [180, 86] width 9 height 9
click at [389, 43] on mat-toolbar-row "Needs Response" at bounding box center [321, 52] width 373 height 34
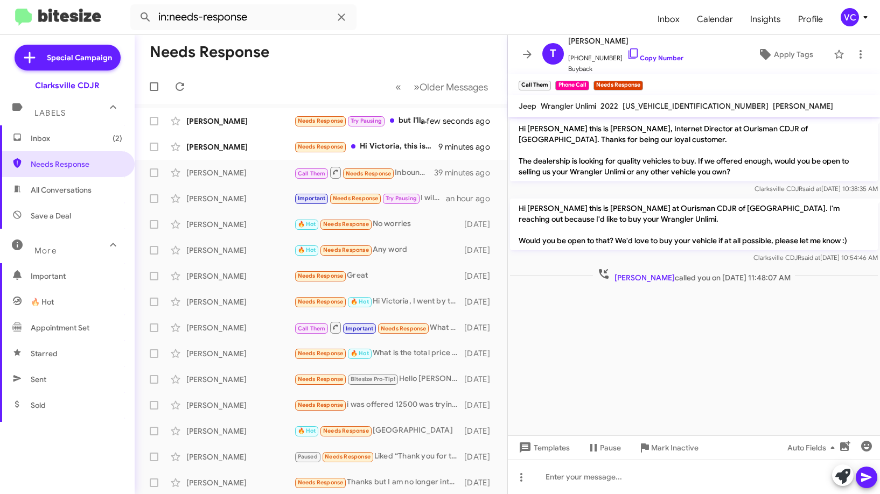
drag, startPoint x: 626, startPoint y: 356, endPoint x: 572, endPoint y: 357, distance: 53.9
click at [626, 356] on cdk-virtual-scroll-viewport "Hi [PERSON_NAME] this is [PERSON_NAME], Internet Director at Ourisman CDJR of […" at bounding box center [694, 276] width 372 height 319
click at [266, 134] on span "[PERSON_NAME] Needs Response Hi [PERSON_NAME], this is [PERSON_NAME]. My Dad, […" at bounding box center [321, 147] width 373 height 26
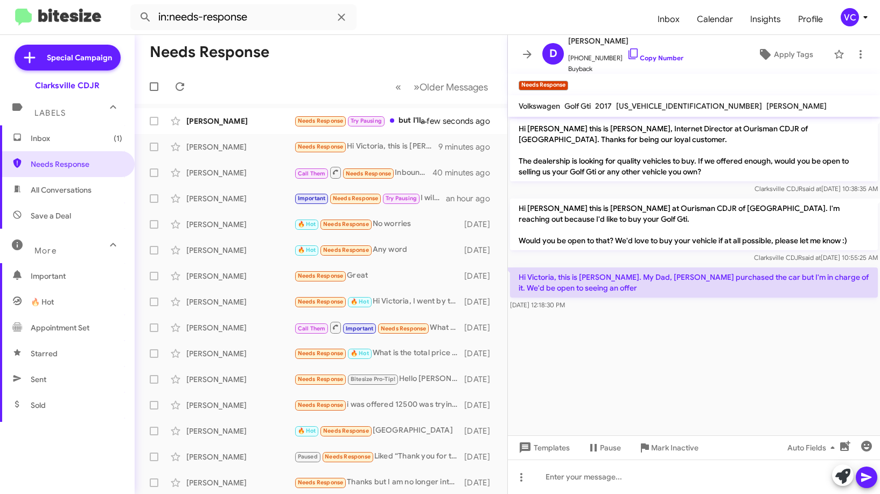
click at [707, 383] on cdk-virtual-scroll-viewport "Hi [PERSON_NAME] this is [PERSON_NAME], Internet Director at Ourisman CDJR of […" at bounding box center [694, 276] width 372 height 319
click at [716, 382] on cdk-virtual-scroll-viewport "Hi [PERSON_NAME] this is [PERSON_NAME], Internet Director at Ourisman CDJR of […" at bounding box center [694, 276] width 372 height 319
click at [729, 381] on cdk-virtual-scroll-viewport "Hi [PERSON_NAME] this is [PERSON_NAME], Internet Director at Ourisman CDJR of […" at bounding box center [694, 276] width 372 height 319
click at [733, 381] on cdk-virtual-scroll-viewport "Hi [PERSON_NAME] this is [PERSON_NAME], Internet Director at Ourisman CDJR of […" at bounding box center [694, 276] width 372 height 319
click at [773, 353] on cdk-virtual-scroll-viewport "Hi [PERSON_NAME] this is [PERSON_NAME], Internet Director at Ourisman CDJR of […" at bounding box center [694, 276] width 372 height 319
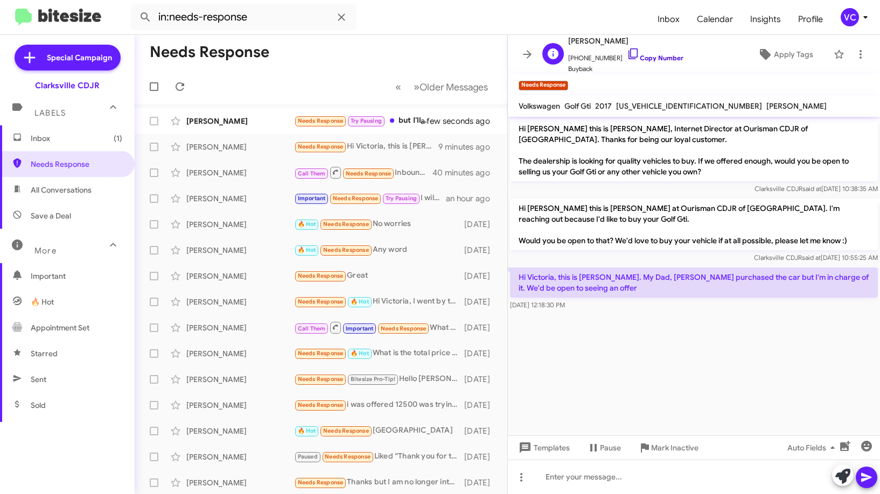
click at [655, 54] on link "Copy Number" at bounding box center [655, 58] width 57 height 8
click at [691, 351] on cdk-virtual-scroll-viewport "Hi [PERSON_NAME] this is [PERSON_NAME], Internet Director at Ourisman CDJR of […" at bounding box center [694, 276] width 372 height 319
click at [653, 106] on span "[US_VEHICLE_IDENTIFICATION_NUMBER]" at bounding box center [689, 106] width 146 height 10
copy span "[US_VEHICLE_IDENTIFICATION_NUMBER]"
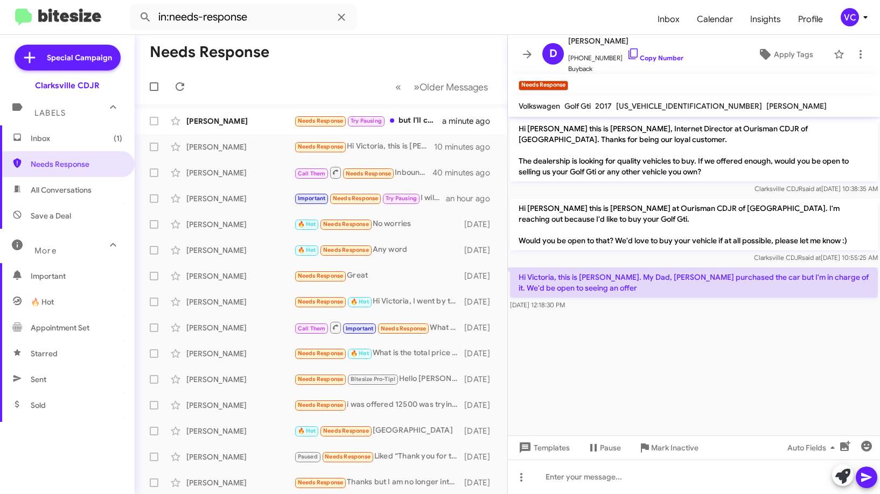
click at [803, 367] on cdk-virtual-scroll-viewport "Hi [PERSON_NAME] this is [PERSON_NAME], Internet Director at Ourisman CDJR of […" at bounding box center [694, 276] width 372 height 319
click at [703, 346] on cdk-virtual-scroll-viewport "Hi [PERSON_NAME] this is [PERSON_NAME], Internet Director at Ourisman CDJR of […" at bounding box center [694, 276] width 372 height 319
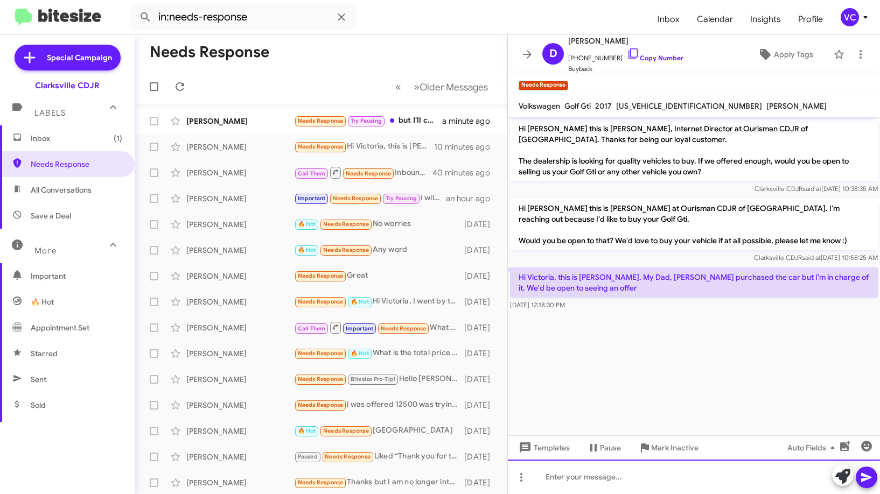
click at [696, 485] on div at bounding box center [694, 477] width 372 height 34
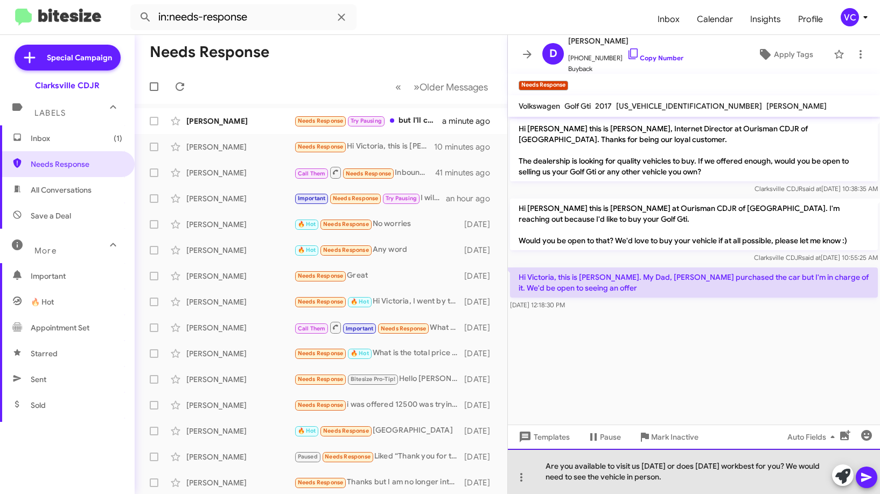
click at [746, 465] on div "Are you available to visit us [DATE] or does [DATE] workbest for you? We would …" at bounding box center [694, 471] width 372 height 45
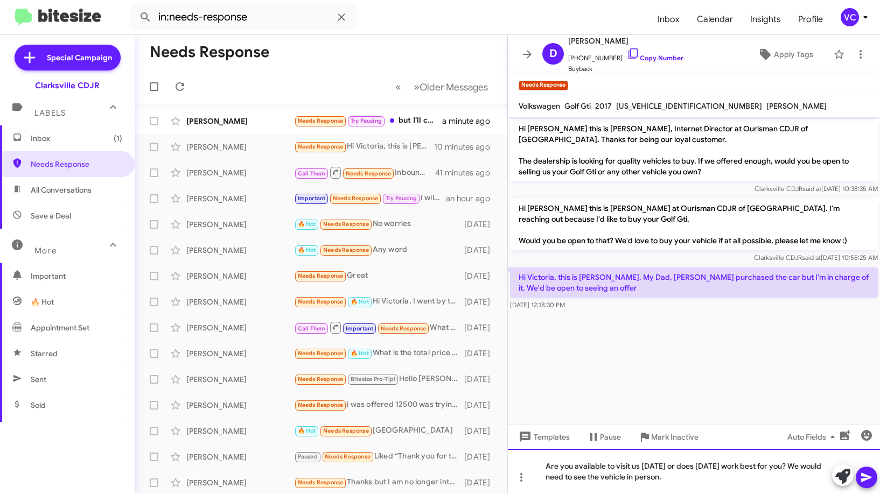
click at [689, 487] on div "Are you available to visit us [DATE] or does [DATE] work best for you? We would…" at bounding box center [694, 471] width 372 height 45
click at [860, 480] on button at bounding box center [867, 478] width 22 height 22
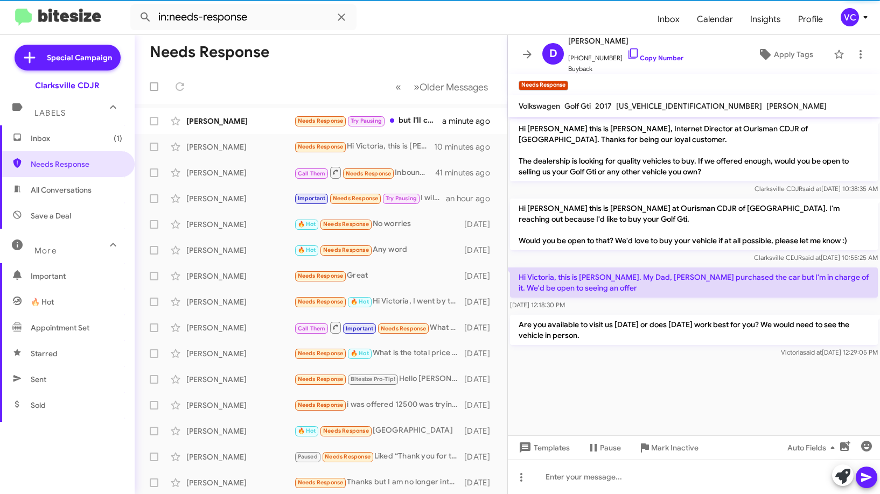
click at [678, 358] on div "[PERSON_NAME] said at [DATE] 12:29:05 PM" at bounding box center [694, 352] width 368 height 11
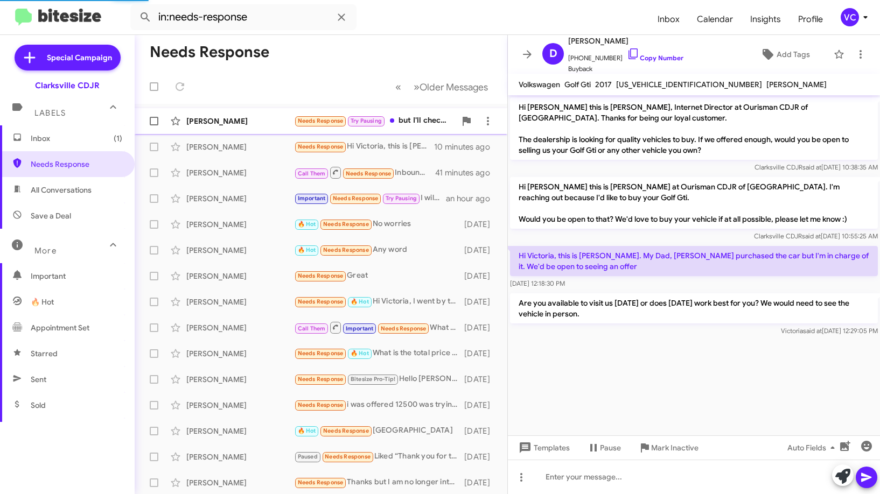
click at [238, 119] on div "[PERSON_NAME]" at bounding box center [240, 121] width 108 height 11
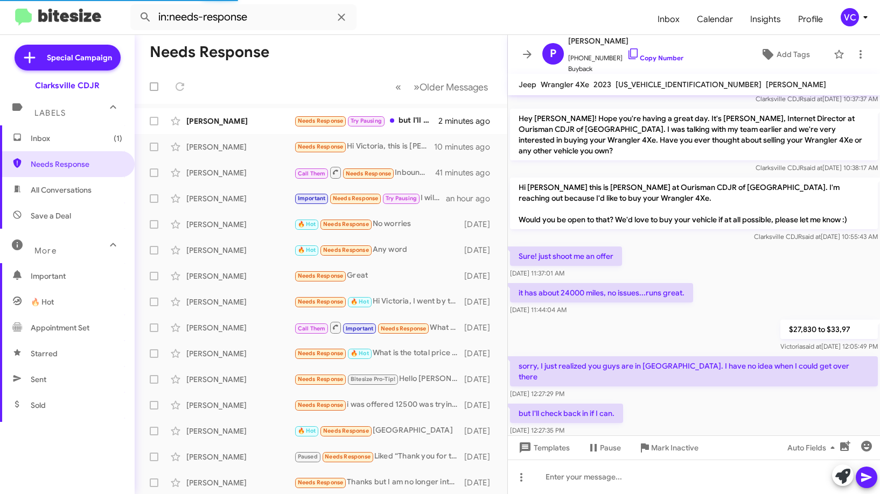
click at [657, 357] on p "sorry, I just realized you guys are in [GEOGRAPHIC_DATA]. I have no idea when I…" at bounding box center [694, 372] width 368 height 30
click at [666, 318] on div "$27,830 to $33,97 [PERSON_NAME] said at [DATE] 12:05:49 PM" at bounding box center [694, 336] width 372 height 37
click at [701, 402] on div "but I'll check back in if I can. [DATE] 12:27:35 PM" at bounding box center [694, 420] width 372 height 37
click at [693, 318] on div "$27,830 to $33,97 [PERSON_NAME] said at [DATE] 12:05:49 PM" at bounding box center [694, 336] width 372 height 37
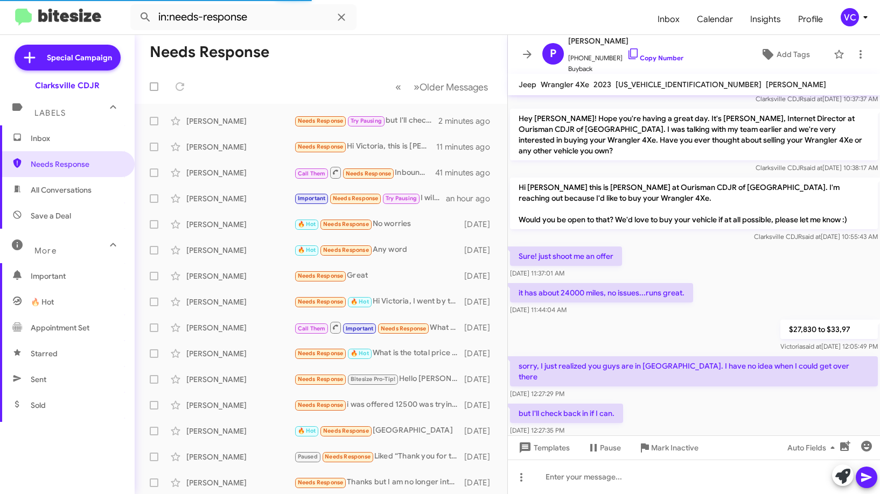
click at [709, 402] on div "but I'll check back in if I can. [DATE] 12:27:35 PM" at bounding box center [694, 420] width 372 height 37
click at [708, 402] on div "but I'll check back in if I can. [DATE] 12:27:35 PM" at bounding box center [694, 420] width 372 height 37
click at [699, 319] on div "$27,830 to $33,97 [PERSON_NAME] said at [DATE] 12:05:49 PM" at bounding box center [694, 336] width 372 height 37
click at [693, 438] on div at bounding box center [694, 453] width 372 height 30
click at [676, 402] on div "but I'll check back in if I can. [DATE] 12:27:35 PM" at bounding box center [694, 420] width 372 height 37
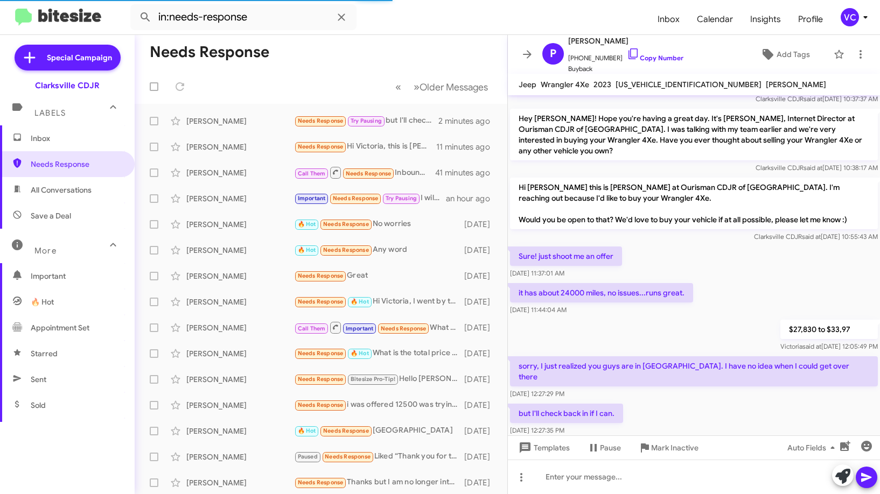
click at [692, 280] on div "Hi [PERSON_NAME] this is [PERSON_NAME], General Manager at Ourisman CDJR of [GE…" at bounding box center [694, 140] width 372 height 597
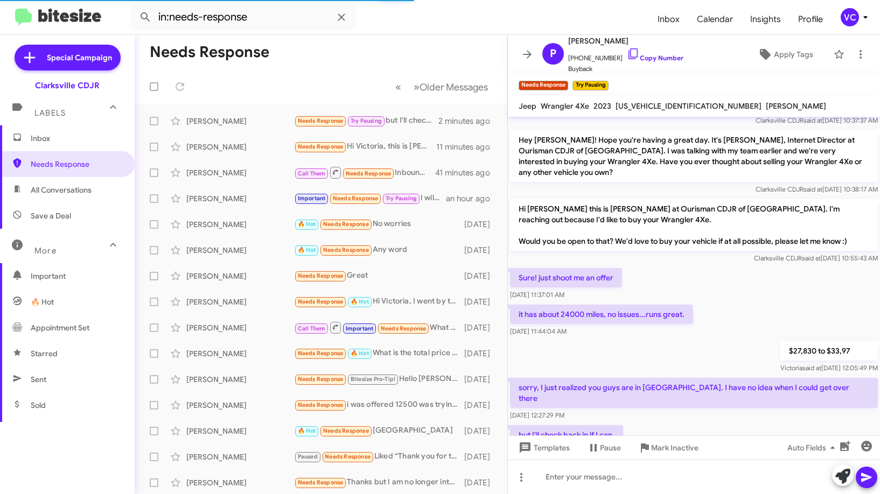
click at [717, 423] on div "but I'll check back in if I can. [DATE] 12:27:35 PM" at bounding box center [694, 441] width 372 height 37
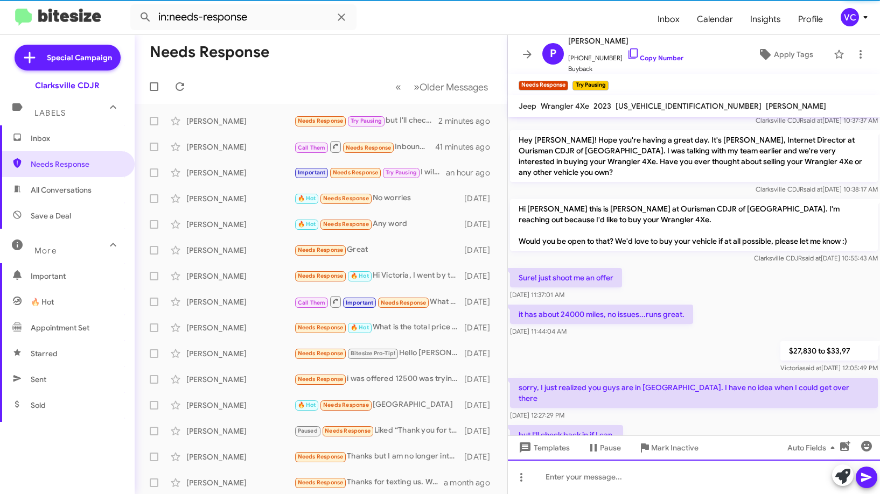
click at [634, 481] on div at bounding box center [694, 477] width 372 height 34
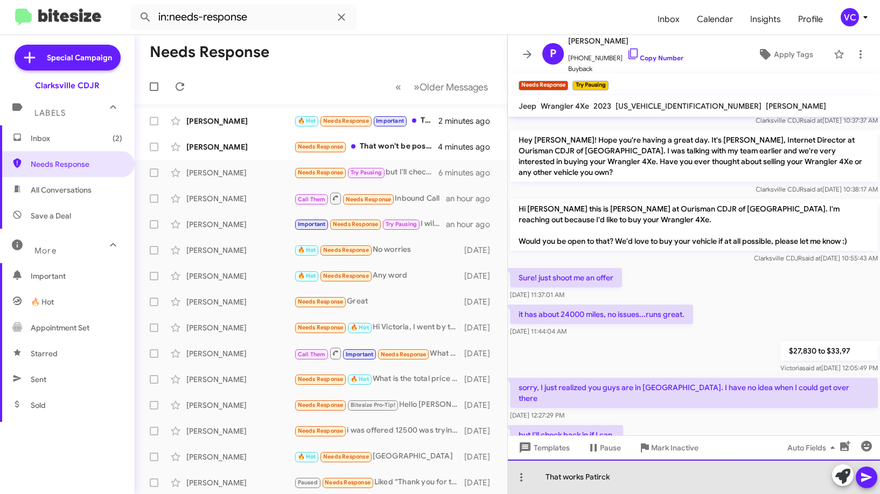
click at [670, 487] on div "That works Patirck" at bounding box center [694, 477] width 372 height 34
click at [743, 410] on div "[DATE] 12:27:29 PM" at bounding box center [694, 415] width 368 height 11
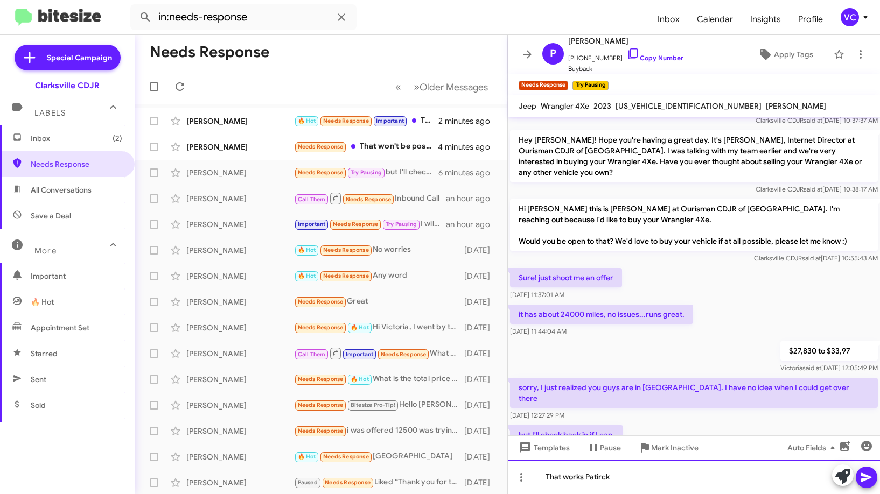
click at [712, 482] on div "That works Patirck" at bounding box center [694, 477] width 372 height 34
click at [678, 482] on div "That works Patirck" at bounding box center [694, 477] width 372 height 34
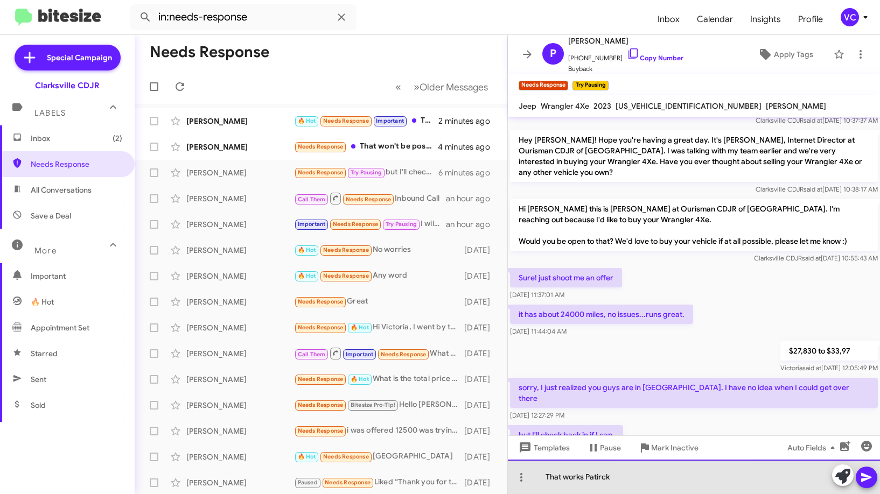
click at [680, 483] on div "That works Patirck" at bounding box center [694, 477] width 372 height 34
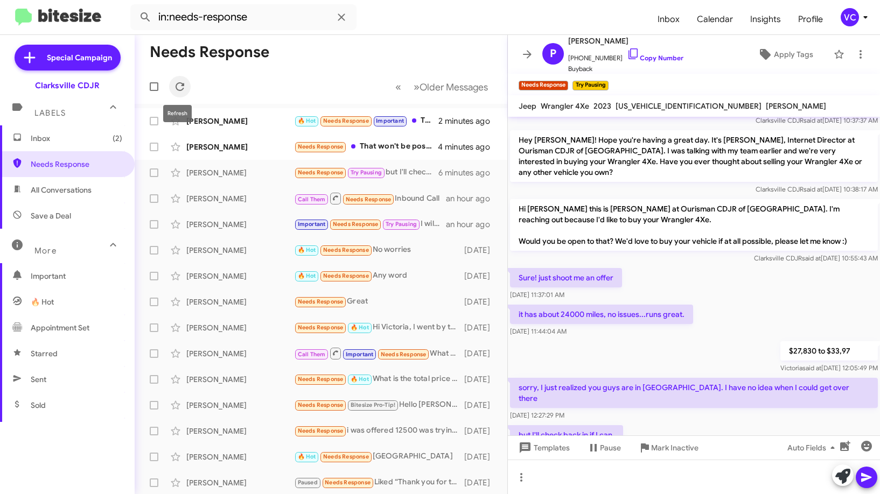
drag, startPoint x: 177, startPoint y: 82, endPoint x: 226, endPoint y: 74, distance: 49.6
click at [177, 82] on icon at bounding box center [179, 86] width 13 height 13
click at [448, 18] on form "in:needs-response" at bounding box center [389, 17] width 519 height 26
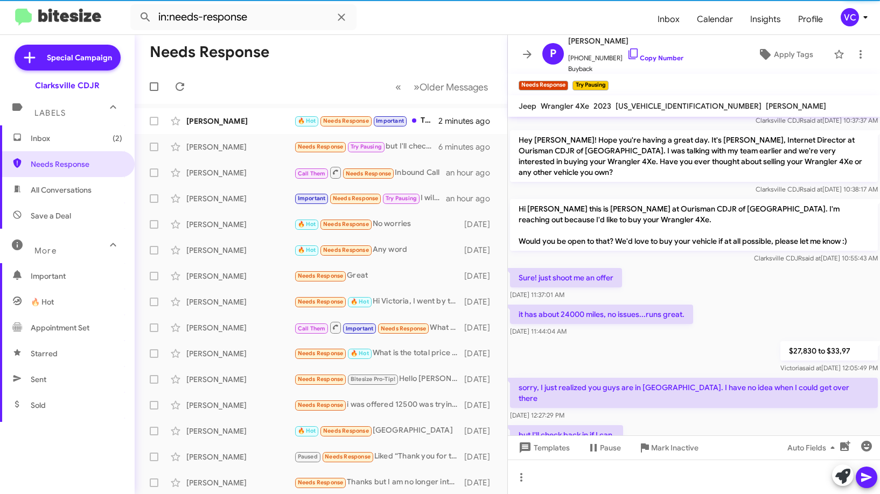
click at [690, 326] on div "[DATE] 11:44:04 AM" at bounding box center [601, 331] width 183 height 11
click at [780, 341] on p "$27,830 to $33,97" at bounding box center [828, 350] width 97 height 19
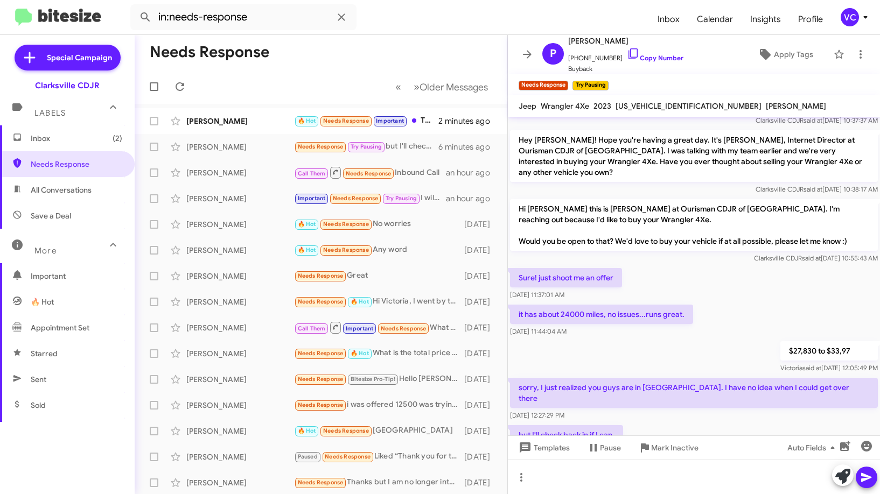
click at [780, 341] on p "$27,830 to $33,97" at bounding box center [828, 350] width 97 height 19
click at [751, 303] on div "it has about 24000 miles, no issues...runs great. [DATE] 11:44:04 AM" at bounding box center [694, 321] width 372 height 37
click at [759, 423] on div "but I'll check back in if I can. [DATE] 12:27:35 PM" at bounding box center [694, 441] width 372 height 37
click at [237, 76] on mat-toolbar-row "« Previous » Next Older Messages" at bounding box center [321, 86] width 373 height 34
drag, startPoint x: 738, startPoint y: 276, endPoint x: 737, endPoint y: 363, distance: 87.3
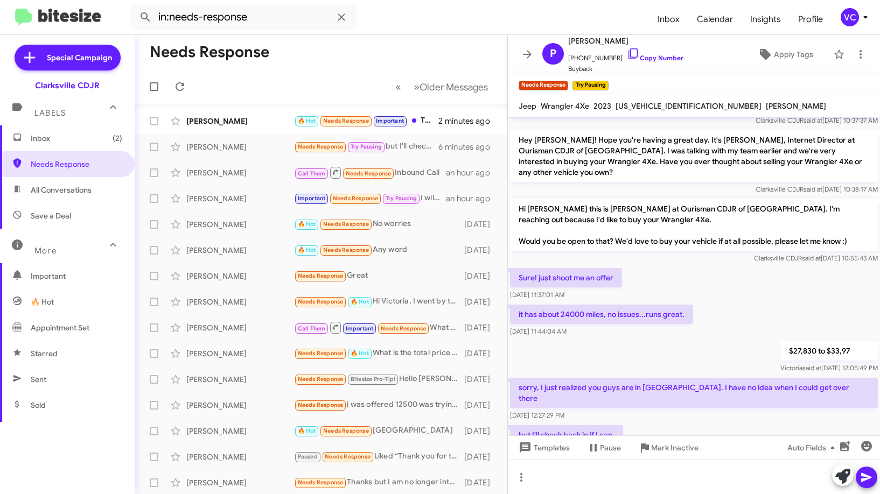
click at [738, 276] on div "Sure! just shoot me an offer [DATE] 11:37:01 AM" at bounding box center [694, 284] width 372 height 37
click at [728, 423] on div "but I'll check back in if I can. [DATE] 12:27:35 PM" at bounding box center [694, 441] width 372 height 37
click at [674, 339] on div "$27,830 to $33,97 [PERSON_NAME] said at [DATE] 12:05:49 PM" at bounding box center [694, 357] width 372 height 37
click at [686, 423] on div "but I'll check back in if I can. [DATE] 12:27:35 PM" at bounding box center [694, 441] width 372 height 37
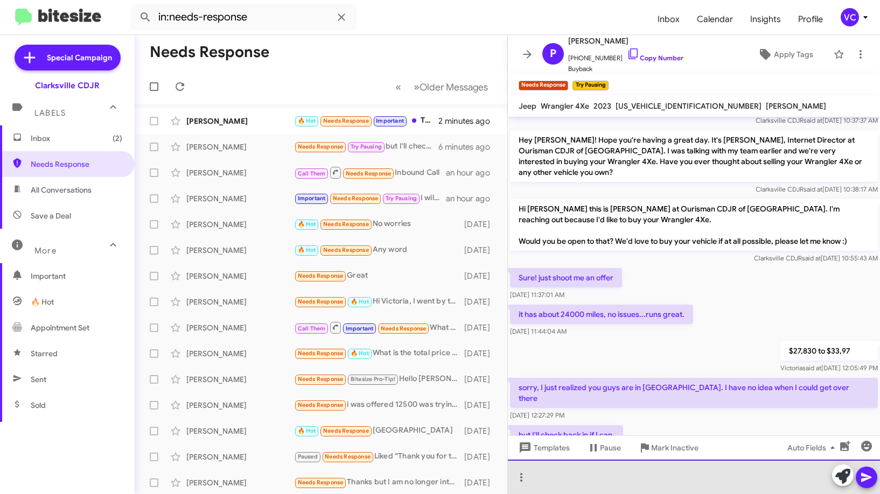
click at [595, 485] on div at bounding box center [694, 477] width 372 height 34
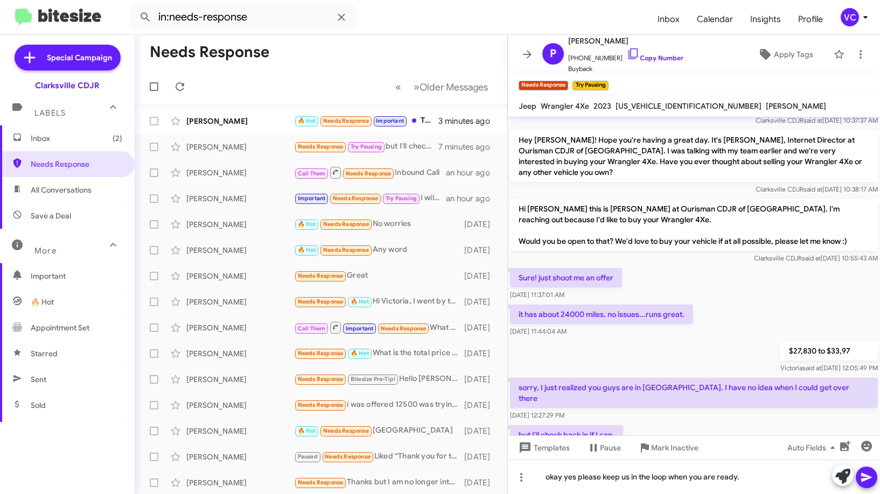
click at [860, 478] on button at bounding box center [867, 478] width 22 height 22
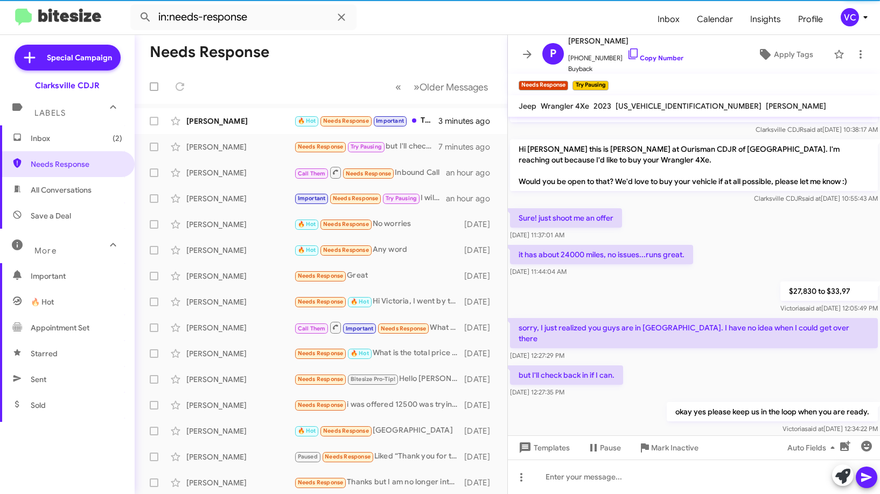
click at [683, 364] on div "but I'll check back in if I can. [DATE] 12:27:35 PM" at bounding box center [694, 382] width 372 height 37
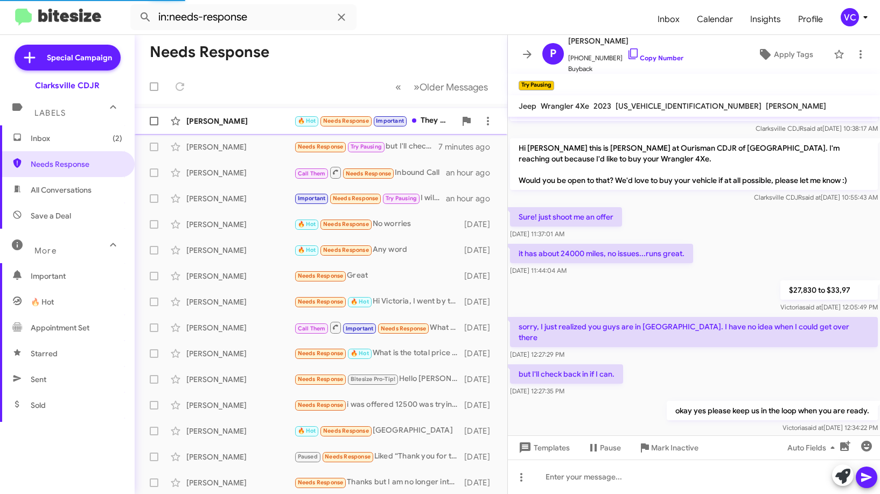
click at [215, 124] on div "[PERSON_NAME]" at bounding box center [240, 121] width 108 height 11
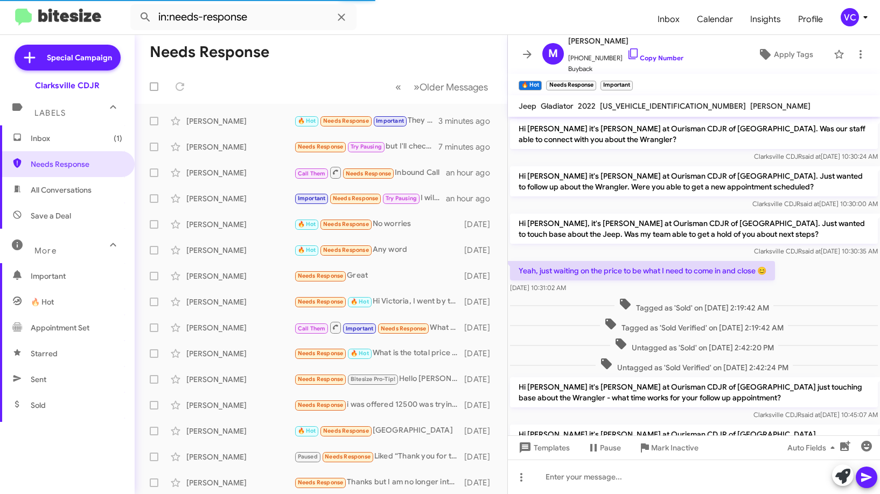
scroll to position [54, 0]
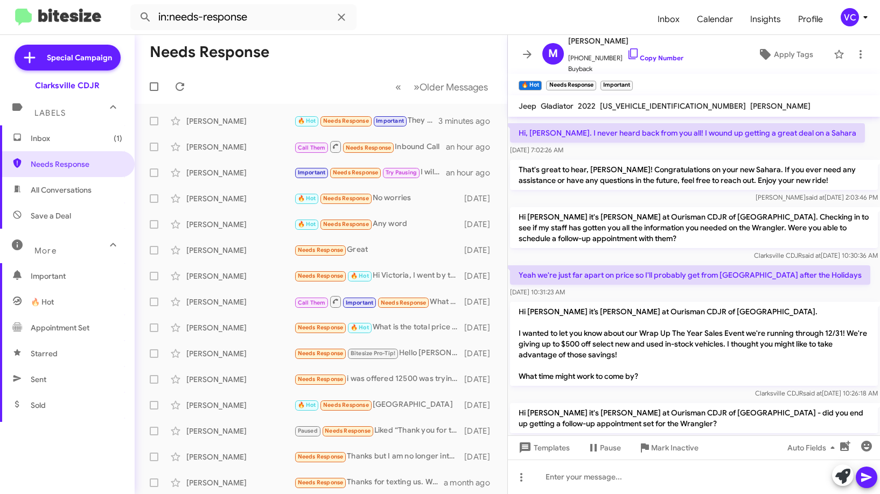
click at [731, 318] on p "Hi [PERSON_NAME] it’s [PERSON_NAME] at Ourisman CDJR of [GEOGRAPHIC_DATA]. I wa…" at bounding box center [694, 344] width 368 height 84
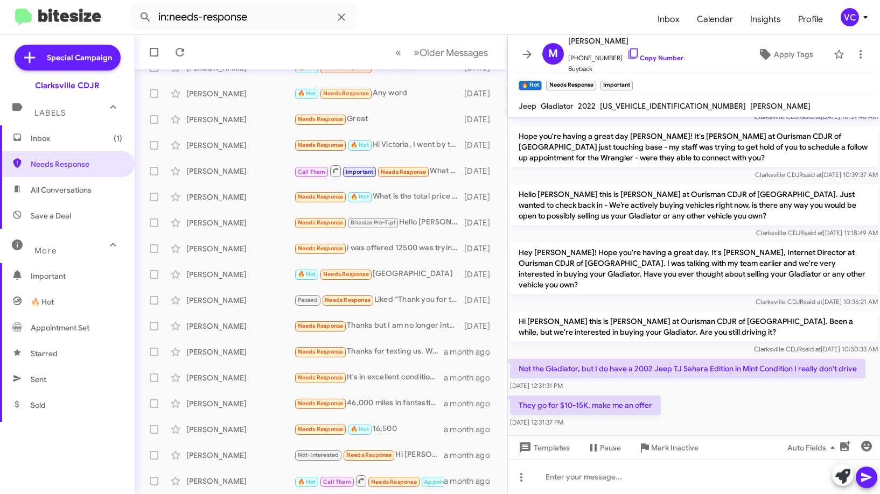
scroll to position [1075, 0]
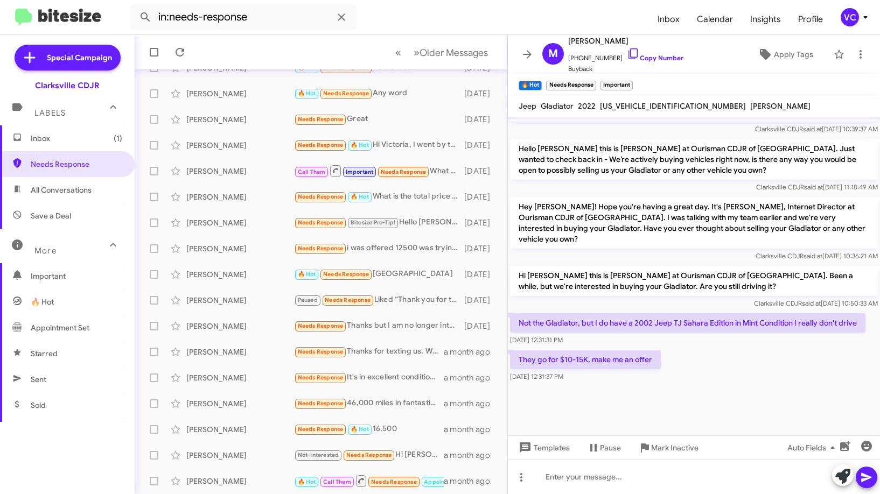
click at [691, 385] on div at bounding box center [694, 421] width 372 height 73
click at [748, 385] on div at bounding box center [694, 421] width 372 height 73
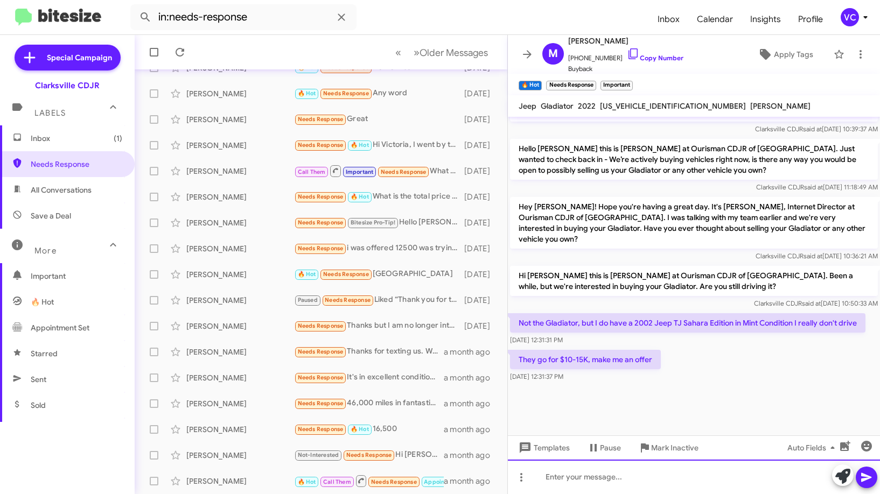
click at [663, 486] on div at bounding box center [694, 477] width 372 height 34
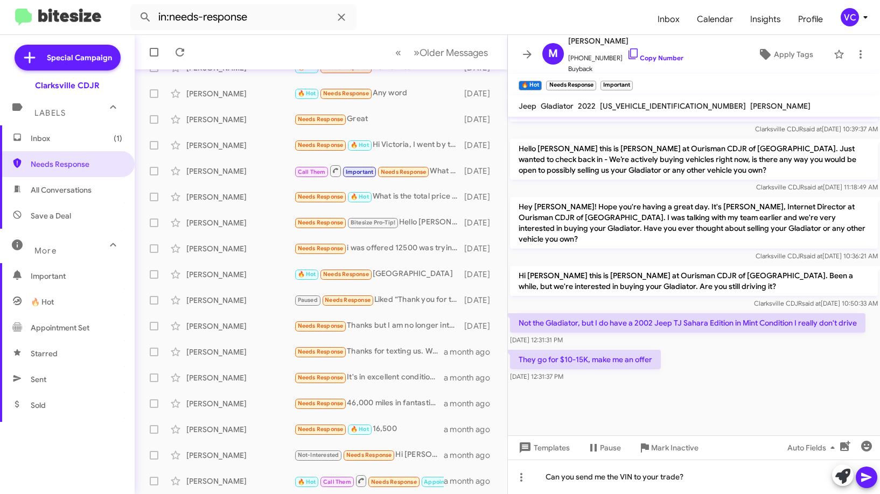
click at [714, 348] on div "They go for $10-15K, make me an offer [DATE] 12:31:37 PM" at bounding box center [694, 366] width 372 height 37
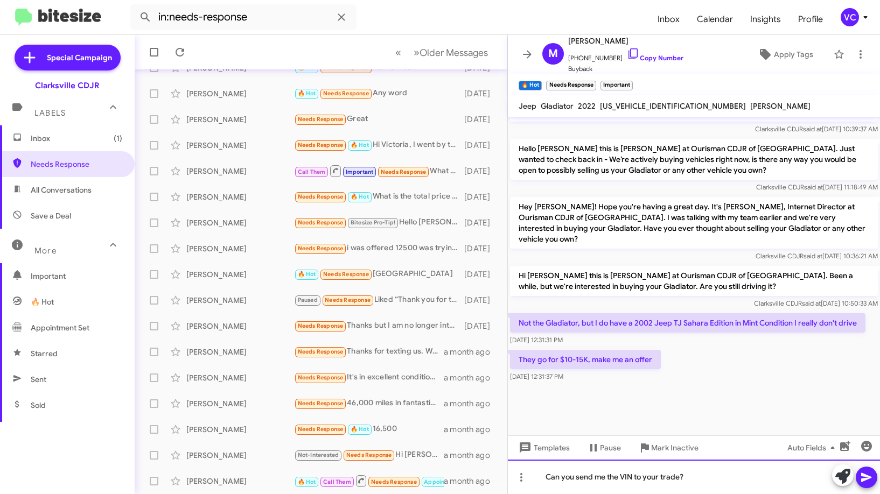
click at [731, 491] on div "Can you send me the VIN to your trade?" at bounding box center [694, 477] width 372 height 34
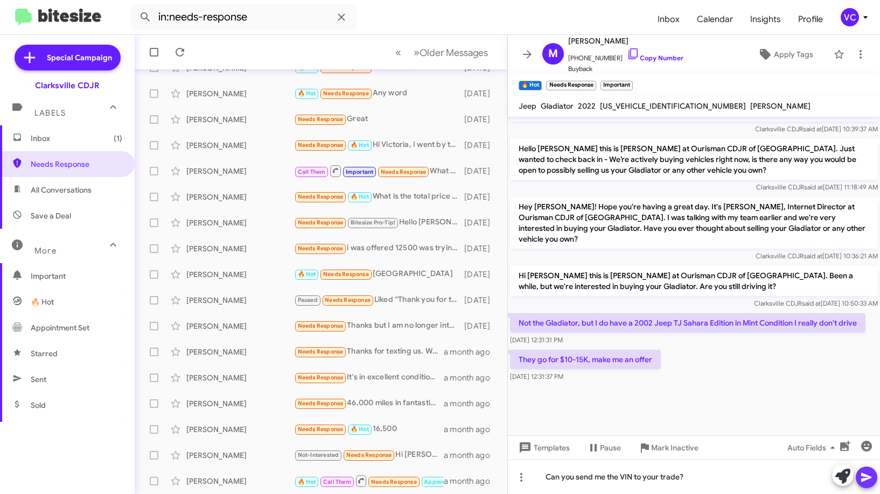
click at [871, 475] on icon at bounding box center [866, 477] width 13 height 13
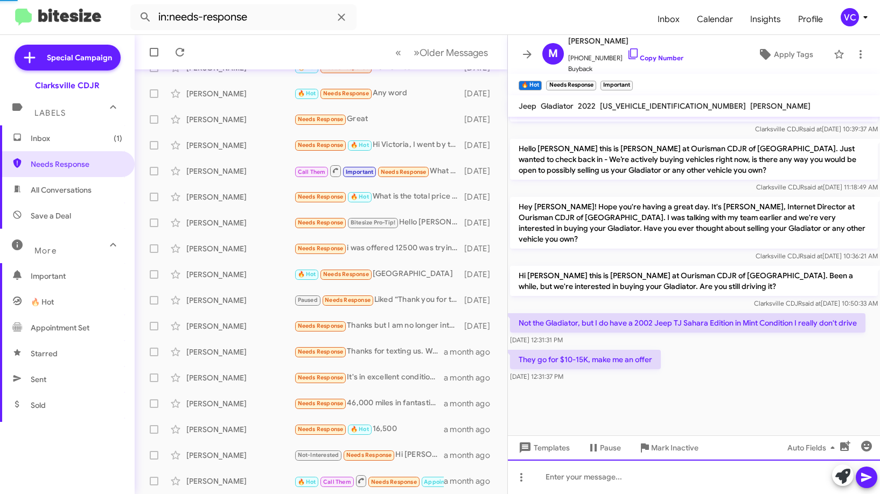
scroll to position [0, 0]
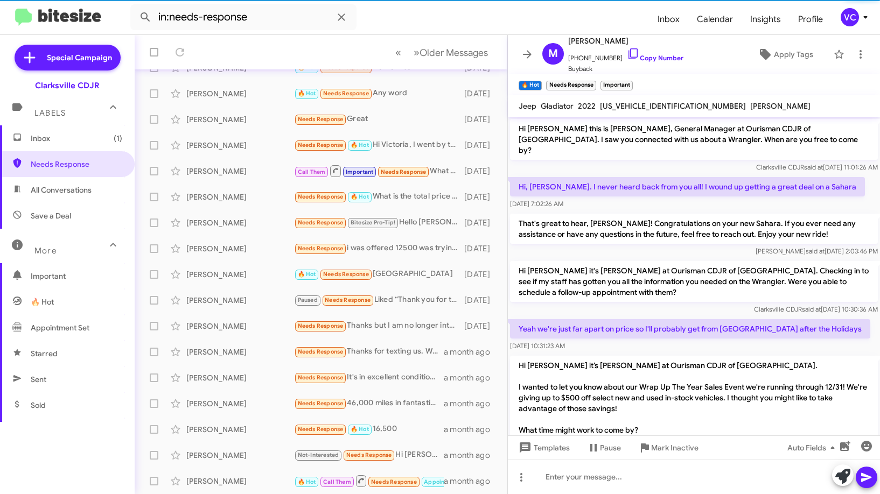
click at [756, 367] on p "Hi [PERSON_NAME] it’s [PERSON_NAME] at Ourisman CDJR of [GEOGRAPHIC_DATA]. I wa…" at bounding box center [694, 398] width 368 height 84
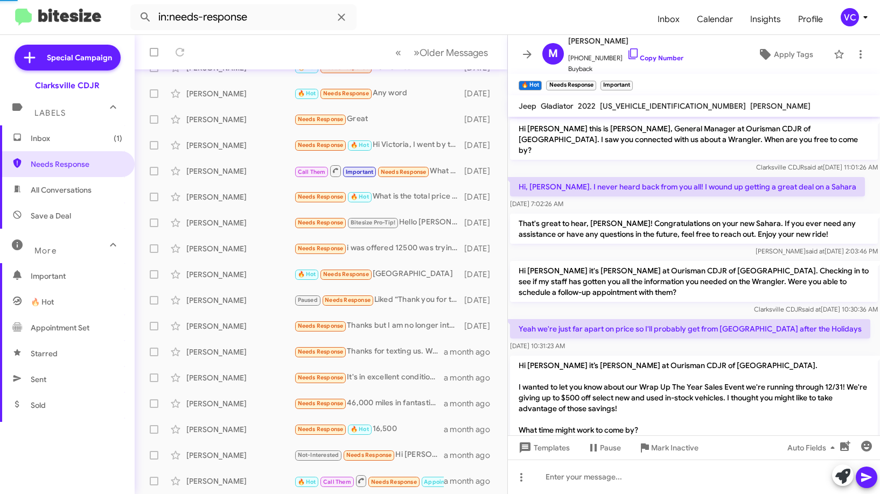
drag, startPoint x: 708, startPoint y: 270, endPoint x: 713, endPoint y: 267, distance: 5.5
click at [708, 270] on p "Hi [PERSON_NAME] it's [PERSON_NAME] at Ourisman CDJR of [GEOGRAPHIC_DATA]. Chec…" at bounding box center [694, 281] width 368 height 41
click at [737, 261] on p "Hi [PERSON_NAME] it's [PERSON_NAME] at Ourisman CDJR of [GEOGRAPHIC_DATA]. Chec…" at bounding box center [694, 281] width 368 height 41
click at [742, 199] on div "[DATE] 7:02:26 AM" at bounding box center [687, 204] width 355 height 11
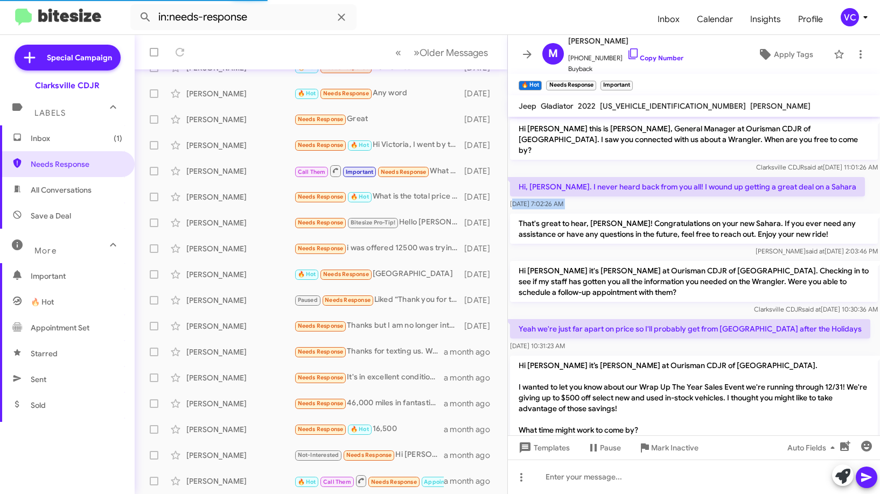
click at [742, 199] on div "[DATE] 7:02:26 AM" at bounding box center [687, 204] width 355 height 11
click at [741, 199] on div "[DATE] 7:02:26 AM" at bounding box center [687, 204] width 355 height 11
click at [740, 199] on div "[DATE] 7:02:26 AM" at bounding box center [687, 204] width 355 height 11
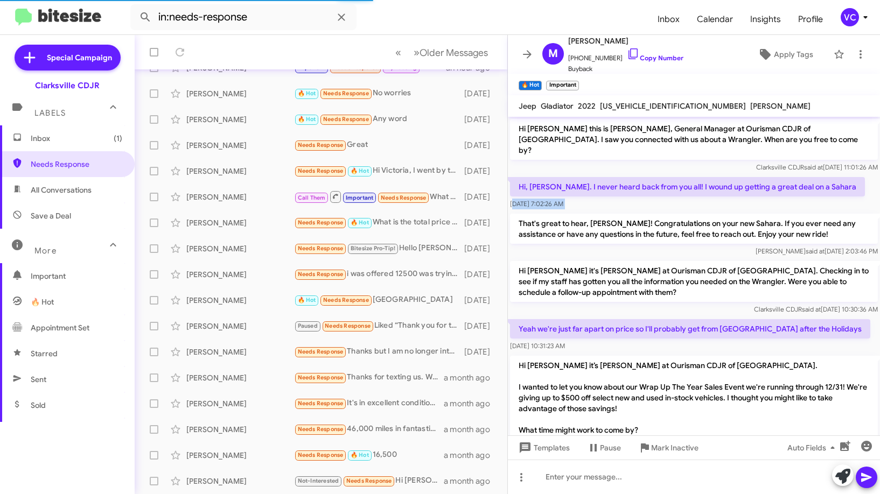
click at [740, 199] on div "[DATE] 7:02:26 AM" at bounding box center [687, 204] width 355 height 11
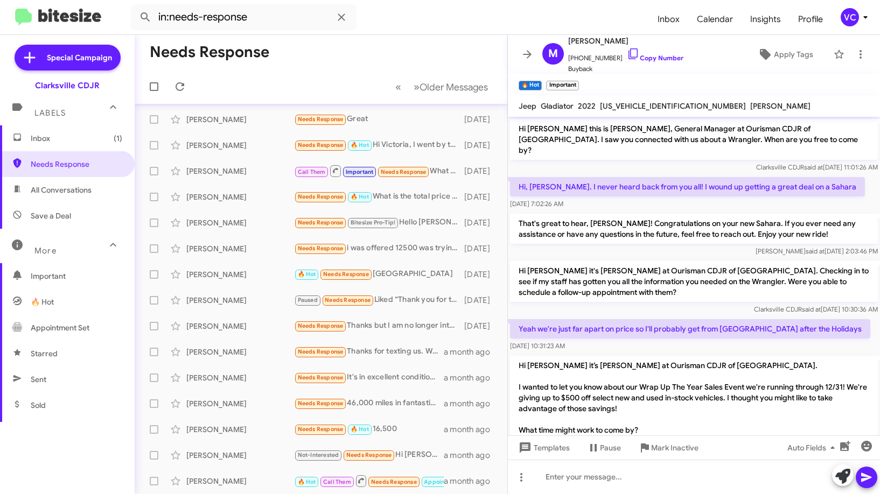
click at [775, 356] on p "Hi [PERSON_NAME] it’s [PERSON_NAME] at Ourisman CDJR of [GEOGRAPHIC_DATA]. I wa…" at bounding box center [694, 398] width 368 height 84
click at [698, 410] on p "Hi [PERSON_NAME] it’s [PERSON_NAME] at Ourisman CDJR of [GEOGRAPHIC_DATA]. I wa…" at bounding box center [694, 398] width 368 height 84
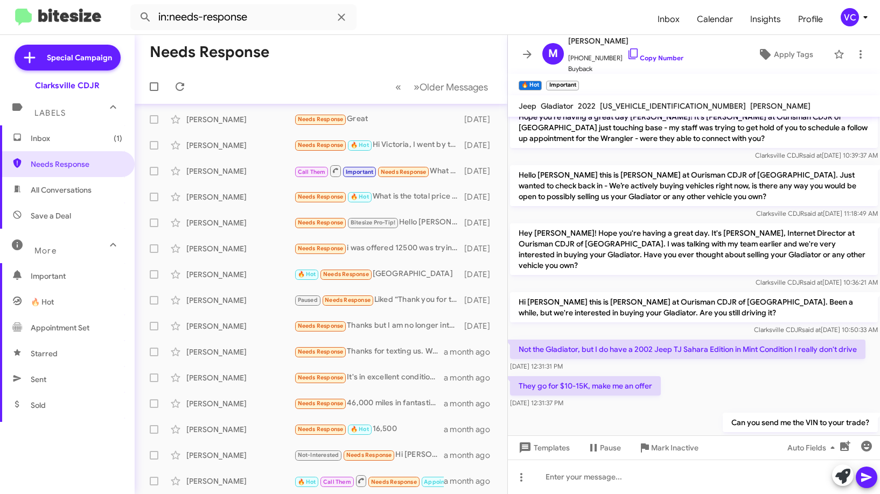
scroll to position [1114, 0]
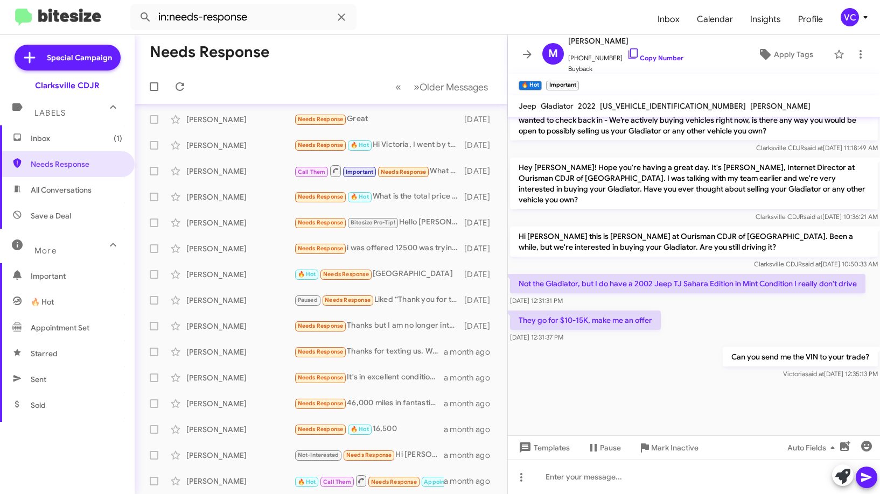
click at [737, 382] on div at bounding box center [694, 419] width 372 height 75
click at [680, 296] on div "[DATE] 12:31:31 PM" at bounding box center [688, 301] width 356 height 11
click at [657, 350] on div "Can you send me the VIN to your trade? [PERSON_NAME] said at [DATE] 12:35:13 PM" at bounding box center [694, 363] width 372 height 37
click at [370, 63] on mat-toolbar-row "Needs Response" at bounding box center [321, 52] width 373 height 34
click at [434, 8] on form "in:needs-response" at bounding box center [389, 17] width 519 height 26
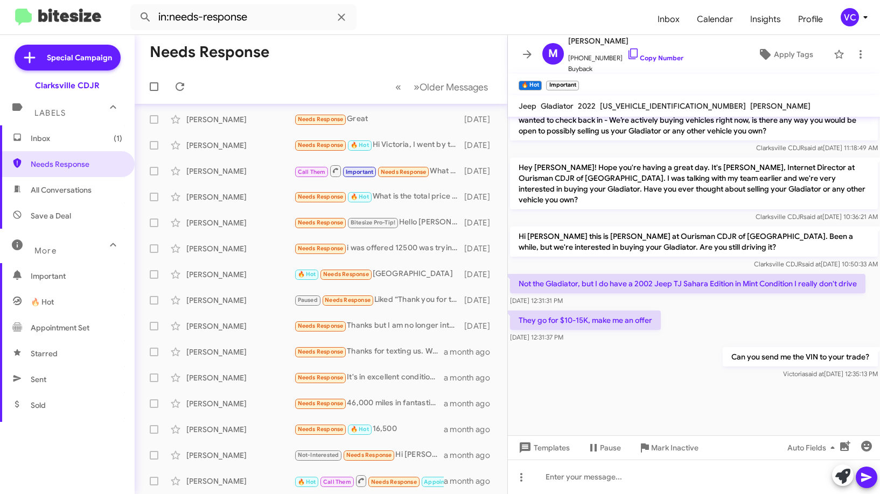
click at [640, 399] on div at bounding box center [694, 419] width 372 height 75
click at [769, 274] on p "Not the Gladiator, but I do have a 2002 Jeep TJ Sahara Edition in Mint Conditio…" at bounding box center [688, 283] width 356 height 19
click at [739, 347] on p "Can you send me the VIN to your trade?" at bounding box center [800, 356] width 155 height 19
click at [660, 399] on div at bounding box center [694, 419] width 372 height 75
click at [688, 345] on div "Can you send me the VIN to your trade? [PERSON_NAME] said at [DATE] 12:35:13 PM" at bounding box center [694, 363] width 372 height 37
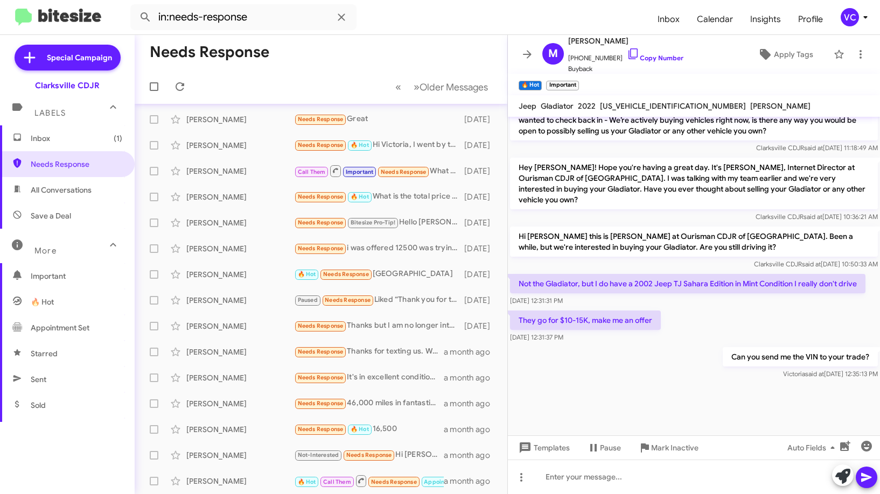
drag, startPoint x: 339, startPoint y: 37, endPoint x: 298, endPoint y: 67, distance: 50.8
click at [341, 37] on mat-toolbar-row "Needs Response" at bounding box center [321, 52] width 373 height 34
click at [177, 90] on icon at bounding box center [179, 86] width 13 height 13
drag, startPoint x: 440, startPoint y: 19, endPoint x: 447, endPoint y: 19, distance: 7.0
click at [442, 19] on form "in:needs-response" at bounding box center [389, 17] width 519 height 26
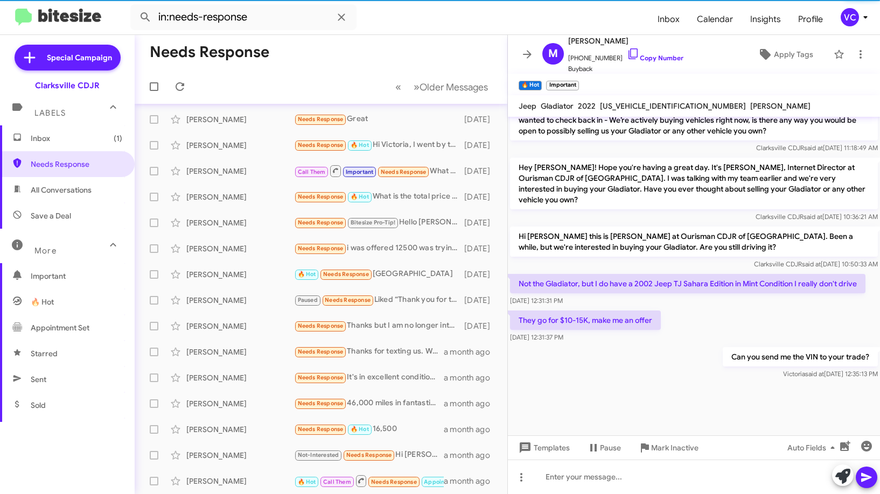
click at [668, 385] on div at bounding box center [694, 419] width 372 height 75
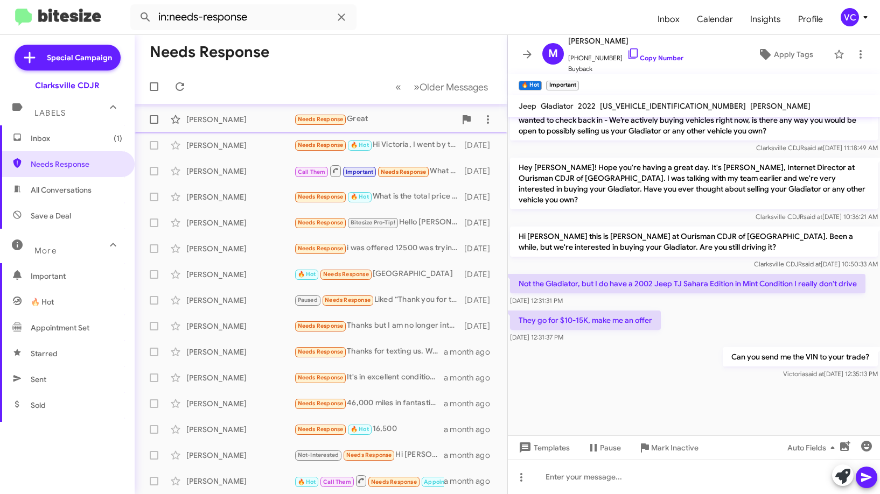
scroll to position [0, 0]
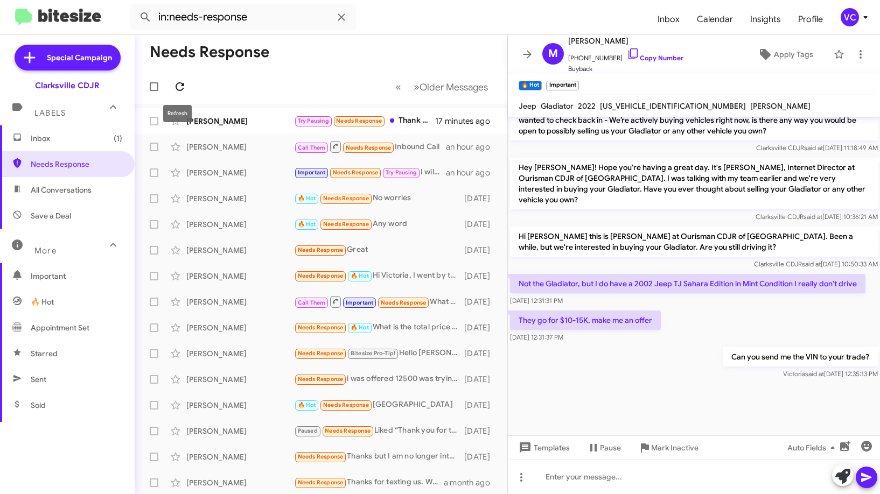
click at [173, 86] on span at bounding box center [180, 86] width 22 height 13
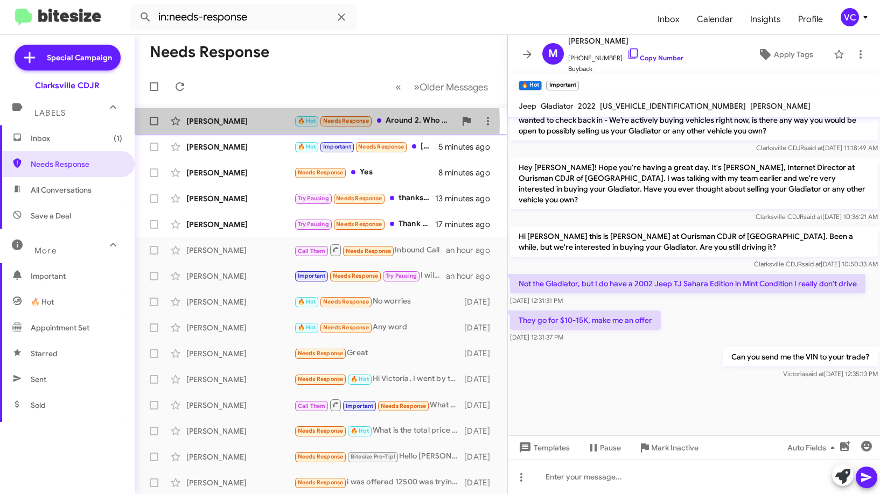
click at [226, 123] on div "[PERSON_NAME]" at bounding box center [240, 121] width 108 height 11
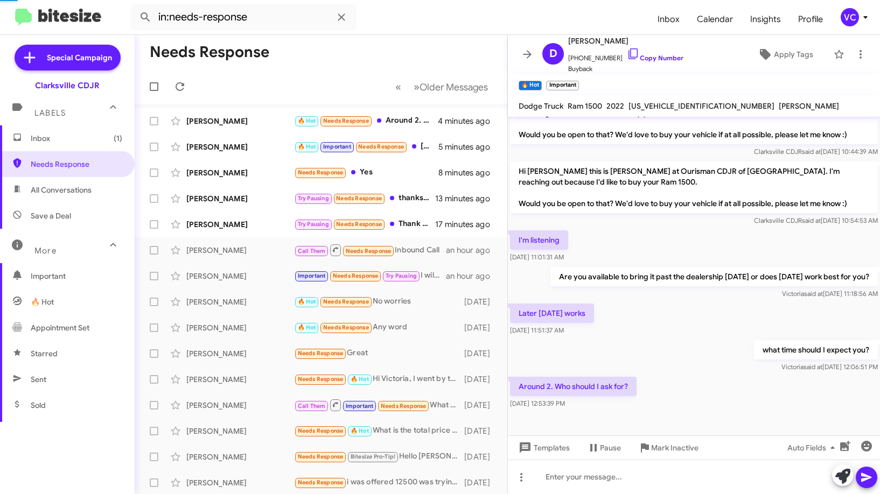
scroll to position [164, 0]
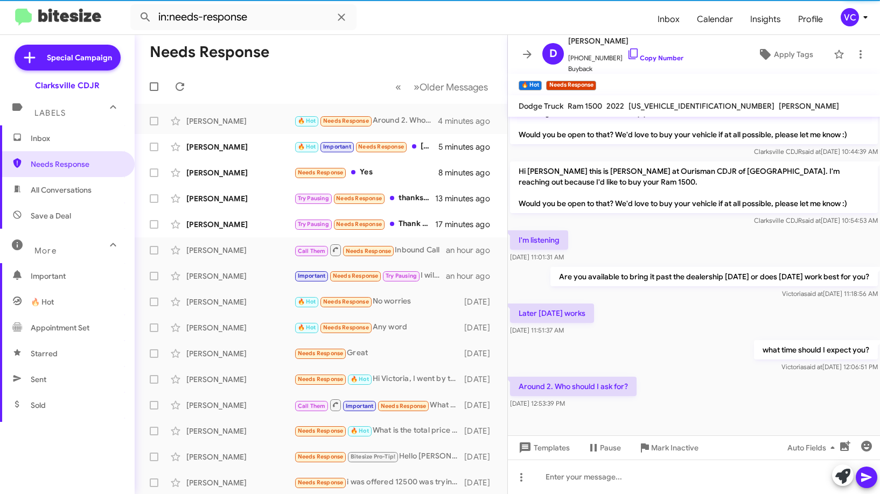
drag, startPoint x: 659, startPoint y: 326, endPoint x: 685, endPoint y: 304, distance: 34.4
click at [659, 325] on div "Later [DATE] works [DATE] 11:51:37 AM" at bounding box center [694, 320] width 372 height 37
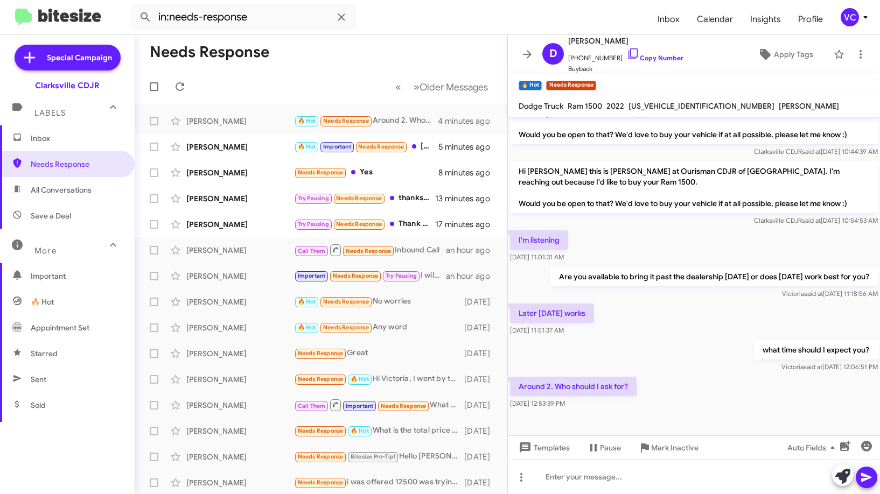
drag, startPoint x: 661, startPoint y: 374, endPoint x: 635, endPoint y: 86, distance: 289.9
click at [663, 374] on div "what time should I expect you? [PERSON_NAME] said at [DATE] 12:06:51 PM" at bounding box center [694, 356] width 372 height 37
click at [633, 61] on link "Copy Number" at bounding box center [655, 58] width 57 height 8
click at [659, 323] on div "Later [DATE] works [DATE] 11:51:37 AM" at bounding box center [694, 320] width 372 height 37
drag, startPoint x: 680, startPoint y: 366, endPoint x: 690, endPoint y: 417, distance: 52.7
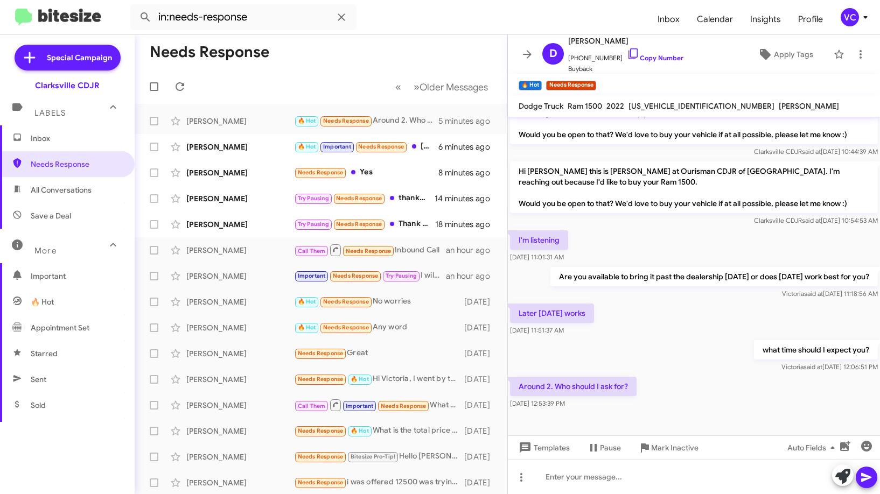
click at [681, 366] on div "what time should I expect you? [PERSON_NAME] said at [DATE] 12:06:51 PM" at bounding box center [694, 356] width 372 height 37
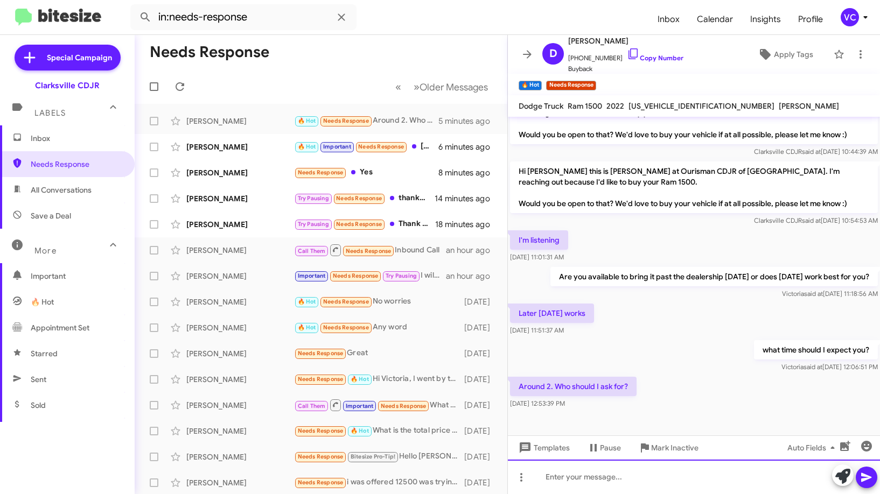
click at [638, 491] on div at bounding box center [694, 477] width 372 height 34
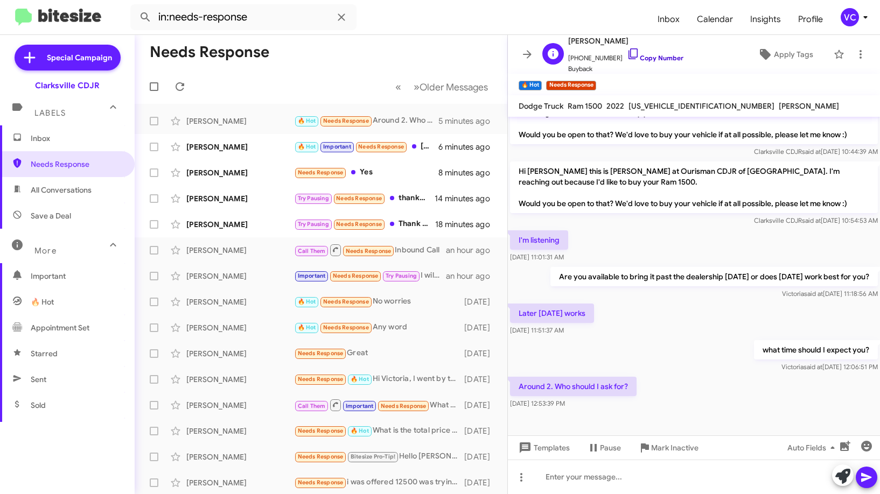
click at [657, 59] on link "Copy Number" at bounding box center [655, 58] width 57 height 8
click at [696, 316] on div "Later [DATE] works [DATE] 11:51:37 AM" at bounding box center [694, 320] width 372 height 37
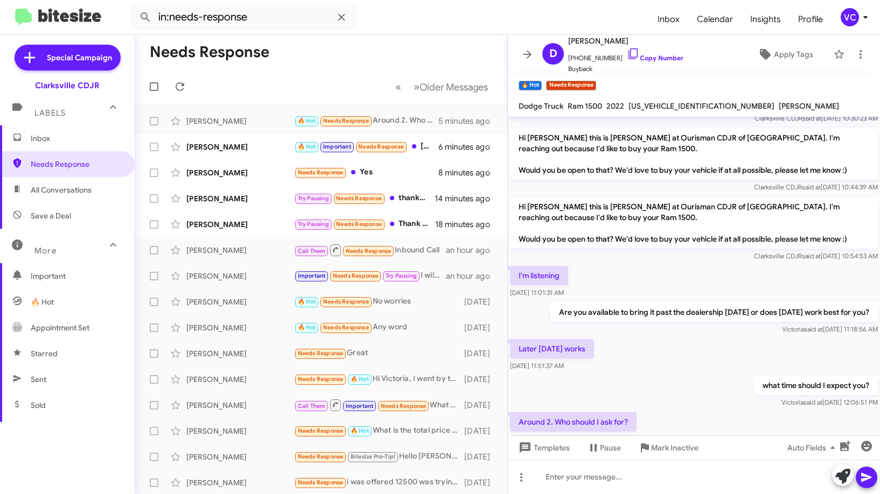
scroll to position [110, 0]
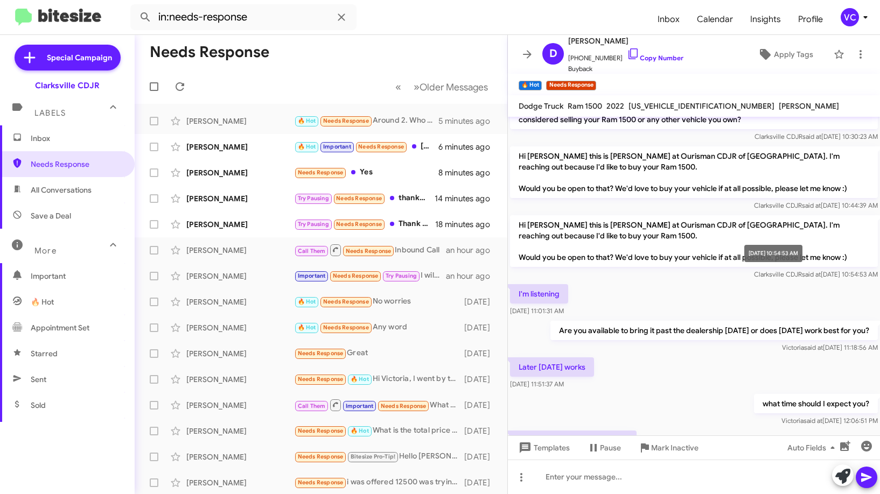
drag, startPoint x: 720, startPoint y: 272, endPoint x: 720, endPoint y: 286, distance: 14.0
click at [754, 271] on span "Clarksville CDJR said at [DATE] 10:54:53 AM" at bounding box center [816, 274] width 124 height 8
click at [695, 393] on div "what time should I expect you? [PERSON_NAME] said at [DATE] 12:06:51 PM" at bounding box center [694, 410] width 372 height 37
click at [699, 400] on div "what time should I expect you? [PERSON_NAME] said at [DATE] 12:06:51 PM" at bounding box center [694, 410] width 372 height 37
click at [699, 399] on div "what time should I expect you? [PERSON_NAME] said at [DATE] 12:06:51 PM" at bounding box center [694, 410] width 372 height 37
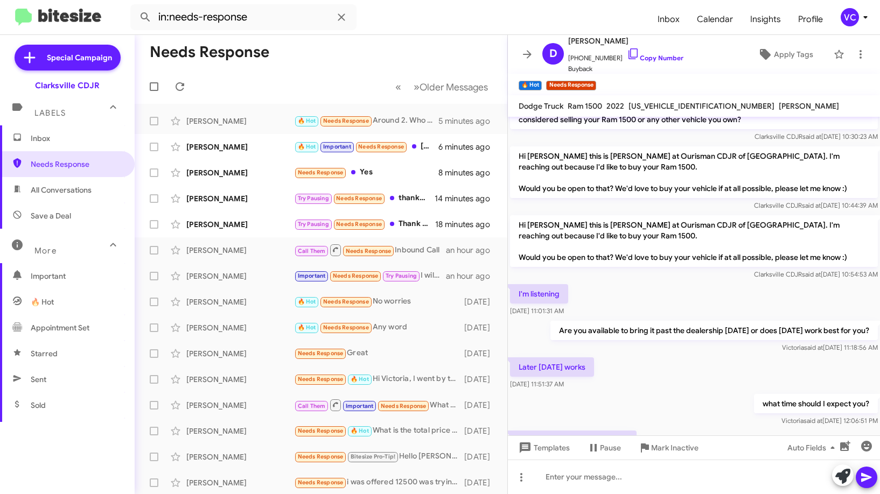
click at [721, 283] on div "I'm listening [DATE] 11:01:31 AM" at bounding box center [694, 300] width 372 height 37
click at [656, 59] on link "Copy Number" at bounding box center [655, 58] width 57 height 8
click at [674, 359] on div "Later [DATE] works [DATE] 11:51:37 AM" at bounding box center [694, 374] width 372 height 37
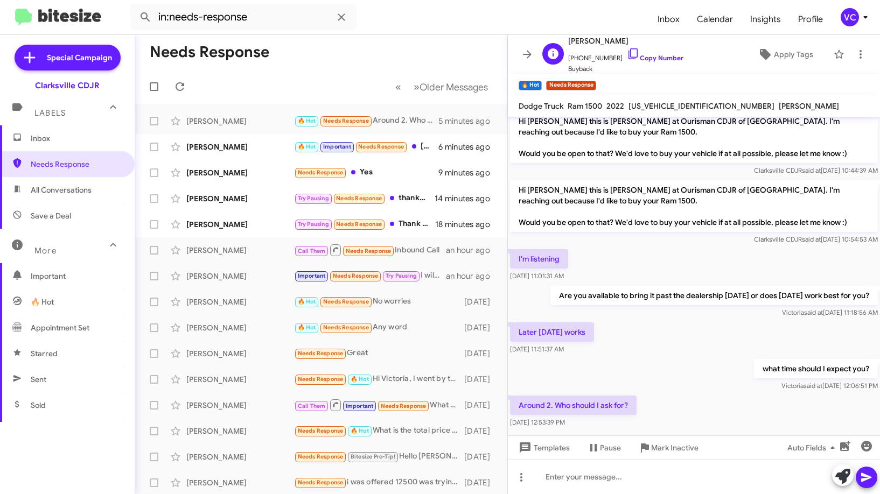
scroll to position [164, 0]
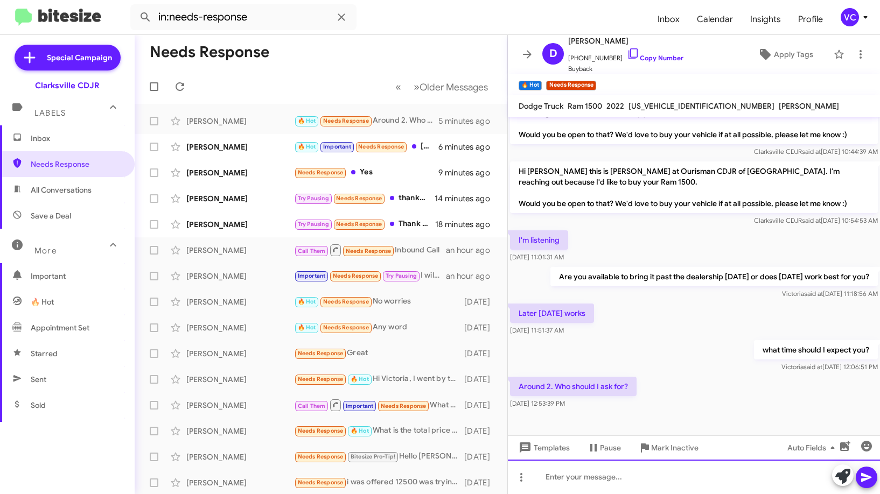
click at [652, 479] on div at bounding box center [694, 477] width 372 height 34
click at [688, 478] on div "[PERSON_NAME]." at bounding box center [694, 477] width 372 height 34
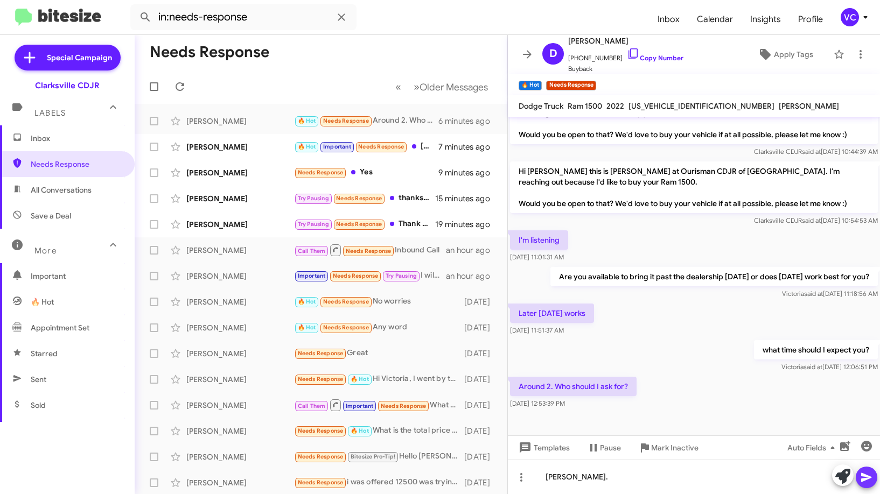
click at [863, 479] on icon at bounding box center [866, 477] width 10 height 9
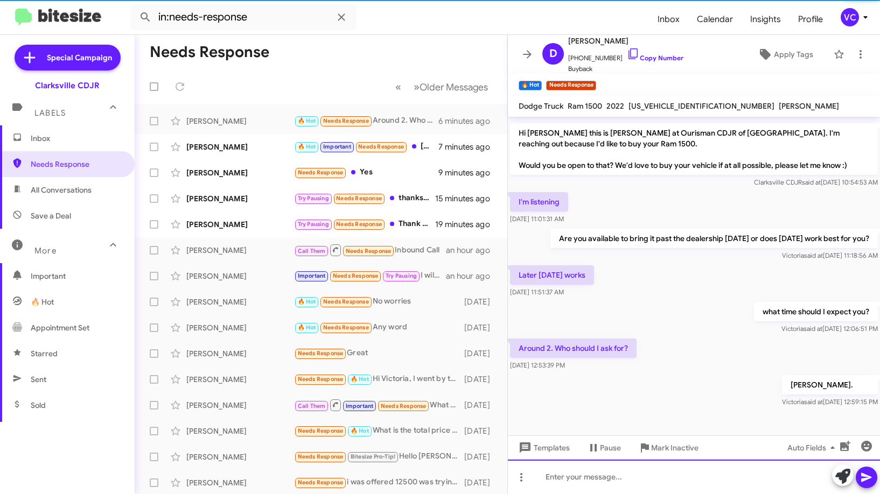
scroll to position [204, 0]
